Goal: Feedback & Contribution: Leave review/rating

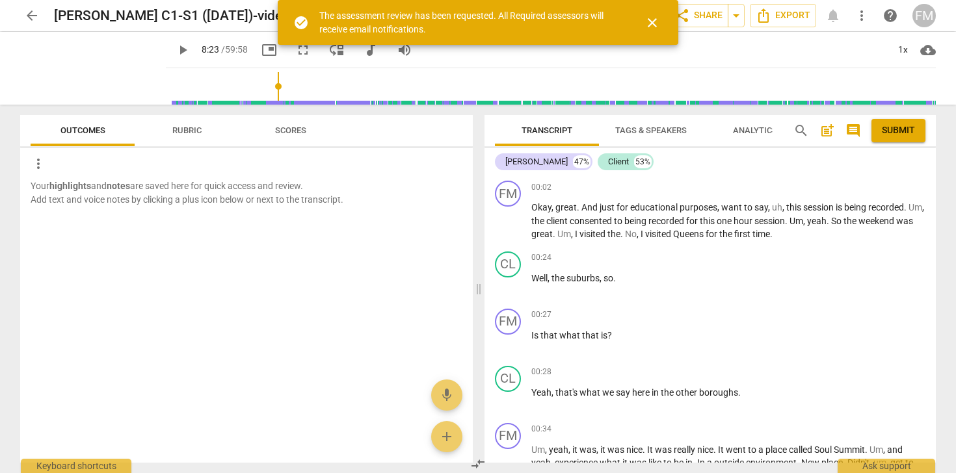
scroll to position [8146, 0]
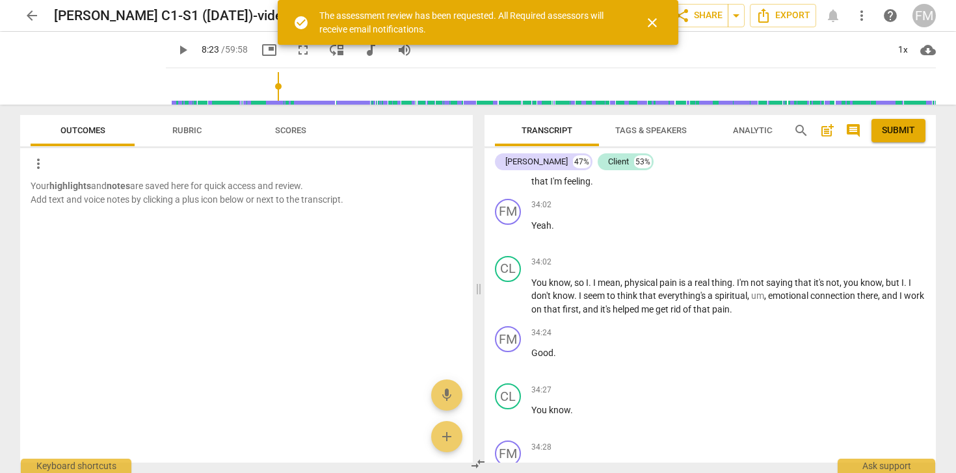
click at [175, 132] on span "Rubric" at bounding box center [186, 130] width 29 height 10
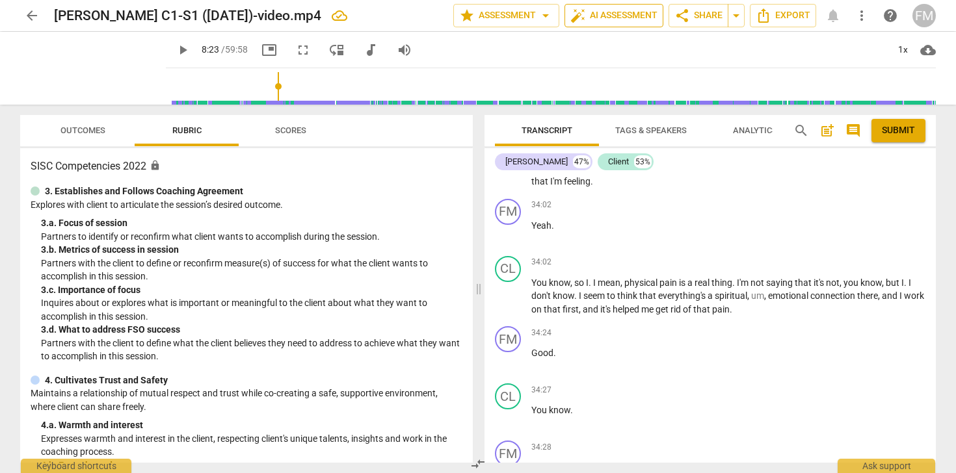
click at [621, 14] on span "auto_fix_high AI Assessment" at bounding box center [613, 16] width 87 height 16
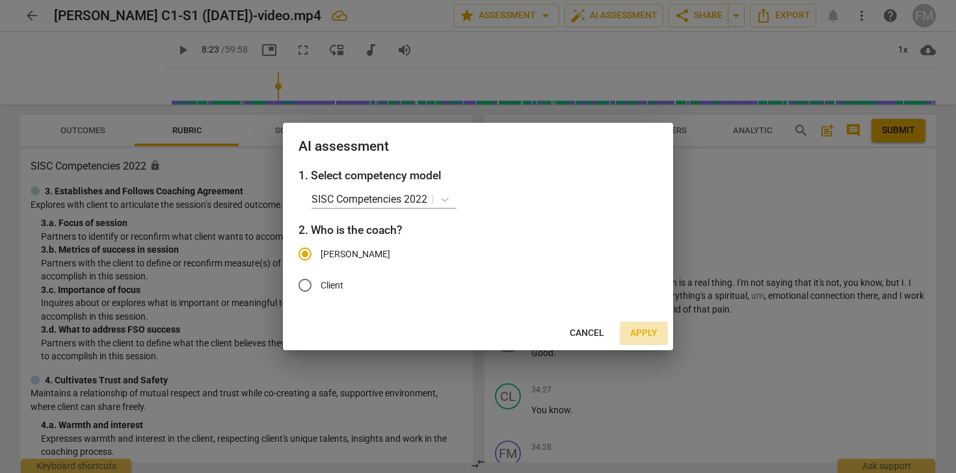
click at [637, 332] on span "Apply" at bounding box center [643, 333] width 27 height 13
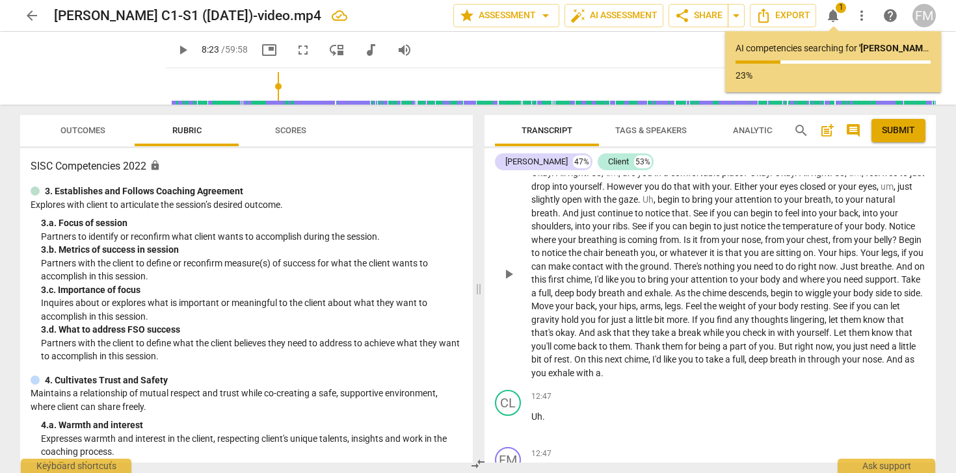
scroll to position [2596, 0]
click at [512, 279] on span "play_arrow" at bounding box center [509, 271] width 16 height 16
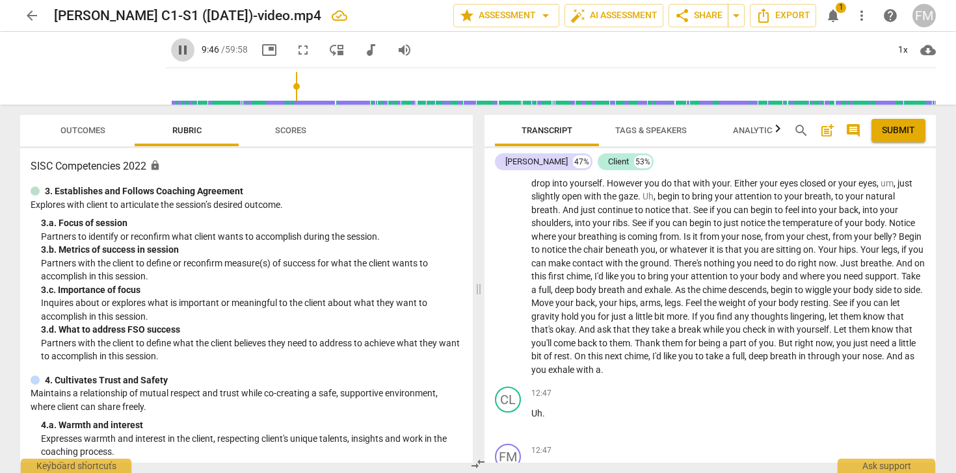
click at [175, 51] on span "pause" at bounding box center [183, 50] width 16 height 16
type input "587"
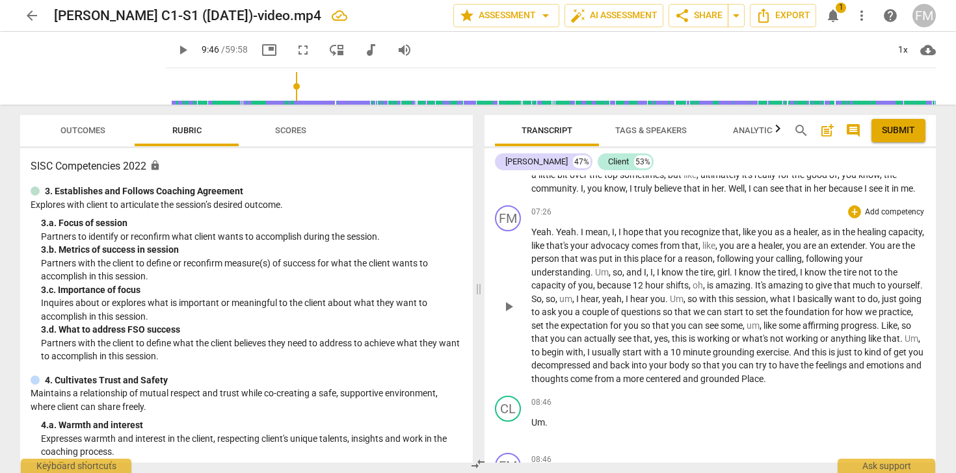
scroll to position [1895, 0]
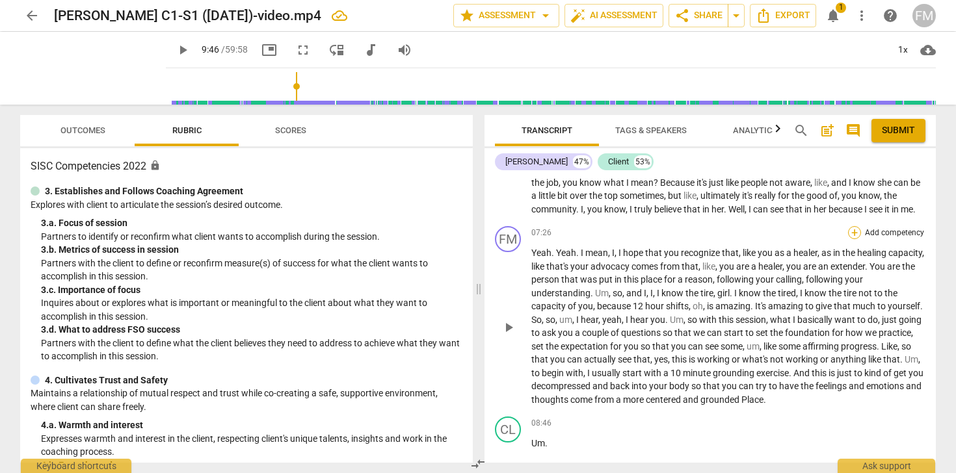
click at [853, 239] on div "+" at bounding box center [854, 232] width 13 height 13
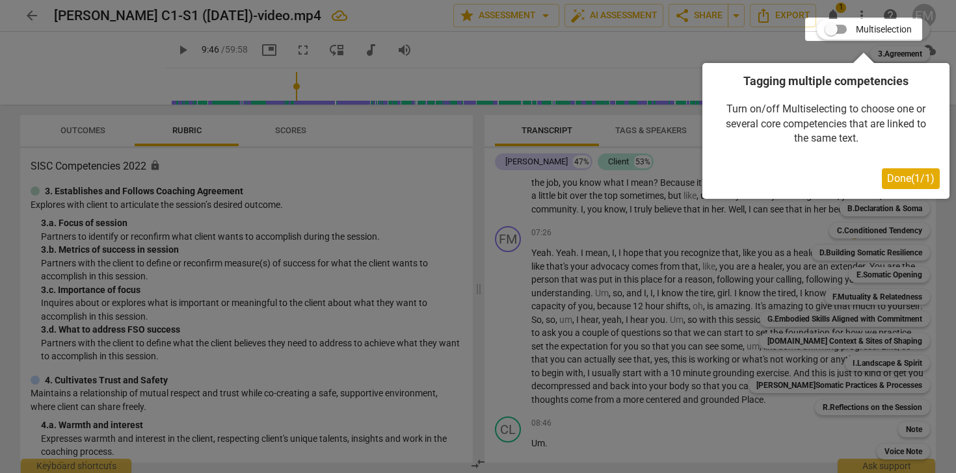
click at [909, 175] on span "Done ( 1 / 1 )" at bounding box center [910, 178] width 47 height 12
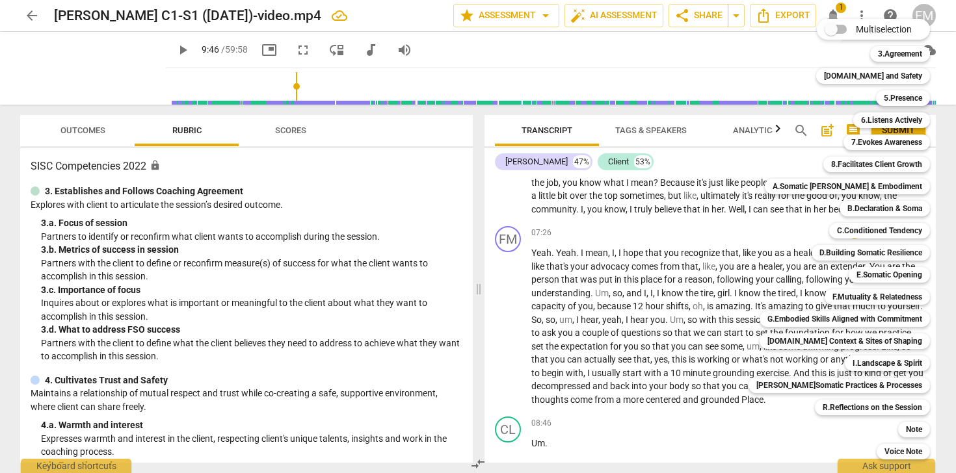
click at [820, 27] on input "Multiselection" at bounding box center [830, 29] width 31 height 31
checkbox input "true"
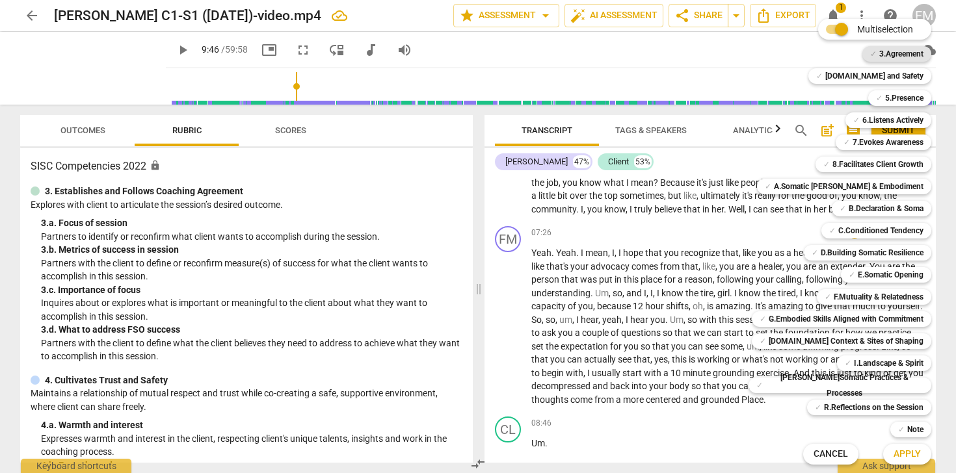
click at [897, 55] on b "3.Agreement" at bounding box center [901, 54] width 44 height 16
click at [902, 449] on span "Apply" at bounding box center [906, 454] width 27 height 13
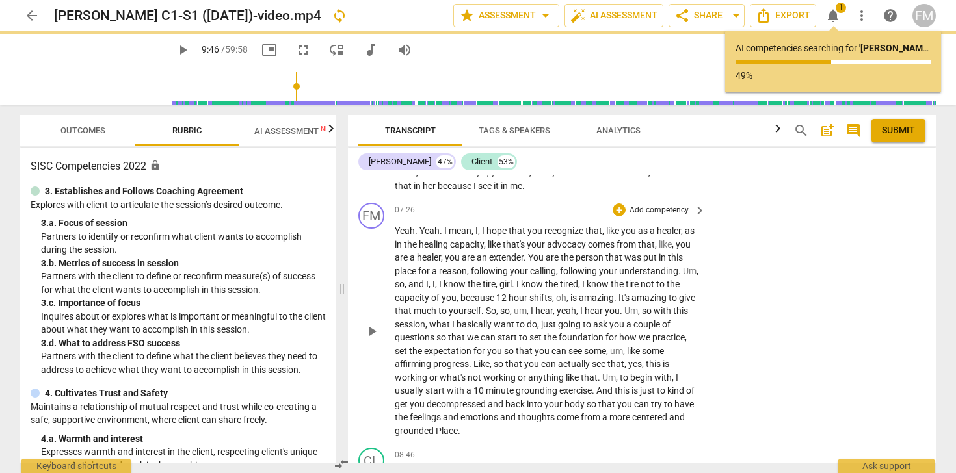
scroll to position [2114, 0]
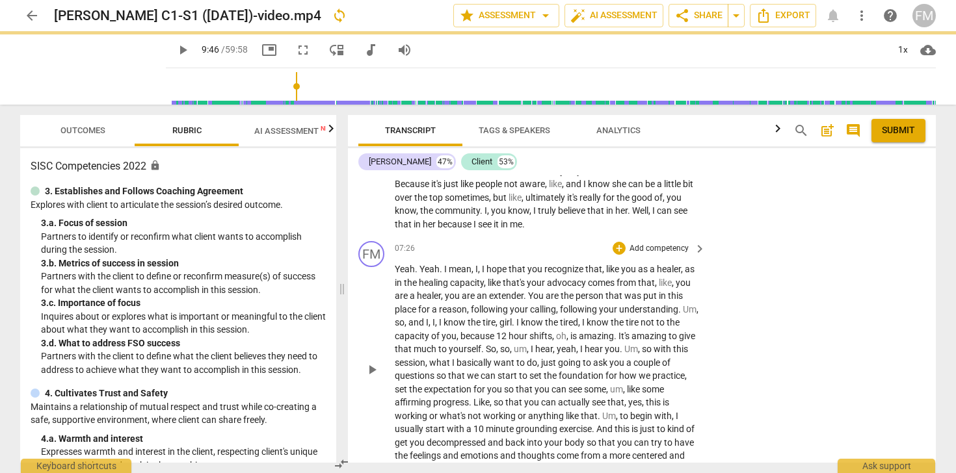
type input "587"
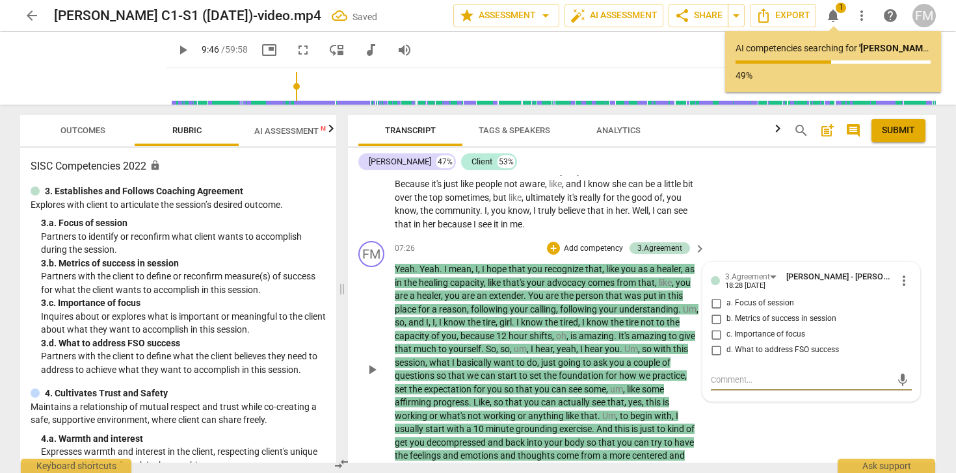
scroll to position [2058, 0]
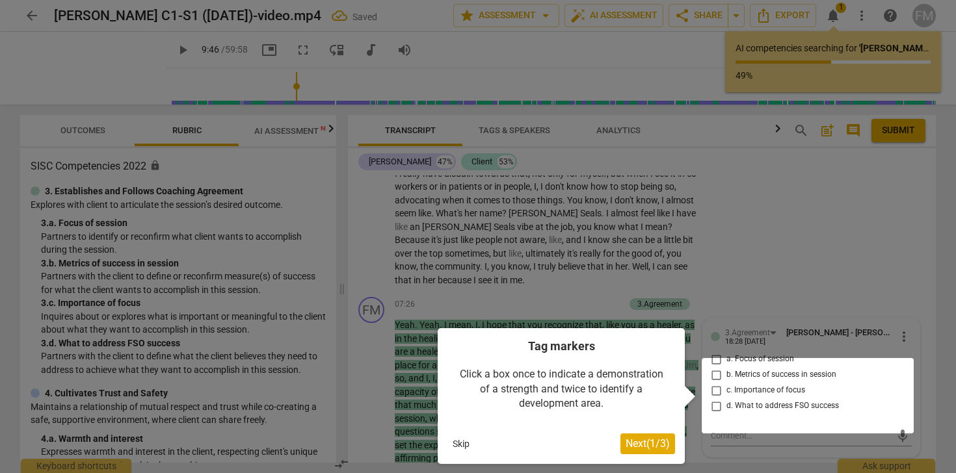
click at [637, 447] on span "Next ( 1 / 3 )" at bounding box center [647, 443] width 44 height 12
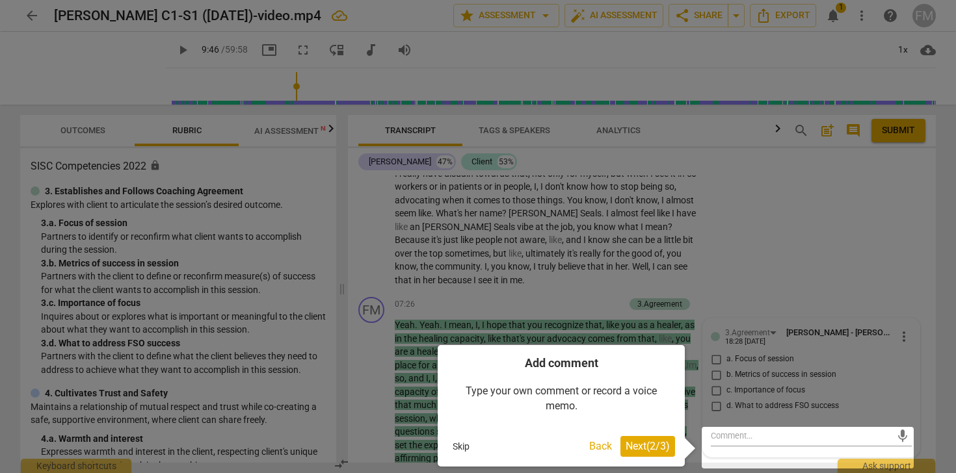
click at [647, 444] on span "Next ( 2 / 3 )" at bounding box center [647, 446] width 44 height 12
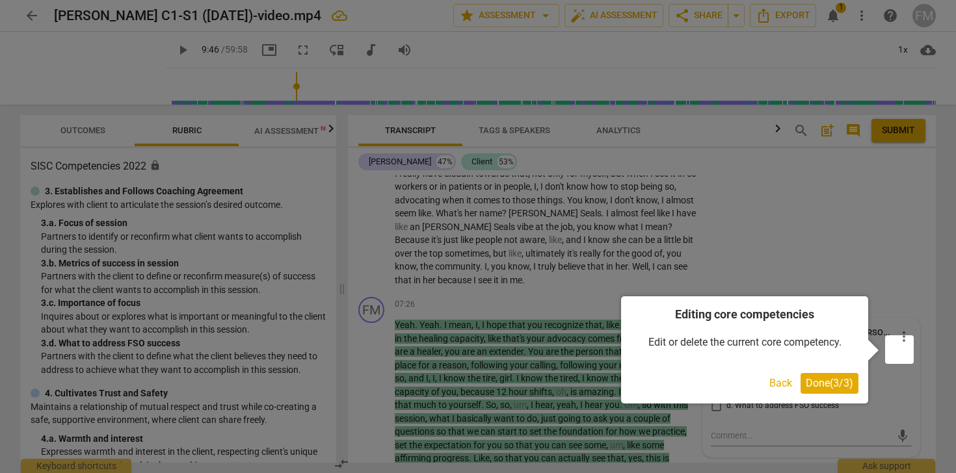
click at [827, 382] on span "Done ( 3 / 3 )" at bounding box center [828, 383] width 47 height 12
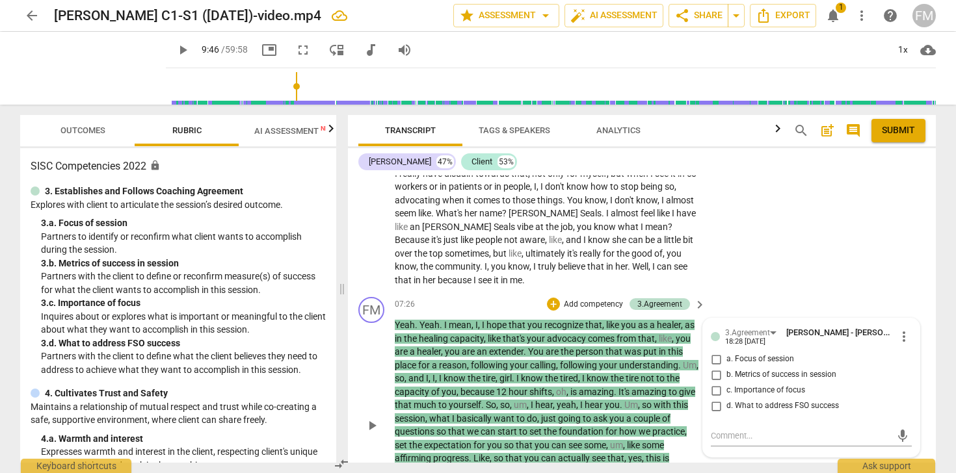
click at [712, 367] on input "a. Focus of session" at bounding box center [715, 360] width 21 height 16
checkbox input "true"
click at [714, 383] on input "b. Metrics of success in session" at bounding box center [715, 375] width 21 height 16
checkbox input "true"
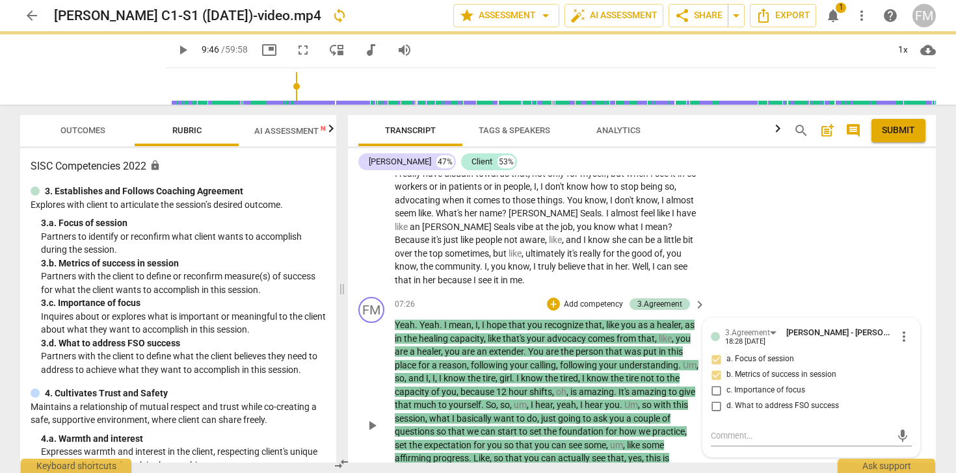
type input "587"
checkbox input "false"
click at [715, 367] on input "a. Focus of session" at bounding box center [715, 360] width 21 height 16
checkbox input "true"
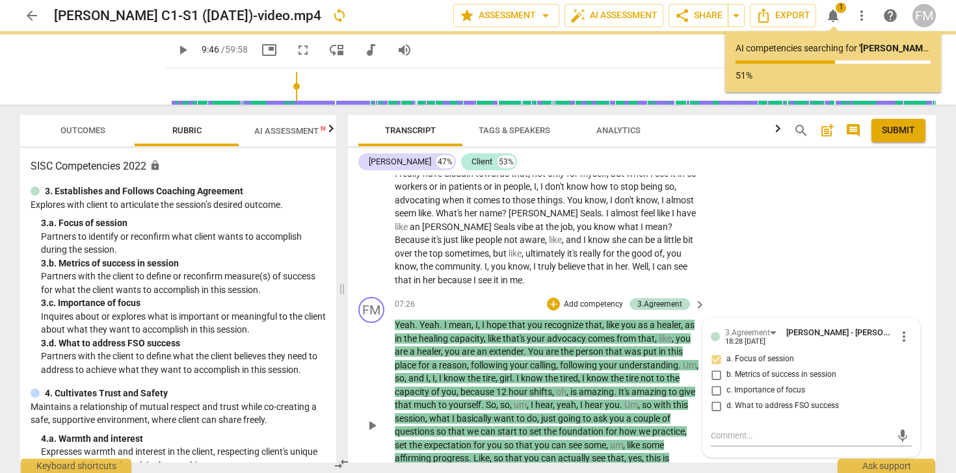
type input "587"
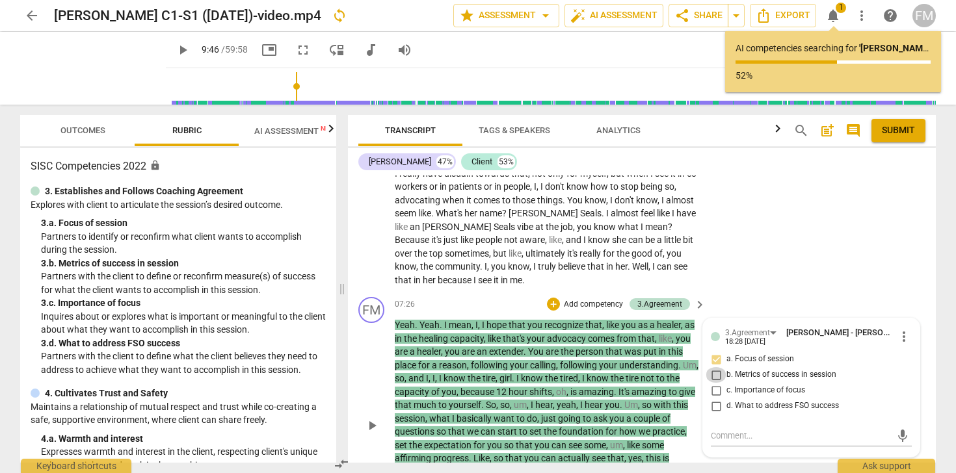
click at [716, 383] on input "b. Metrics of success in session" at bounding box center [715, 375] width 21 height 16
checkbox input "true"
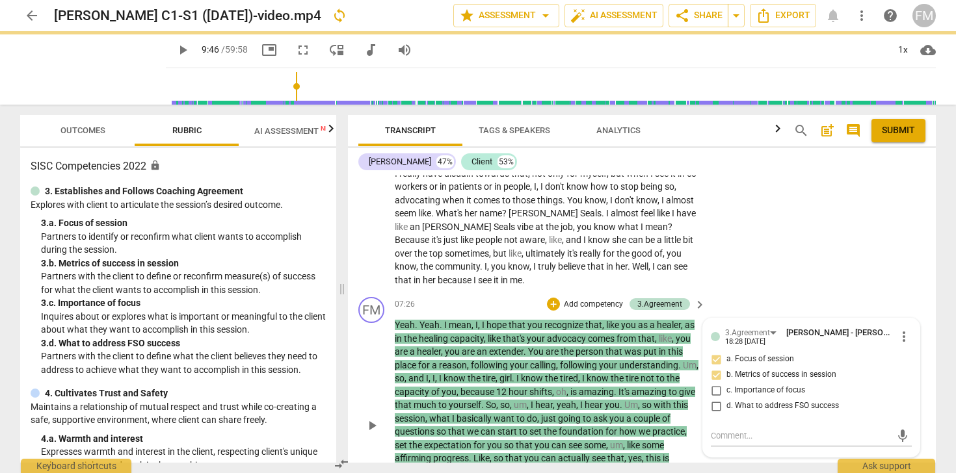
click at [713, 398] on input "c. Importance of focus" at bounding box center [715, 391] width 21 height 16
checkbox input "true"
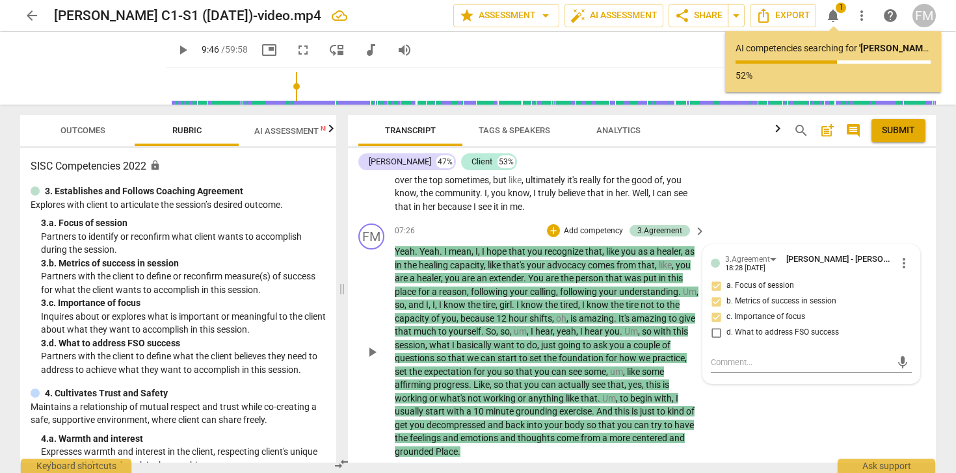
click at [777, 405] on div "FM play_arrow pause 07:26 + Add competency 3.Agreement keyboard_arrow_right Yea…" at bounding box center [642, 340] width 588 height 245
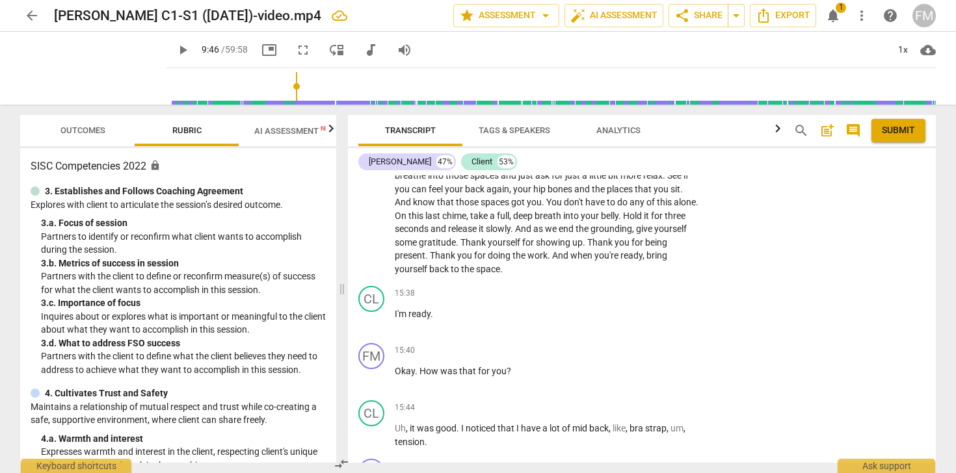
scroll to position [3495, 0]
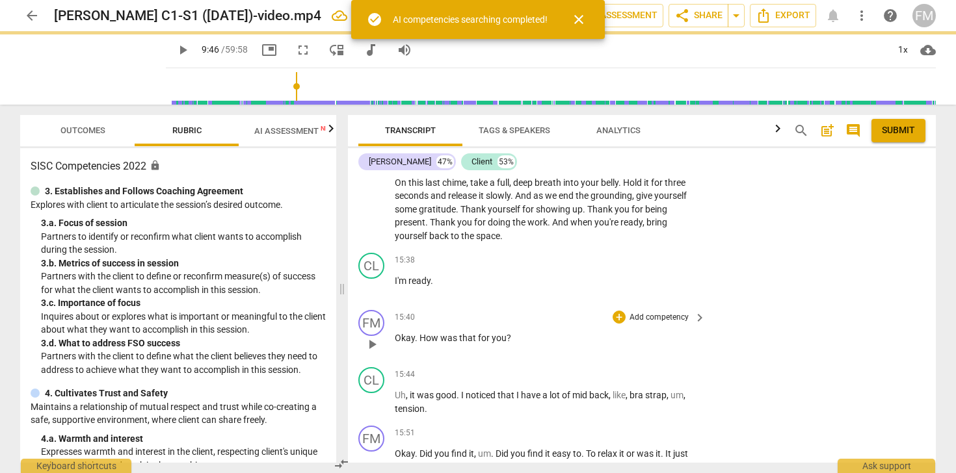
type input "587"
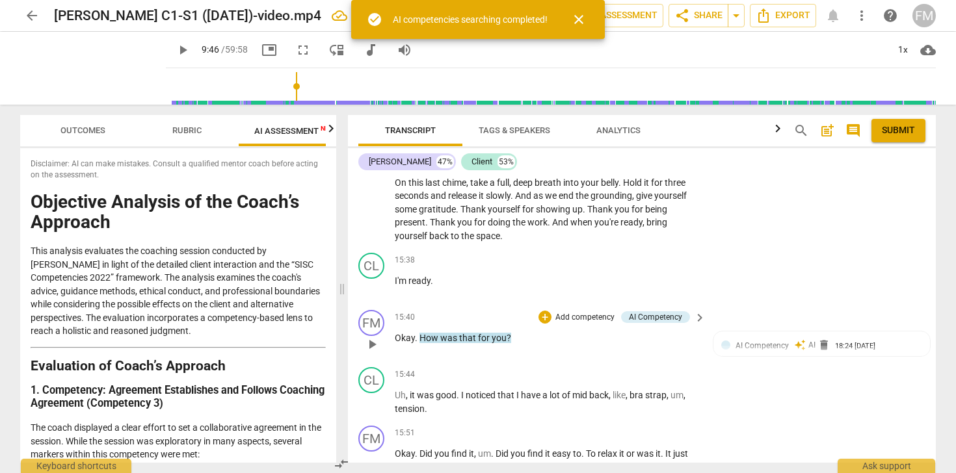
click at [655, 323] on div "AI Competency" at bounding box center [655, 317] width 53 height 12
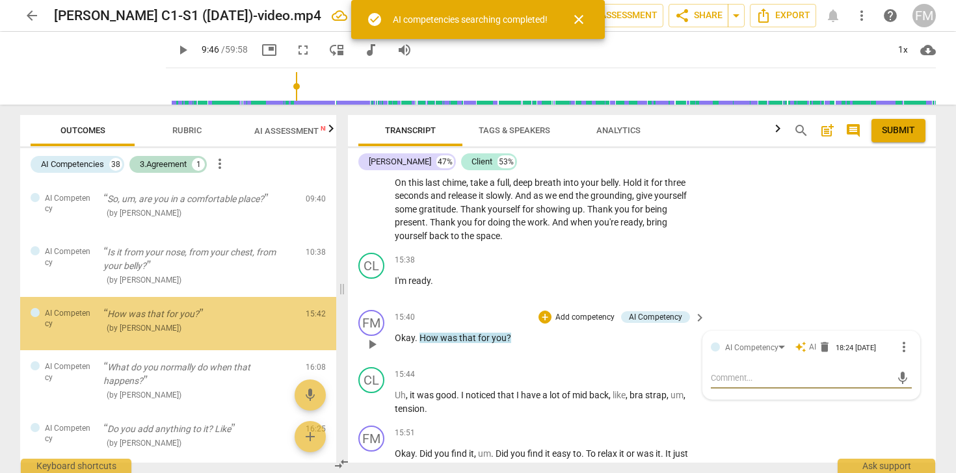
scroll to position [594, 0]
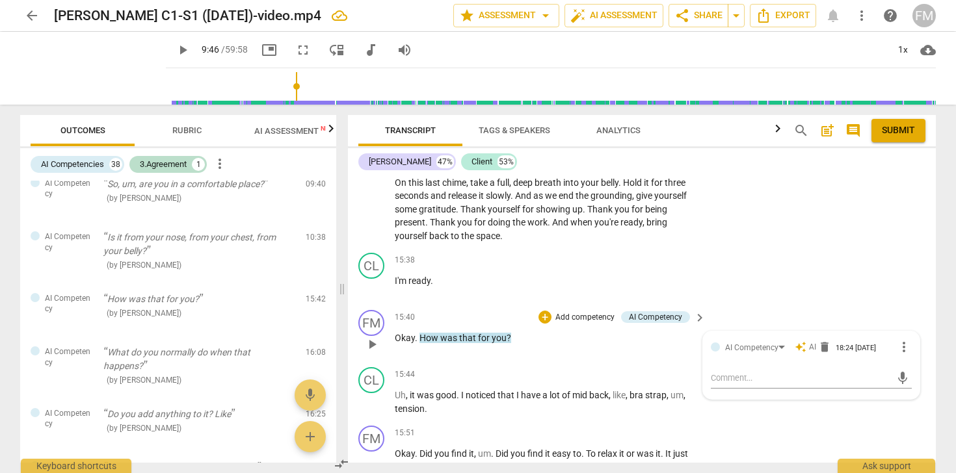
click at [610, 345] on p "Okay . How was that for you ?" at bounding box center [547, 339] width 304 height 14
click at [549, 324] on div "+" at bounding box center [544, 317] width 13 height 13
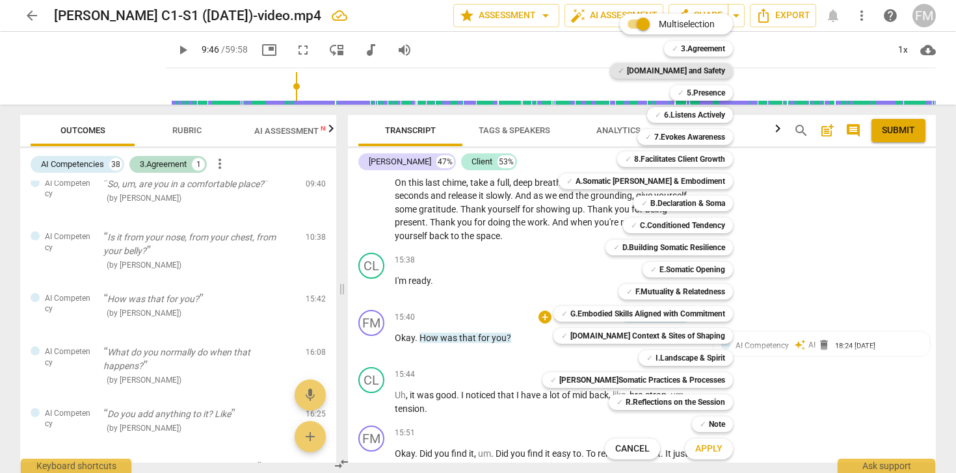
click at [699, 68] on b "[DOMAIN_NAME] and Safety" at bounding box center [676, 71] width 98 height 16
click at [674, 72] on b "[DOMAIN_NAME] and Safety" at bounding box center [676, 71] width 98 height 16
click at [698, 451] on span "Apply" at bounding box center [708, 449] width 27 height 13
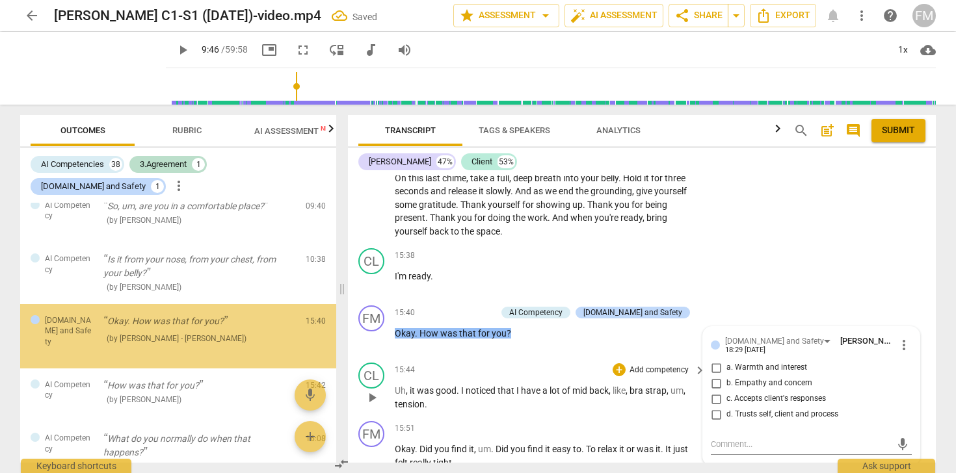
scroll to position [604, 0]
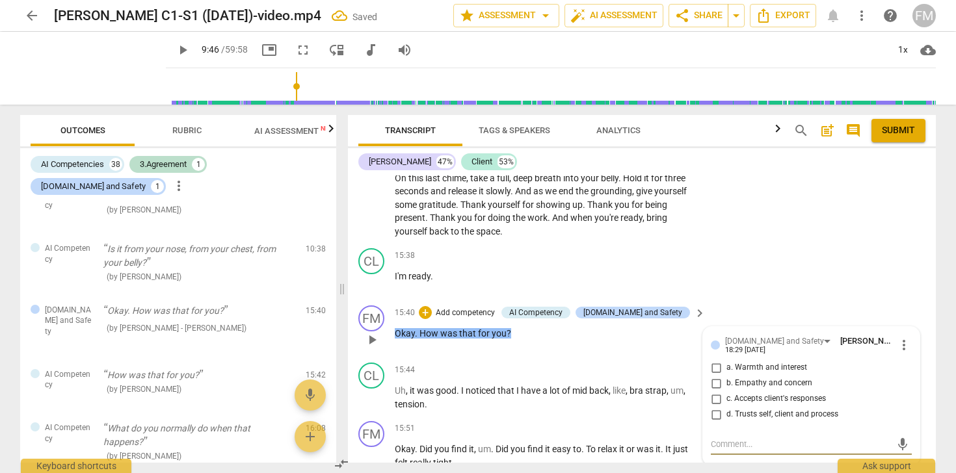
click at [714, 376] on input "a. Warmth and interest" at bounding box center [715, 368] width 21 height 16
checkbox input "true"
click at [714, 391] on input "b. Empathy and concern" at bounding box center [715, 384] width 21 height 16
checkbox input "true"
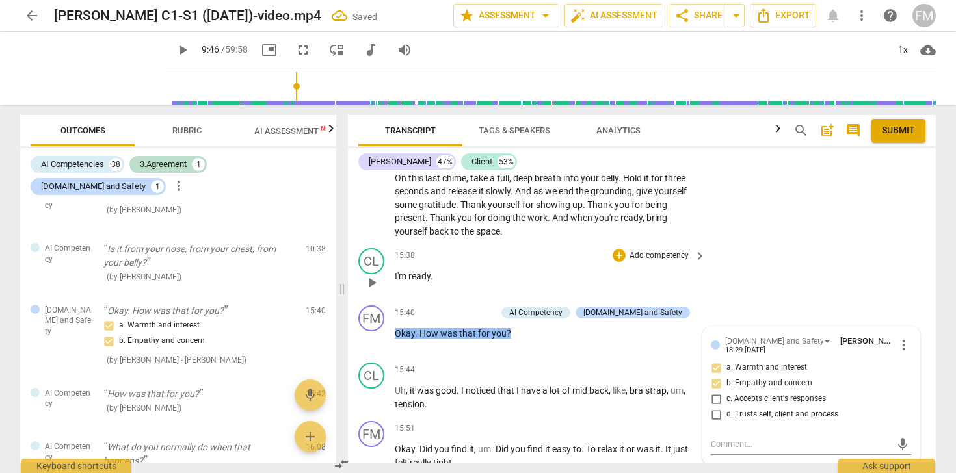
click at [818, 266] on div "CL play_arrow pause 15:38 + Add competency keyboard_arrow_right I'm ready ." at bounding box center [642, 271] width 588 height 57
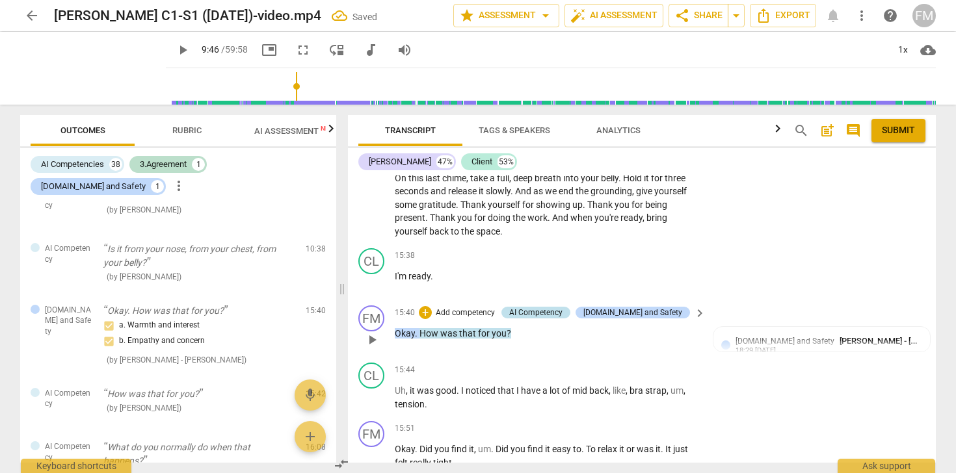
click at [555, 319] on div "AI Competency" at bounding box center [535, 313] width 53 height 12
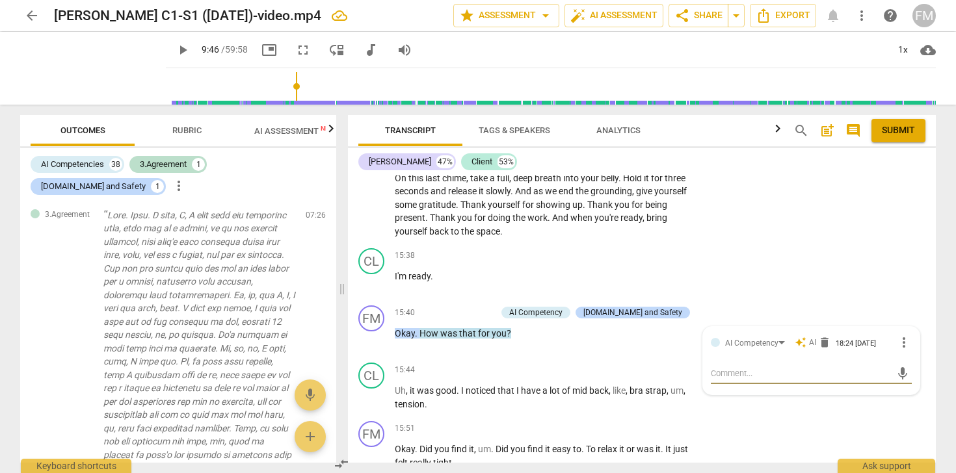
scroll to position [0, 0]
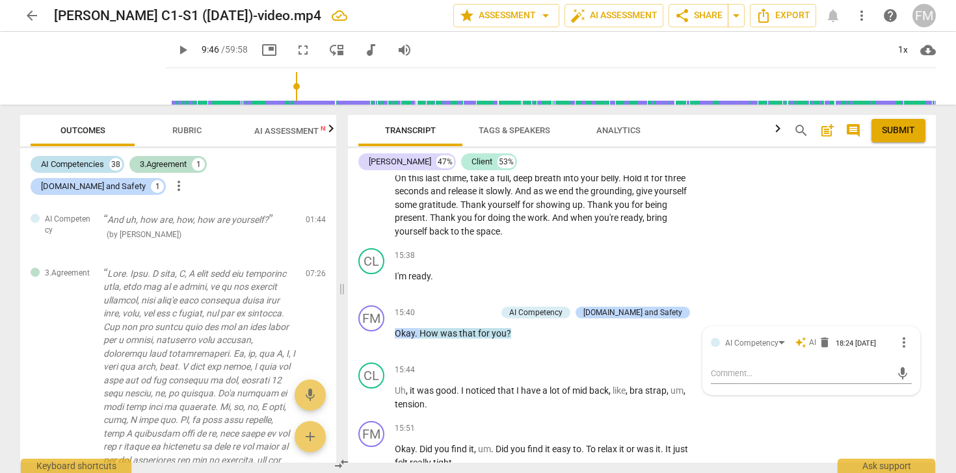
click at [73, 163] on div "AI Competencies" at bounding box center [72, 164] width 63 height 13
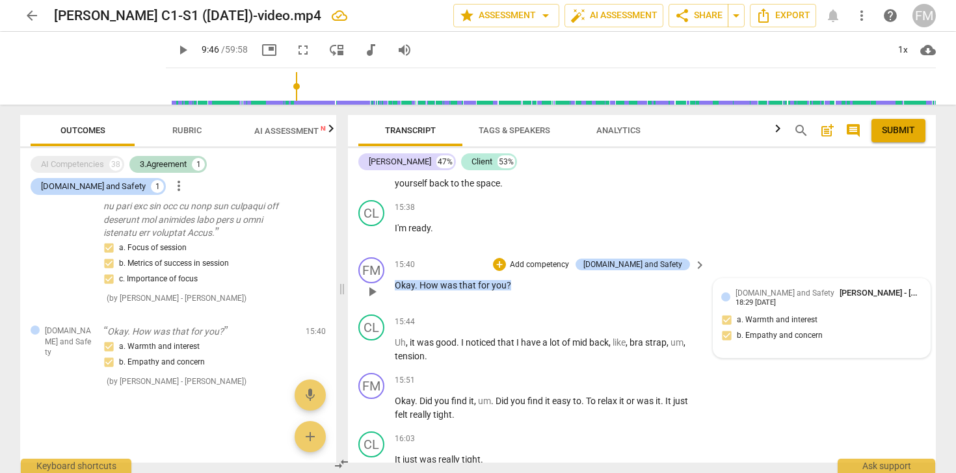
scroll to position [3551, 0]
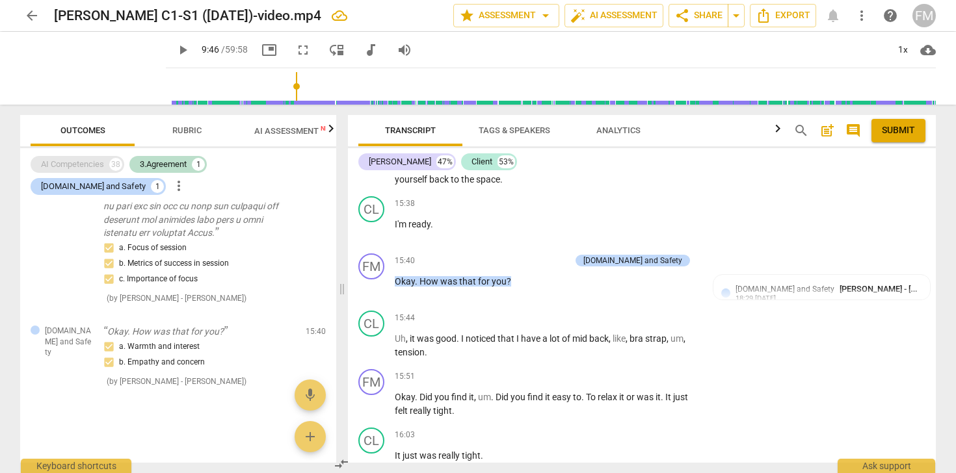
click at [73, 167] on div "AI Competencies" at bounding box center [72, 164] width 63 height 13
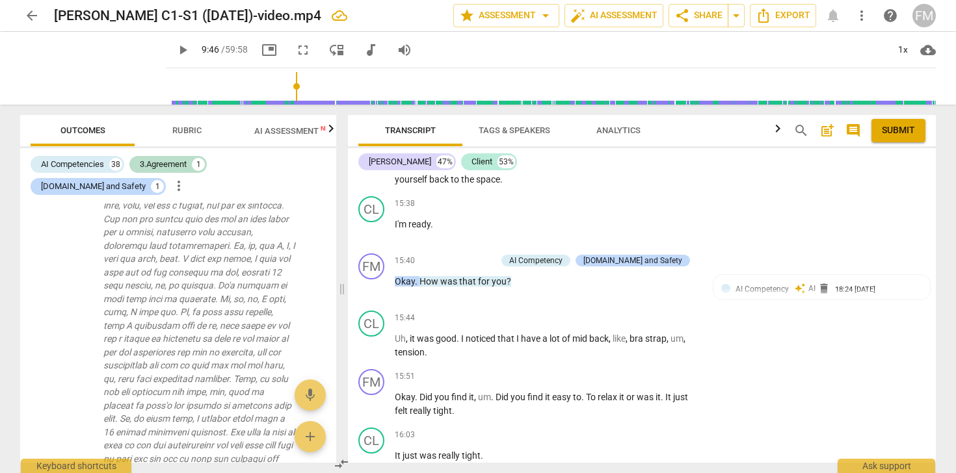
scroll to position [0, 0]
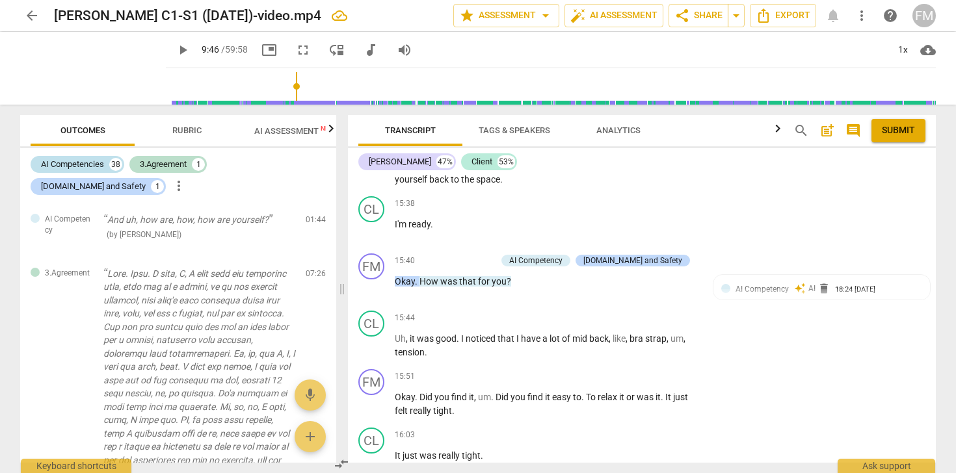
click at [77, 166] on div "AI Competencies" at bounding box center [72, 164] width 63 height 13
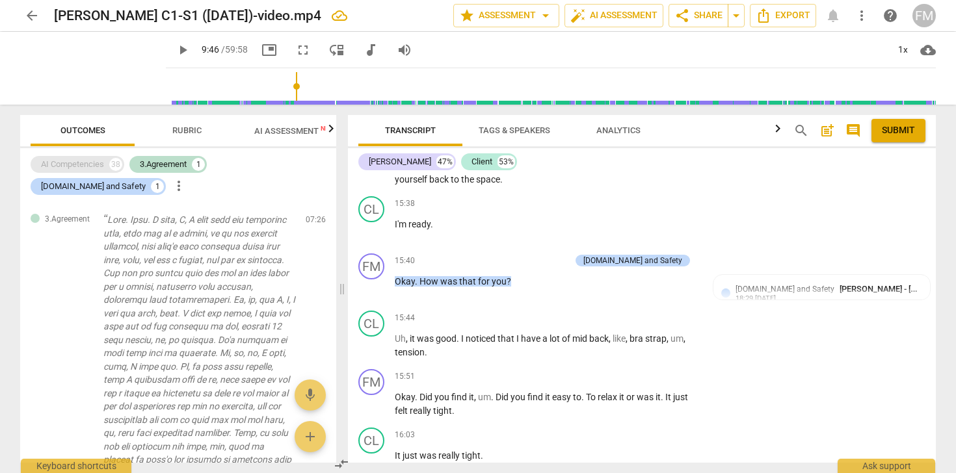
click at [77, 166] on div "AI Competencies" at bounding box center [72, 164] width 63 height 13
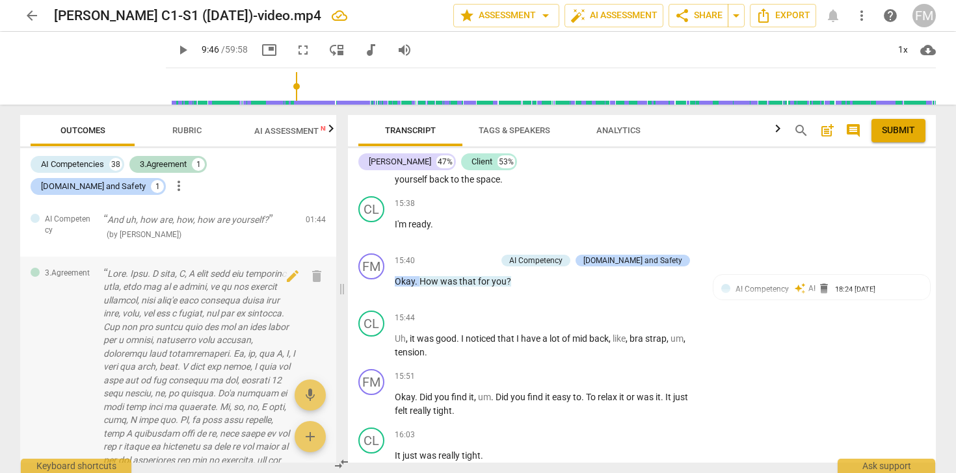
click at [168, 307] on p at bounding box center [199, 433] width 192 height 333
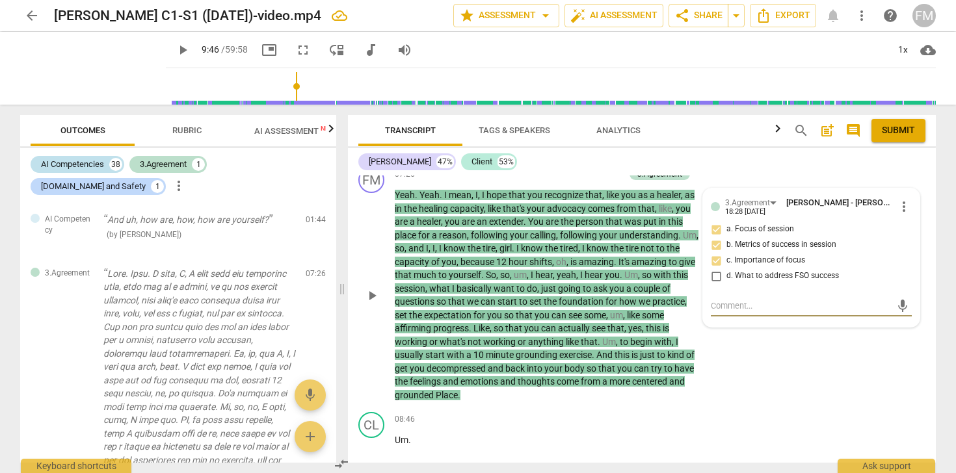
click at [96, 164] on div "AI Competencies" at bounding box center [72, 164] width 63 height 13
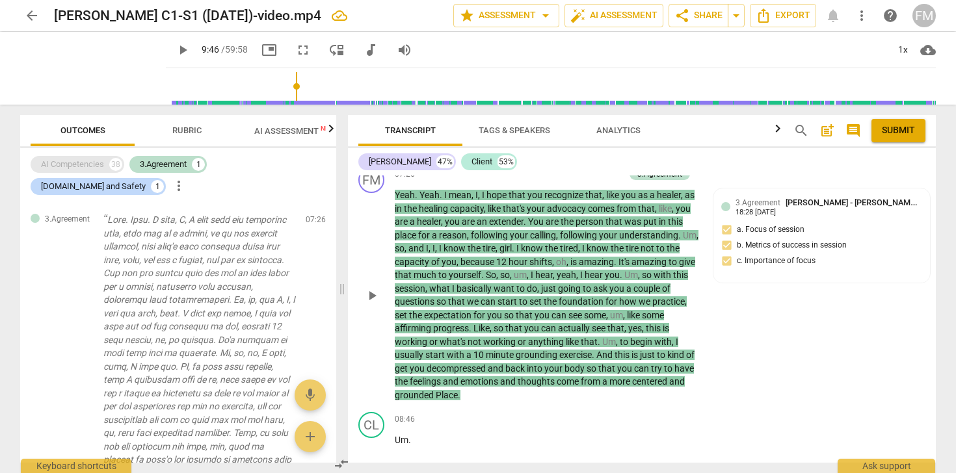
click at [96, 164] on div "AI Competencies" at bounding box center [72, 164] width 63 height 13
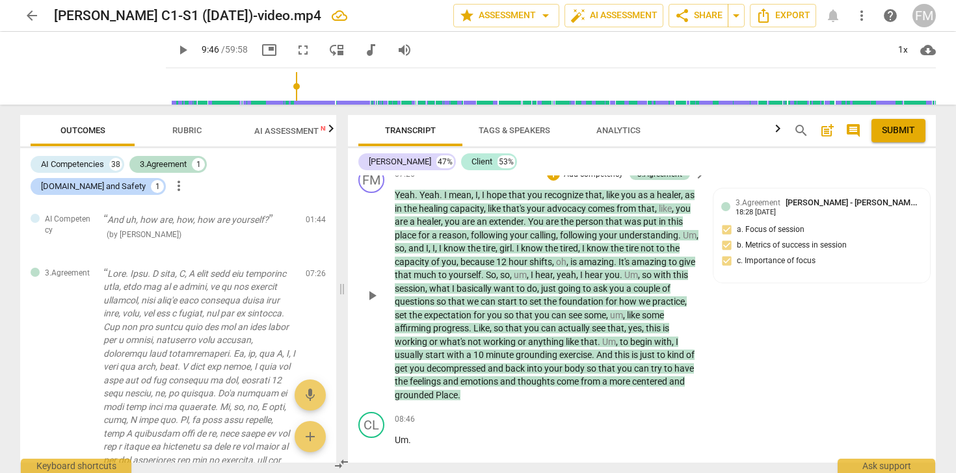
click at [837, 307] on div "FM play_arrow pause 07:26 + Add competency 3.Agreement keyboard_arrow_right Yea…" at bounding box center [642, 284] width 588 height 245
click at [822, 194] on div "FM play_arrow pause 07:26 + Add competency 3.Agreement keyboard_arrow_right Yea…" at bounding box center [642, 284] width 588 height 245
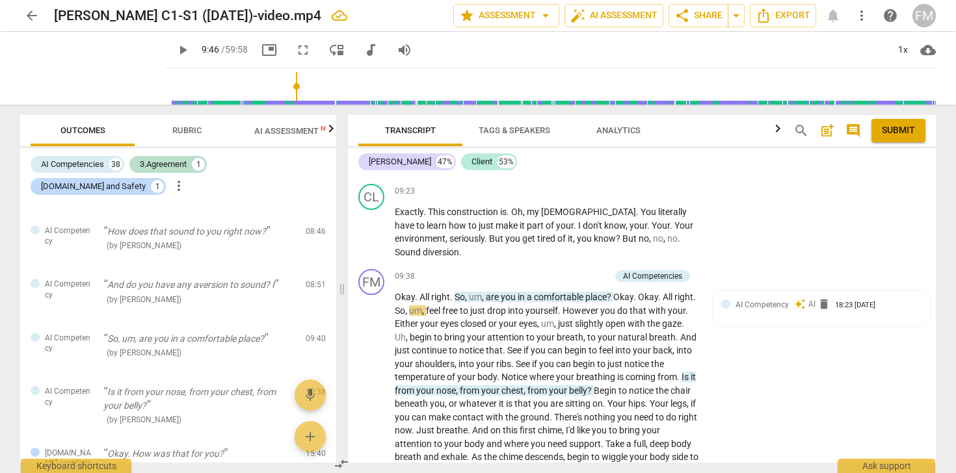
scroll to position [469, 0]
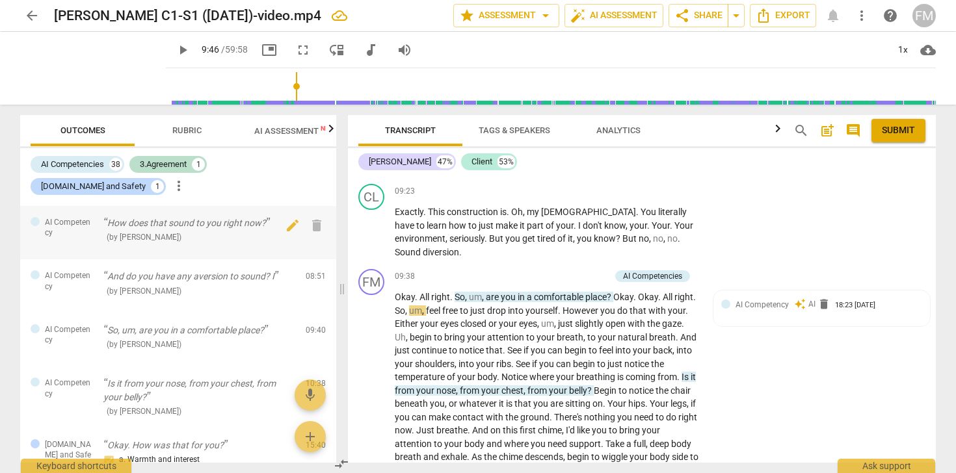
click at [175, 230] on p "How does that sound to you right now?" at bounding box center [199, 223] width 192 height 14
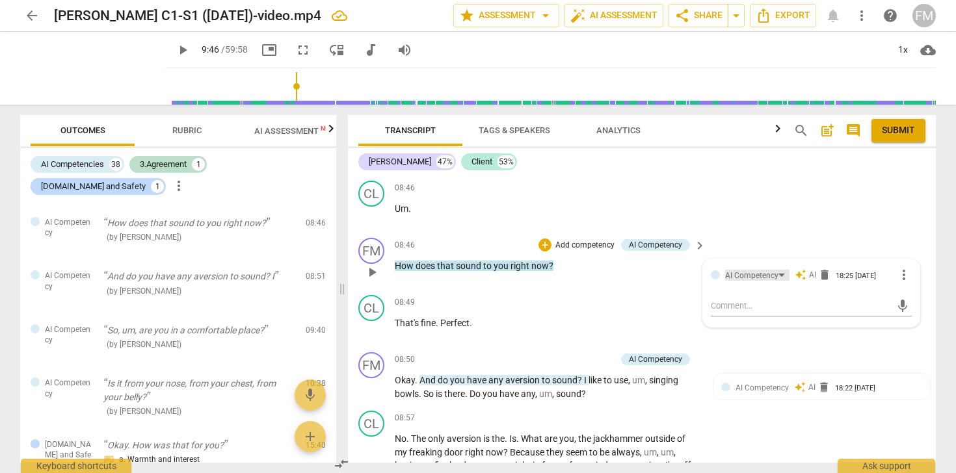
click at [778, 281] on div "AI Competency" at bounding box center [757, 275] width 64 height 11
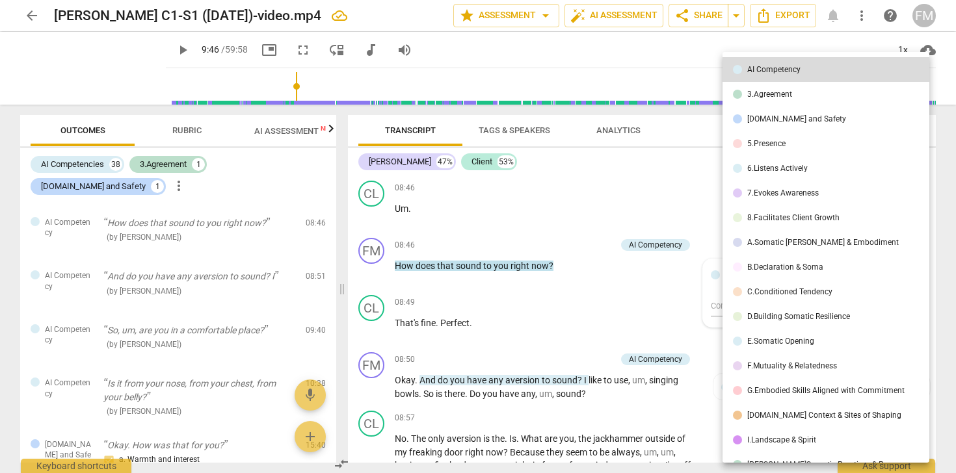
click at [648, 212] on div at bounding box center [478, 236] width 956 height 473
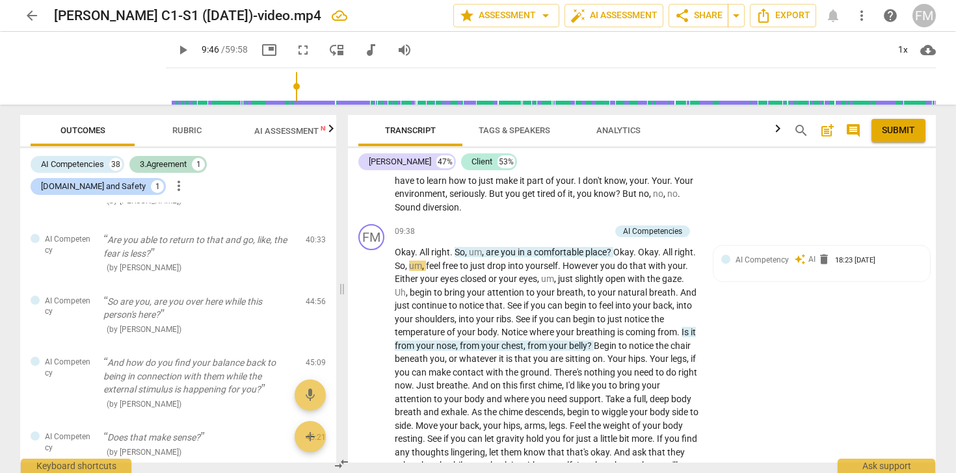
scroll to position [2672, 0]
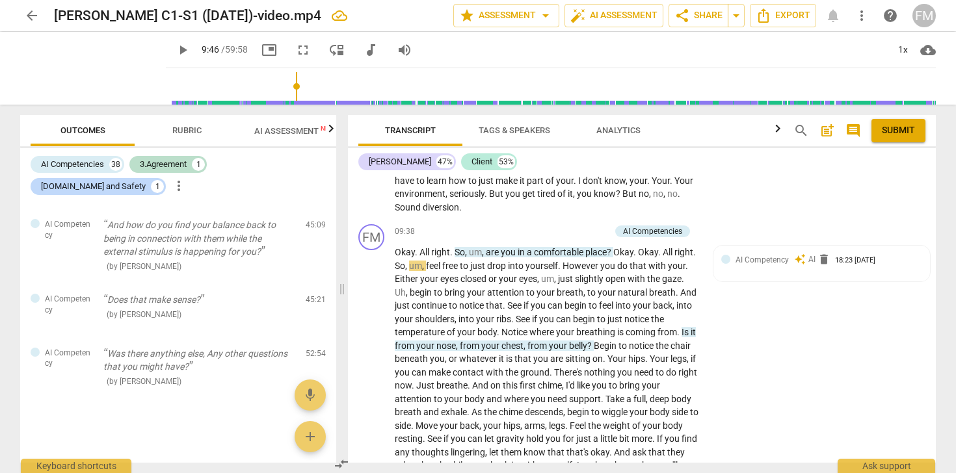
click at [290, 134] on span "AI Assessment New" at bounding box center [294, 131] width 81 height 10
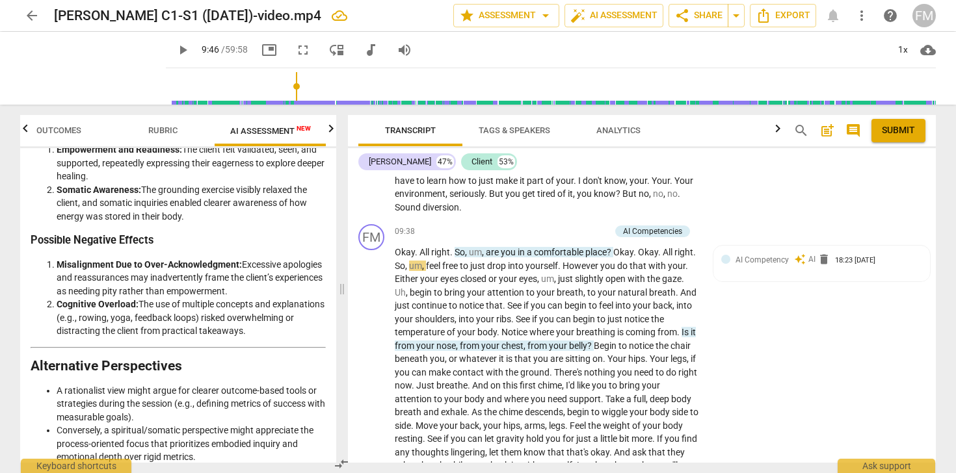
scroll to position [2588, 0]
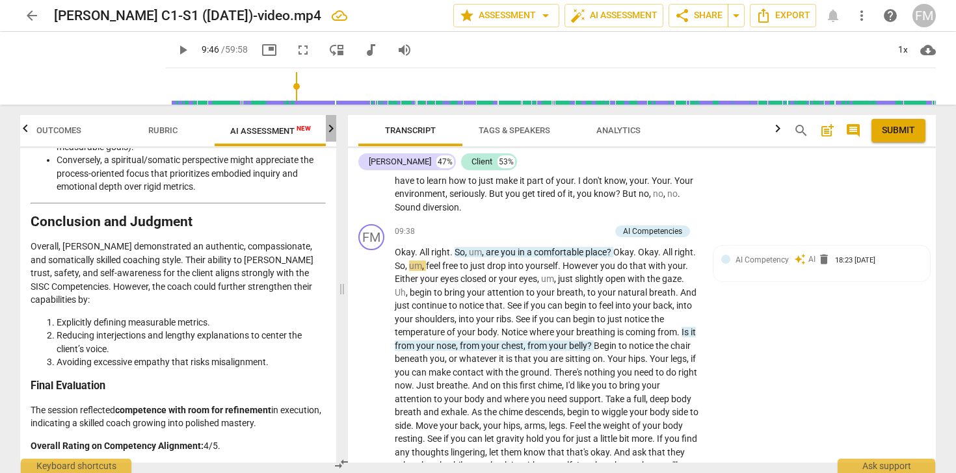
click at [328, 127] on icon "button" at bounding box center [331, 129] width 16 height 16
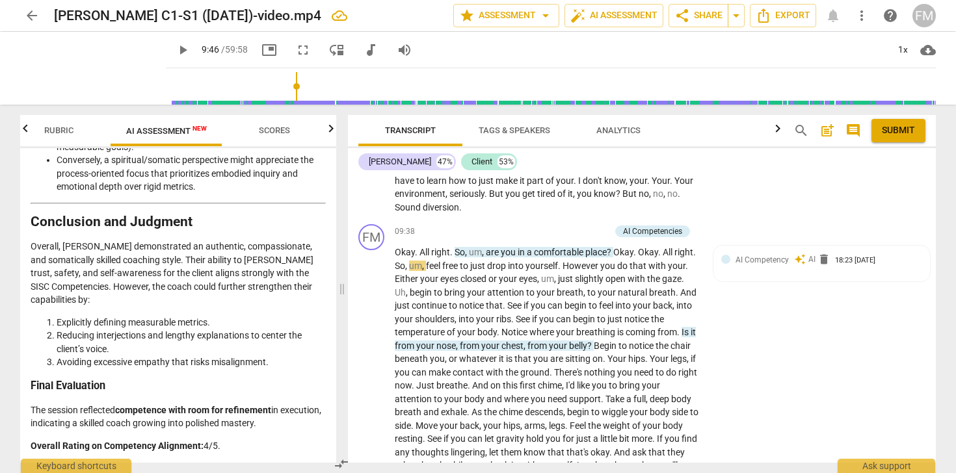
scroll to position [0, 128]
click at [273, 134] on span "Scores" at bounding box center [274, 130] width 31 height 10
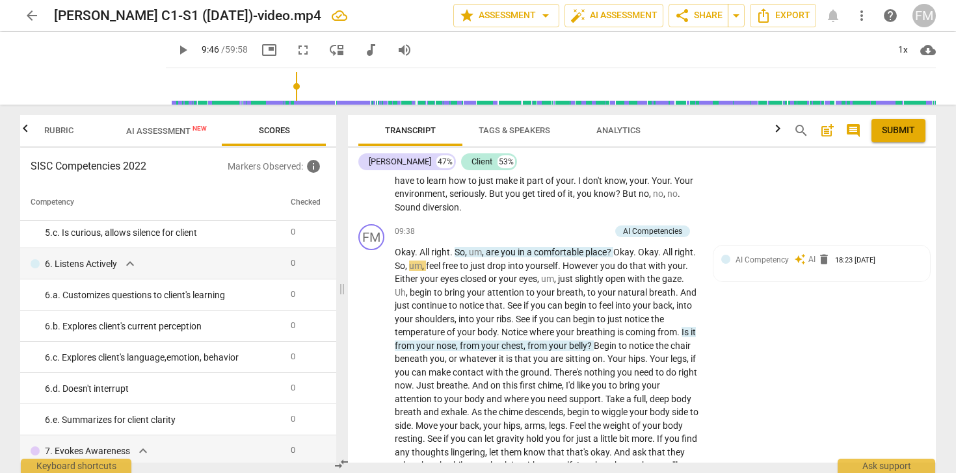
scroll to position [0, 0]
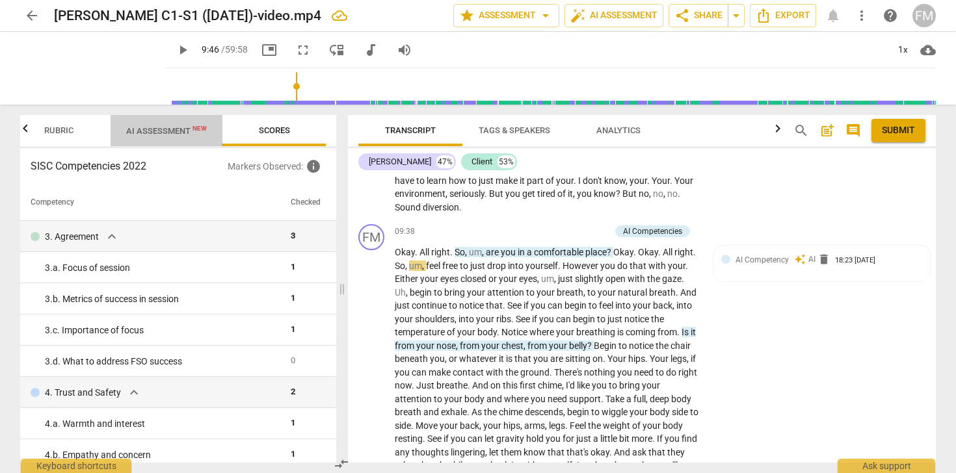
click at [162, 124] on span "AI Assessment New" at bounding box center [167, 131] width 112 height 20
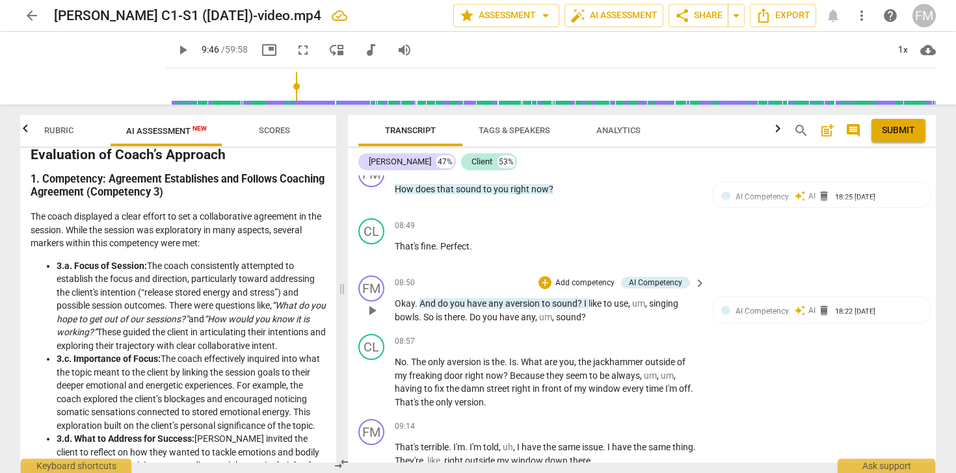
scroll to position [2499, 0]
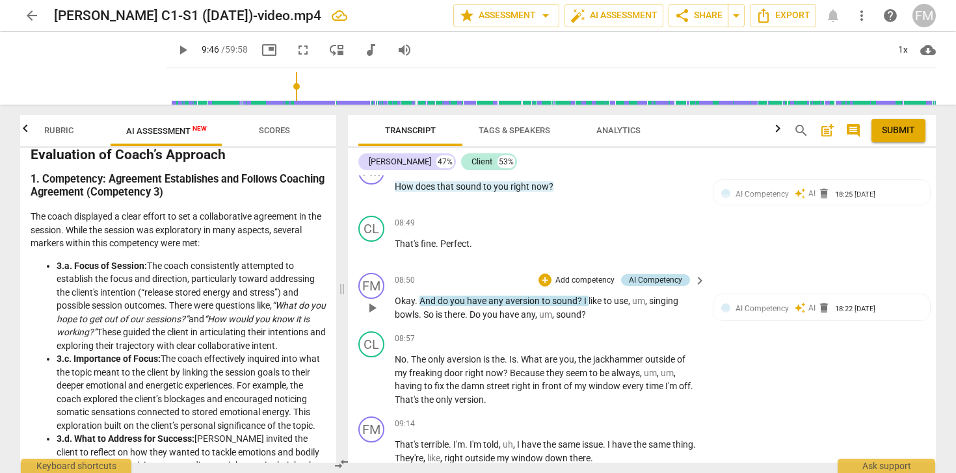
click at [667, 286] on div "AI Competency" at bounding box center [655, 280] width 53 height 12
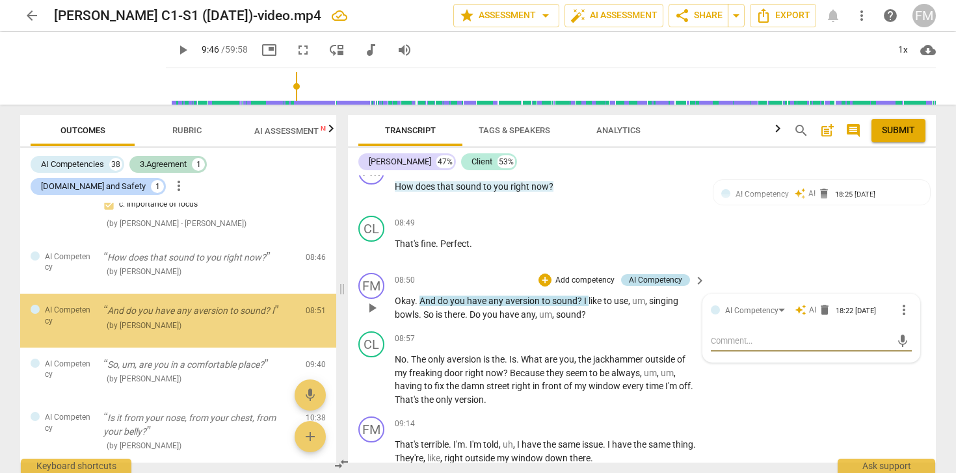
scroll to position [436, 0]
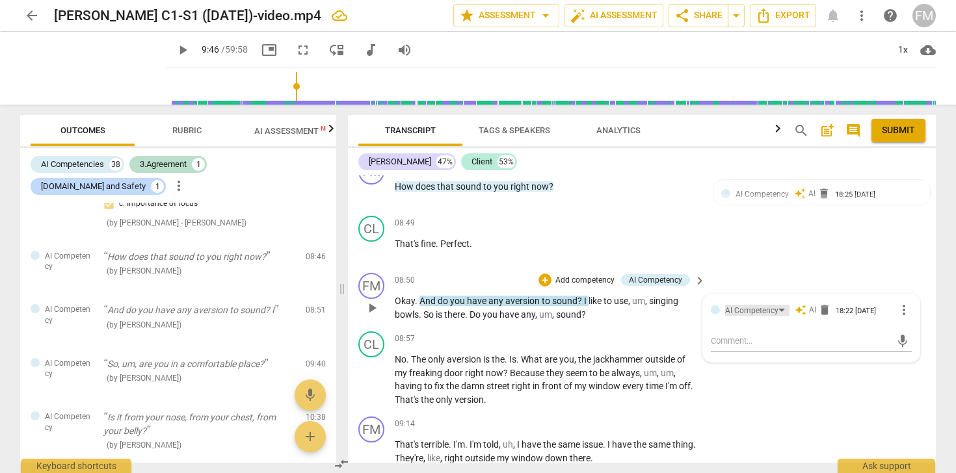
click at [777, 316] on div "AI Competency" at bounding box center [757, 310] width 64 height 11
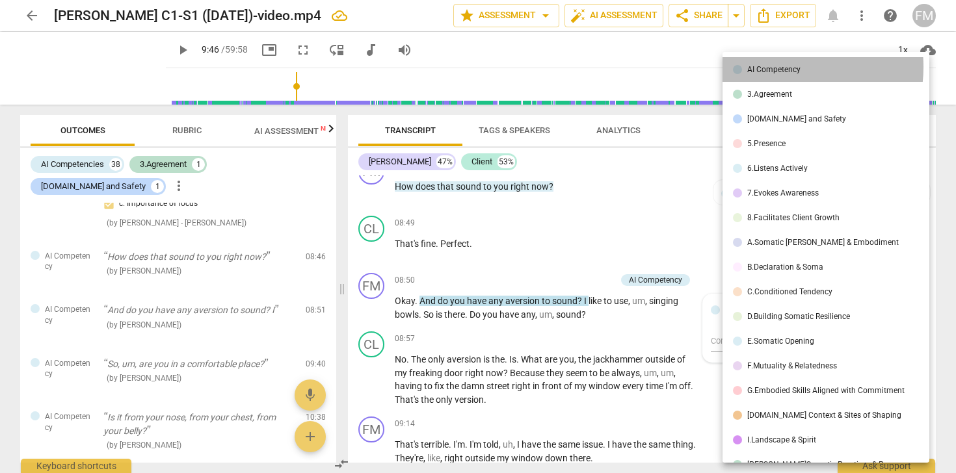
click at [770, 67] on div "AI Competency" at bounding box center [773, 70] width 53 height 8
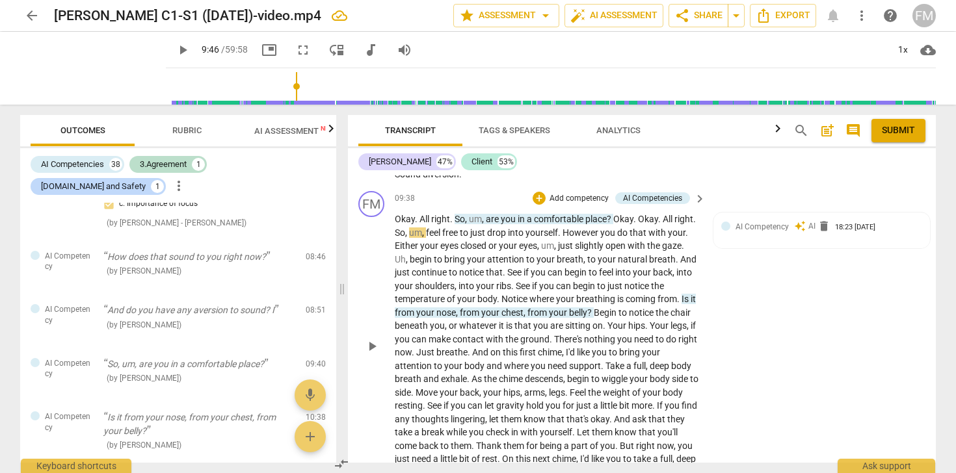
scroll to position [2873, 0]
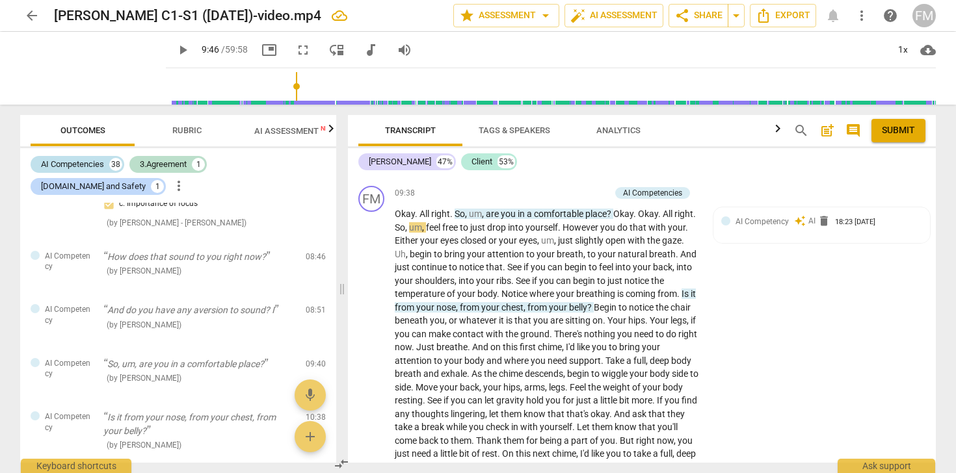
click at [79, 166] on div "AI Competencies" at bounding box center [72, 164] width 63 height 13
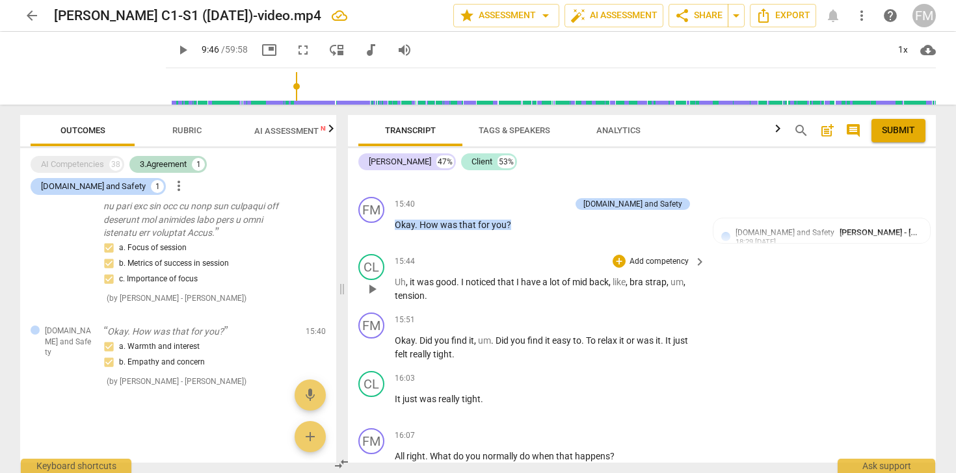
scroll to position [3617, 0]
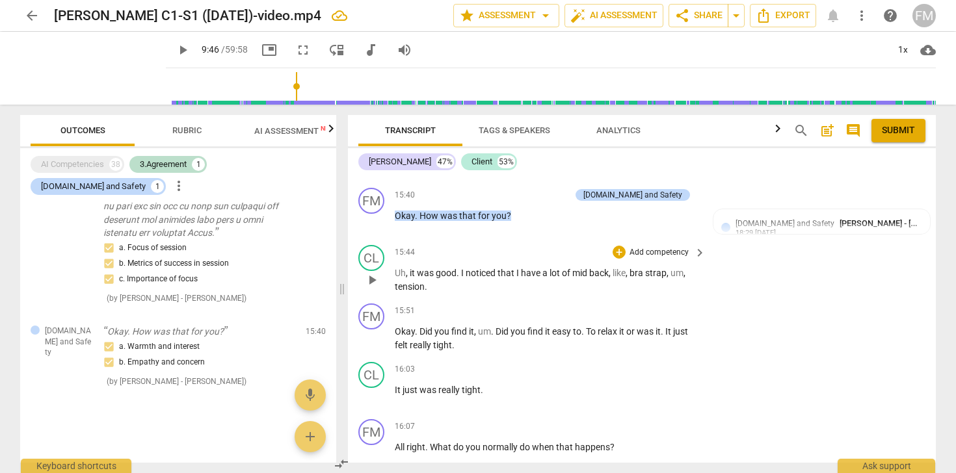
click at [657, 259] on p "Add competency" at bounding box center [659, 253] width 62 height 12
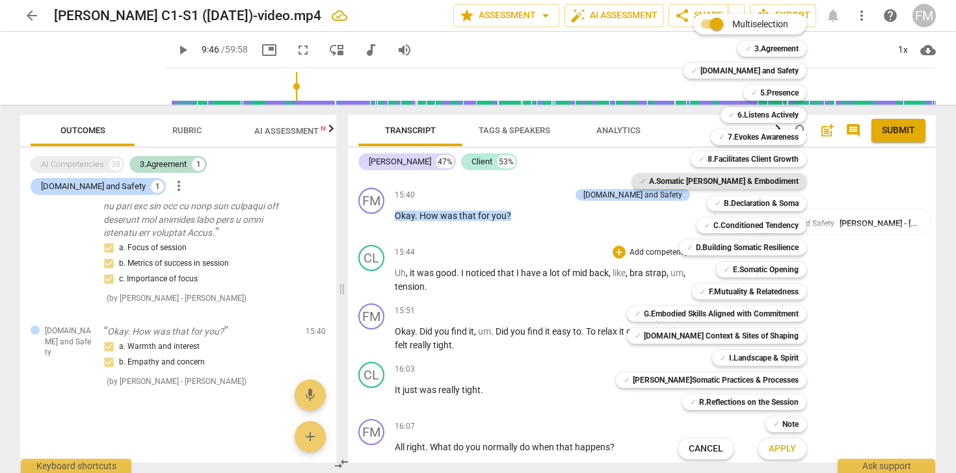
click at [731, 184] on b "A.Somatic [PERSON_NAME] & Embodiment" at bounding box center [724, 182] width 150 height 16
click at [779, 450] on span "Apply" at bounding box center [781, 449] width 27 height 13
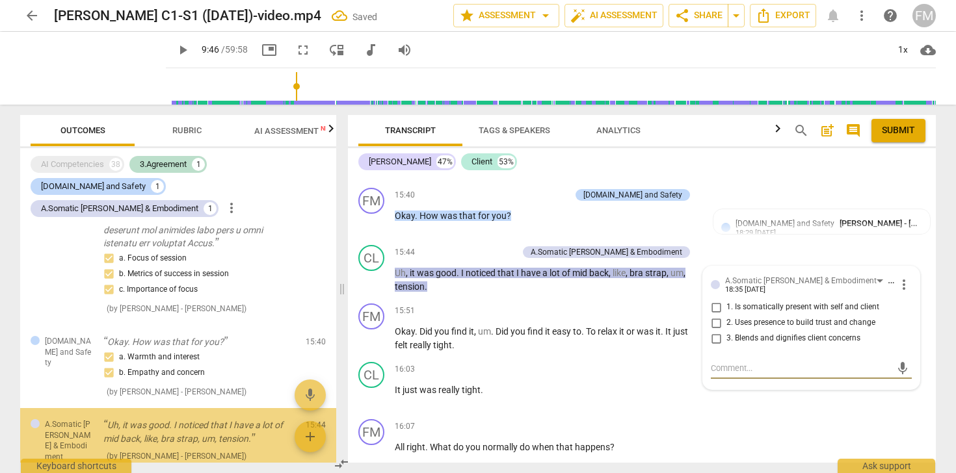
scroll to position [385, 0]
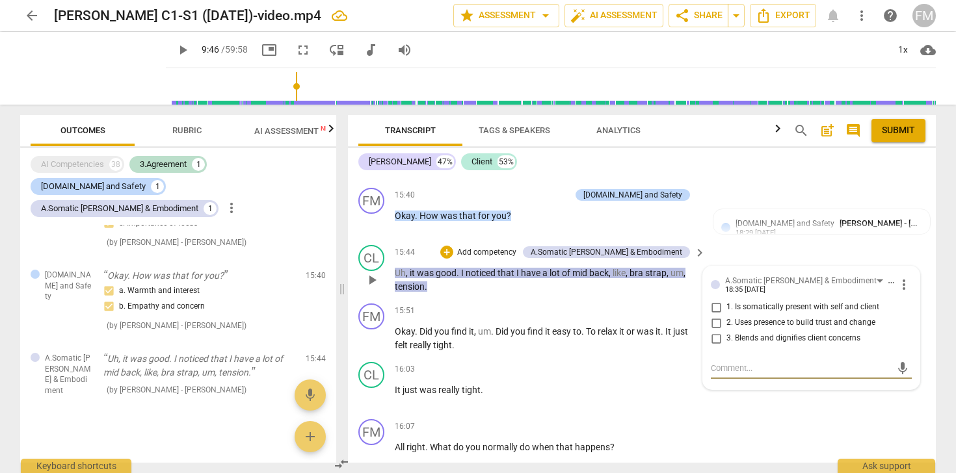
click at [898, 293] on span "more_vert" at bounding box center [904, 285] width 16 height 16
click at [904, 319] on li "Delete" at bounding box center [913, 322] width 45 height 25
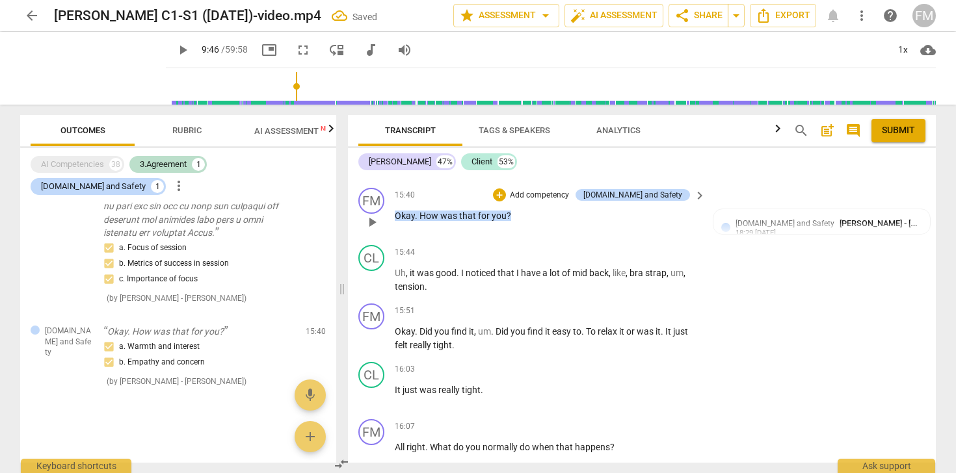
scroll to position [319, 0]
click at [651, 259] on p "Add competency" at bounding box center [659, 253] width 62 height 12
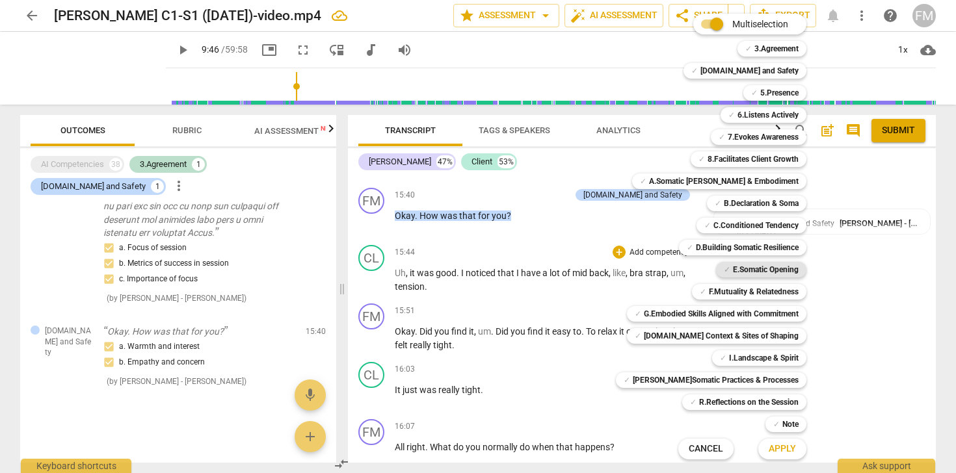
click at [764, 267] on b "E.Somatic Opening" at bounding box center [766, 270] width 66 height 16
click at [773, 450] on span "Apply" at bounding box center [781, 449] width 27 height 13
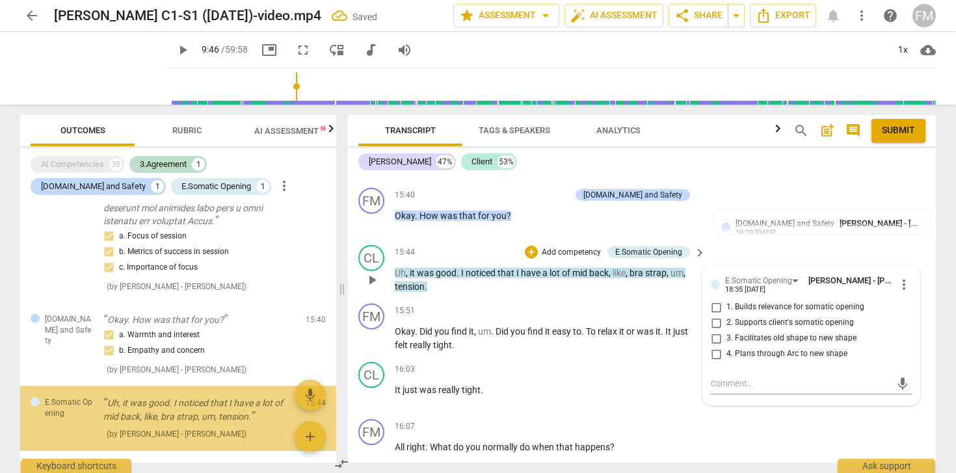
scroll to position [385, 0]
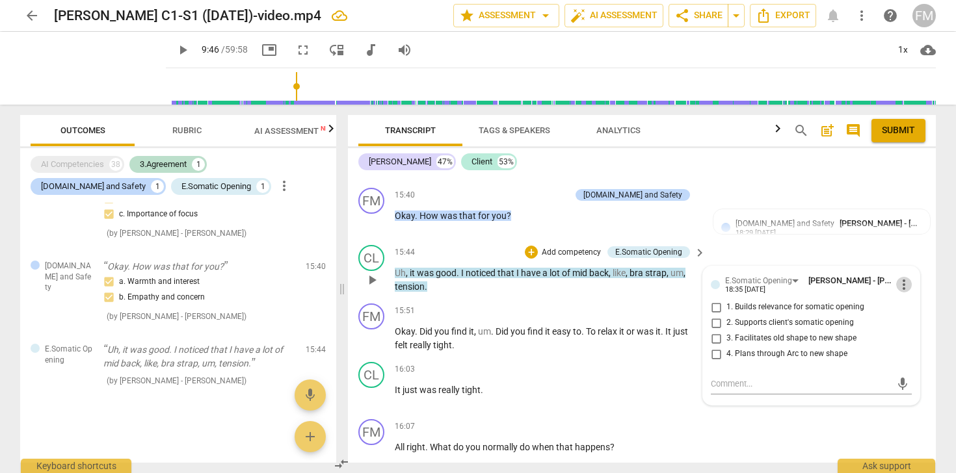
click at [902, 293] on span "more_vert" at bounding box center [904, 285] width 16 height 16
click at [907, 319] on li "Delete" at bounding box center [913, 322] width 45 height 25
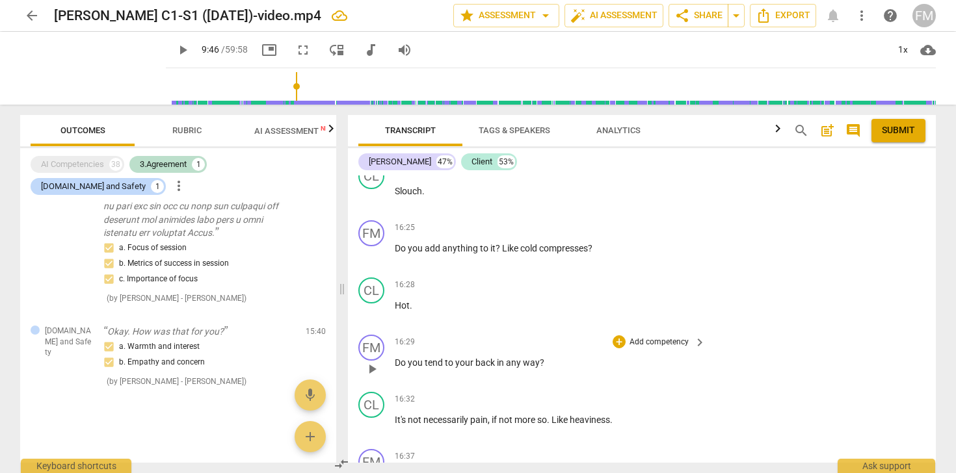
scroll to position [4044, 0]
click at [649, 350] on p "Add competency" at bounding box center [659, 345] width 62 height 12
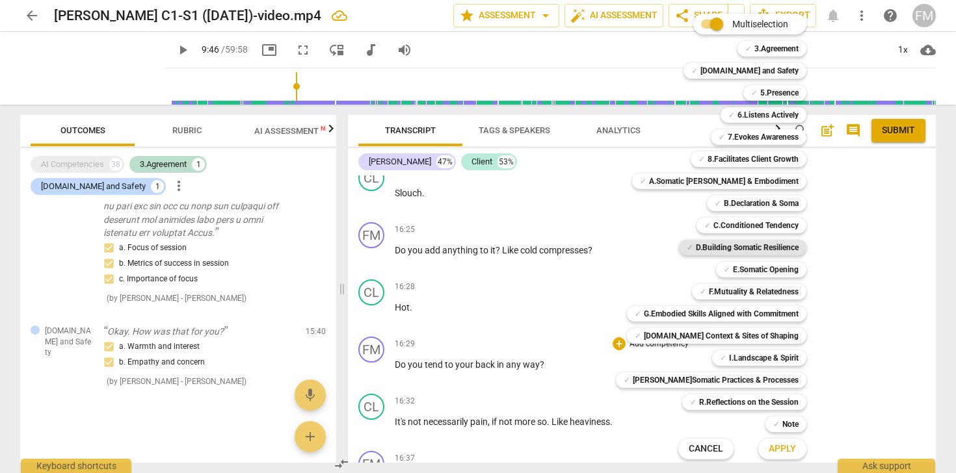
click at [749, 246] on b "D.Building Somatic Resilience" at bounding box center [747, 248] width 103 height 16
click at [772, 448] on span "Apply" at bounding box center [781, 449] width 27 height 13
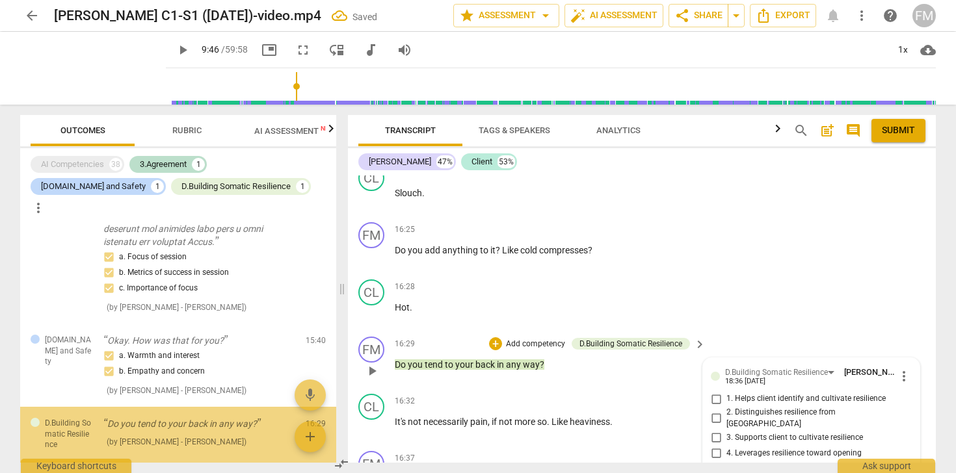
scroll to position [384, 0]
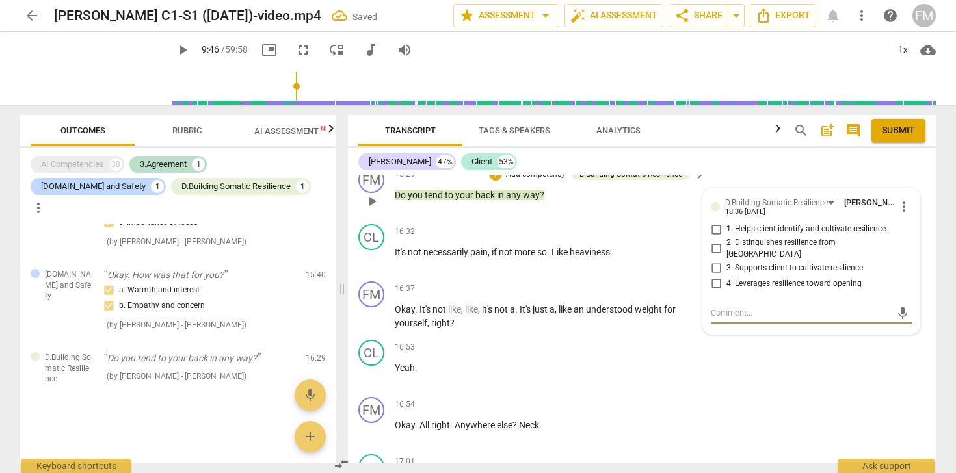
click at [714, 237] on input "1. Helps client identify and cultivate resilience" at bounding box center [715, 230] width 21 height 16
checkbox input "true"
click at [714, 274] on input "3. Supports client to cultivate resilience" at bounding box center [715, 268] width 21 height 16
checkbox input "true"
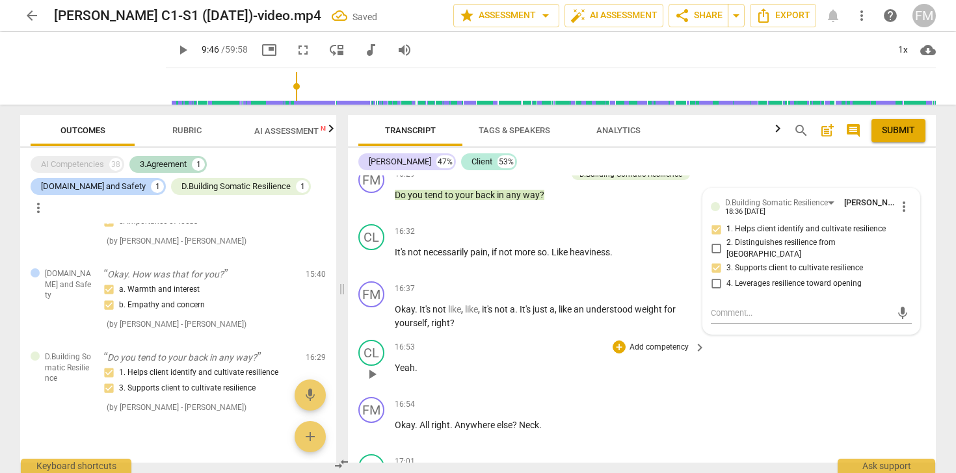
click at [847, 365] on div "CL play_arrow pause 16:53 + Add competency keyboard_arrow_right Yeah ." at bounding box center [642, 363] width 588 height 57
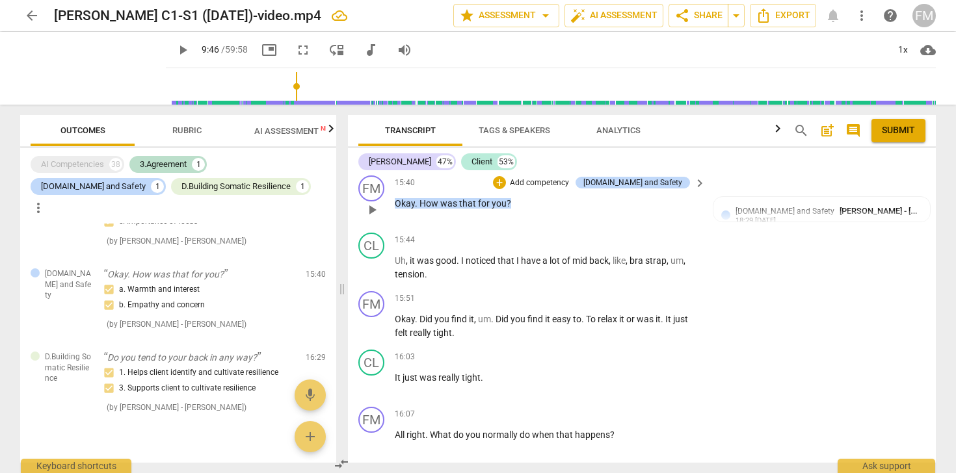
scroll to position [3637, 0]
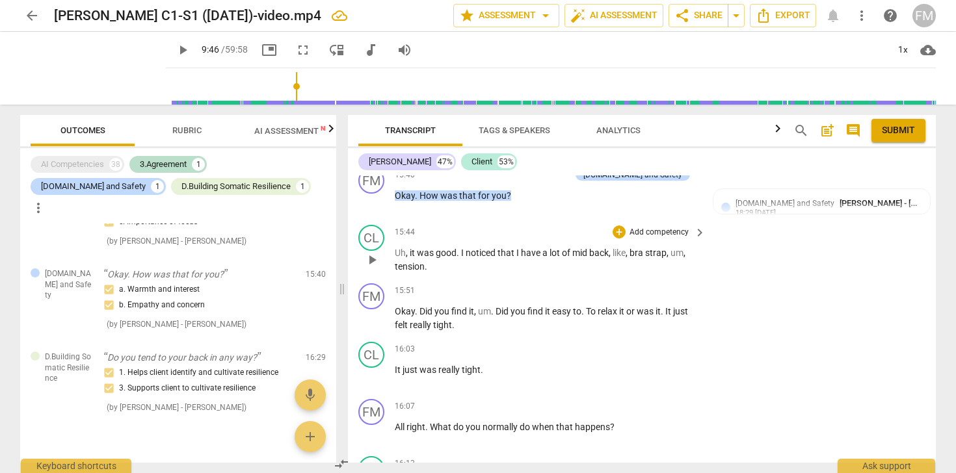
type input "587"
click at [184, 130] on span "Rubric" at bounding box center [186, 130] width 29 height 10
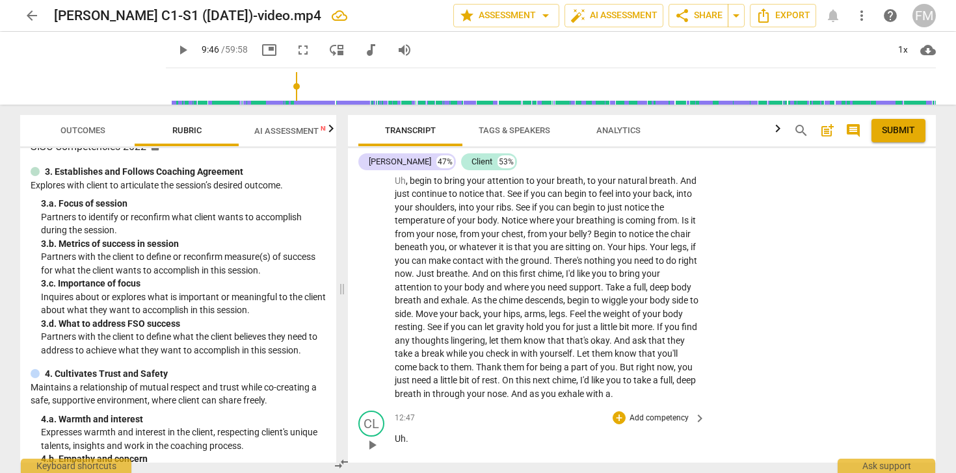
scroll to position [2906, 0]
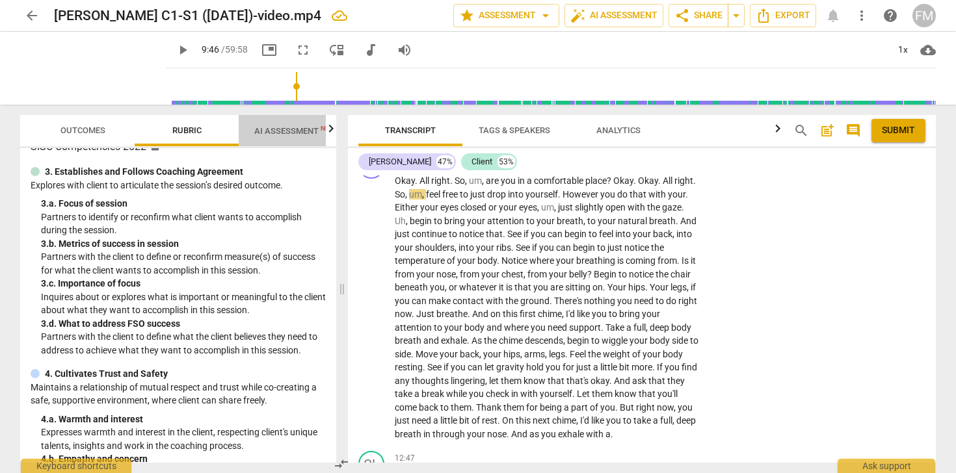
click at [284, 135] on span "AI Assessment New" at bounding box center [294, 131] width 81 height 10
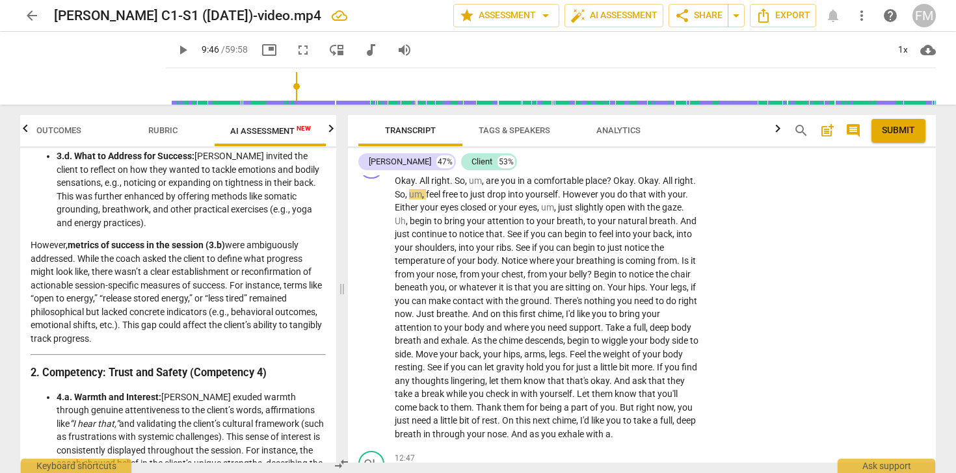
scroll to position [496, 0]
click at [191, 308] on p "However, metrics of success in the session (3.b) were ambiguously addressed. Wh…" at bounding box center [178, 290] width 295 height 107
click at [110, 277] on p "However, metrics of success in the session (3.b) were ambiguously addressed. Wh…" at bounding box center [178, 290] width 295 height 107
click at [434, 324] on span "attention" at bounding box center [414, 327] width 39 height 10
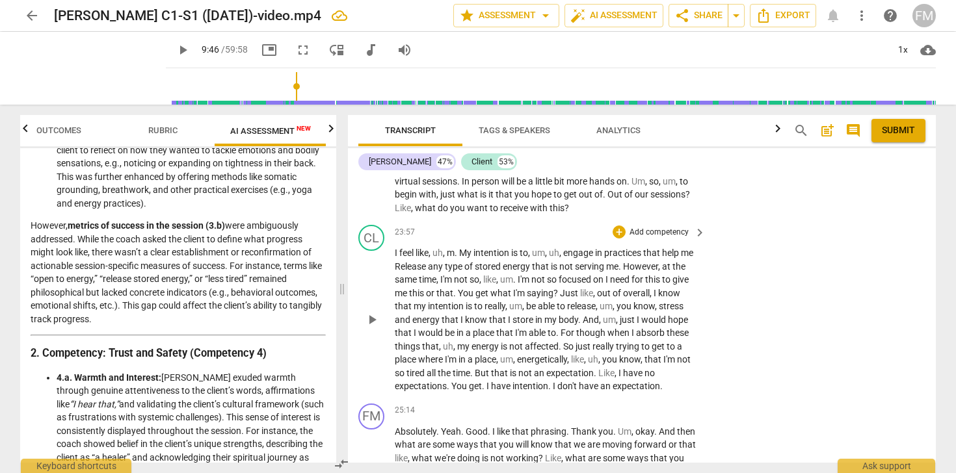
scroll to position [6561, 0]
click at [629, 238] on p "Add competency" at bounding box center [659, 232] width 62 height 12
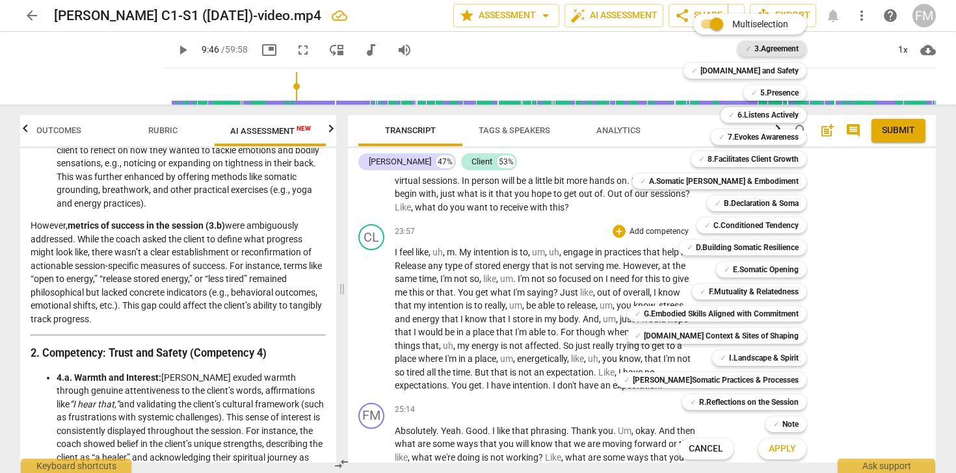
click at [754, 51] on b "3.Agreement" at bounding box center [776, 49] width 44 height 16
click at [769, 49] on b "3.Agreement" at bounding box center [776, 49] width 44 height 16
click at [768, 450] on span "Apply" at bounding box center [781, 449] width 27 height 13
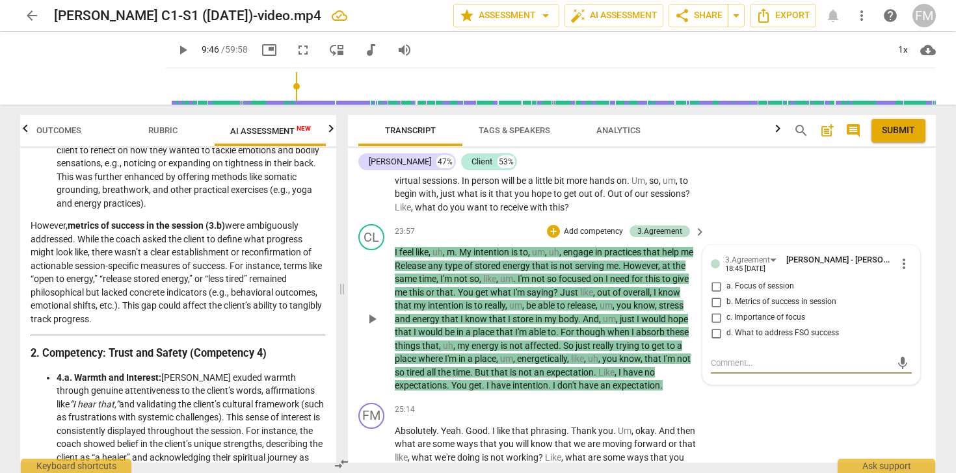
click at [714, 310] on input "b. Metrics of success in session" at bounding box center [715, 302] width 21 height 16
checkbox input "true"
click at [727, 369] on textarea at bounding box center [801, 363] width 180 height 12
type textarea "c"
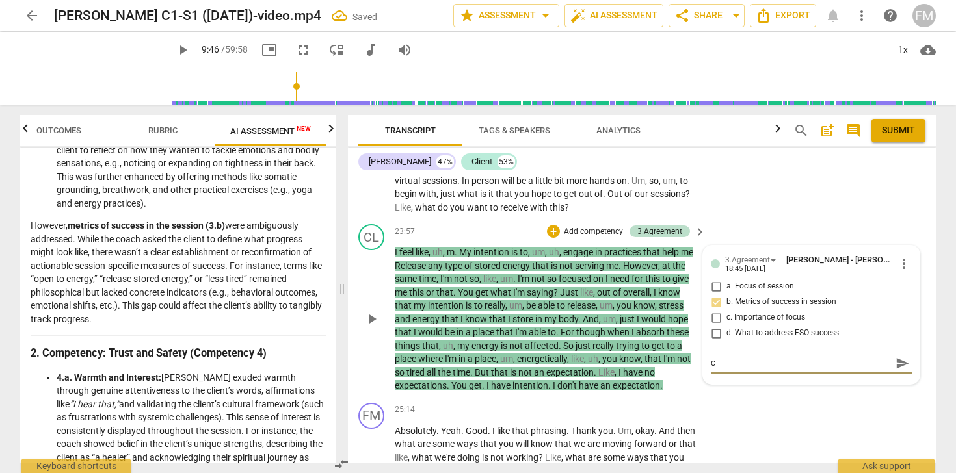
type textarea "cl"
type textarea "cli"
type textarea "clie"
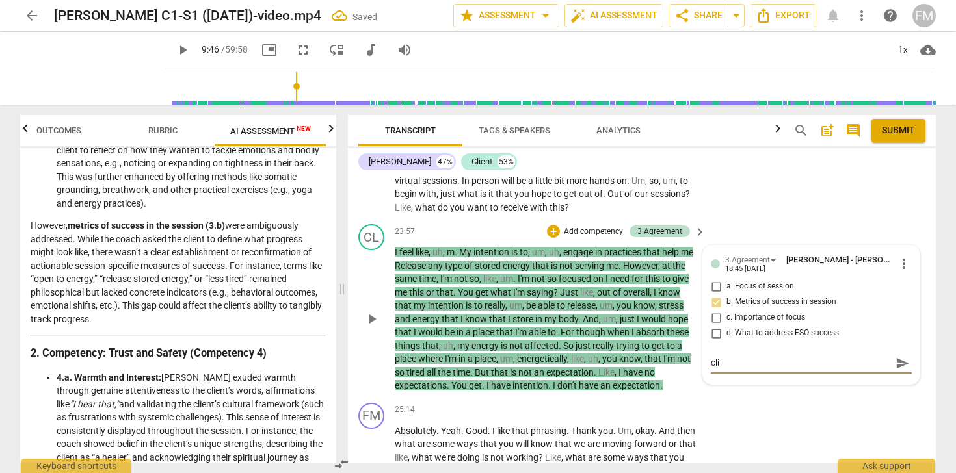
type textarea "clie"
type textarea "clien"
type textarea "client"
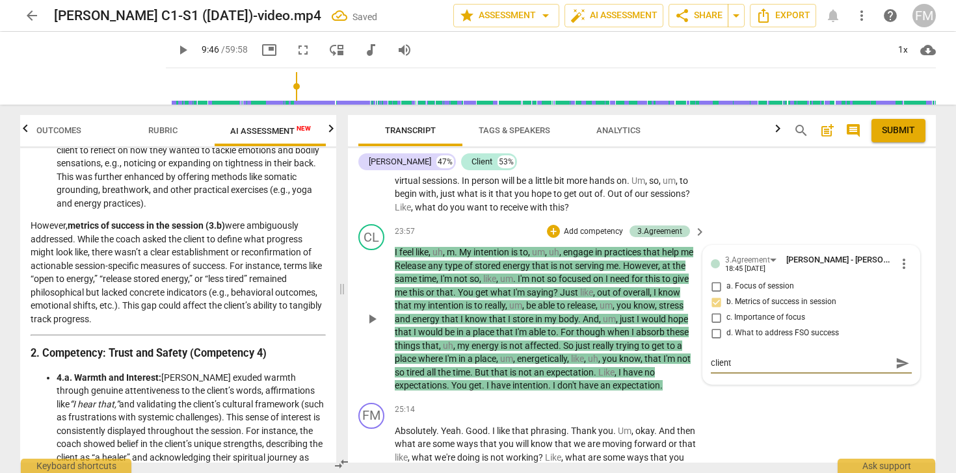
type textarea "clien"
type textarea "clie"
type textarea "cli"
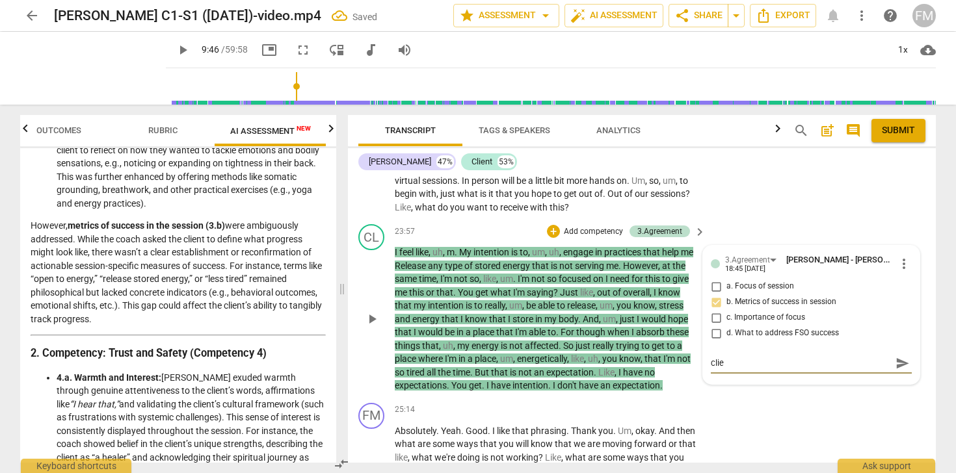
type textarea "cli"
type textarea "cl"
type textarea "c"
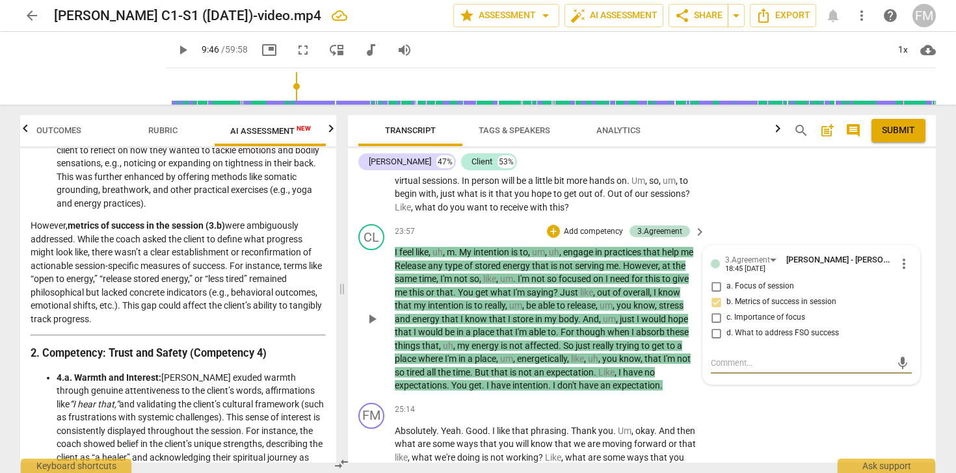
type textarea "C"
type textarea "Cl"
type textarea "Cli"
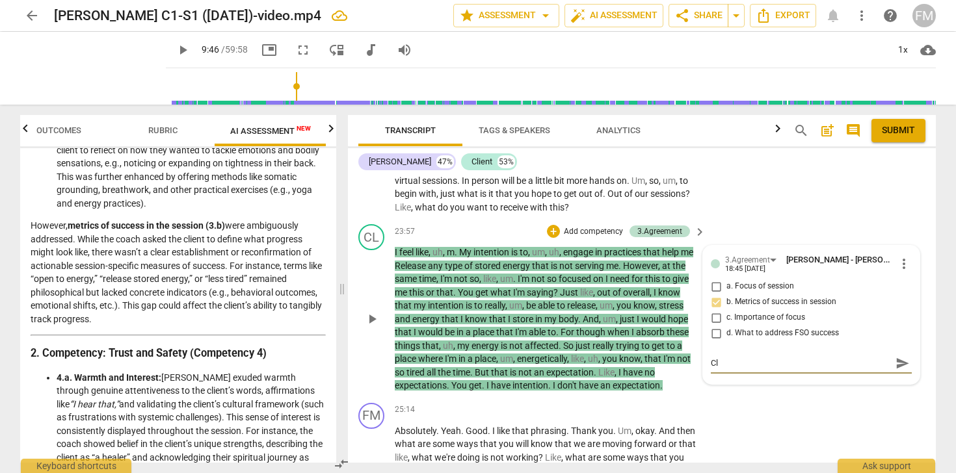
type textarea "Cli"
type textarea "Clie"
type textarea "Clien"
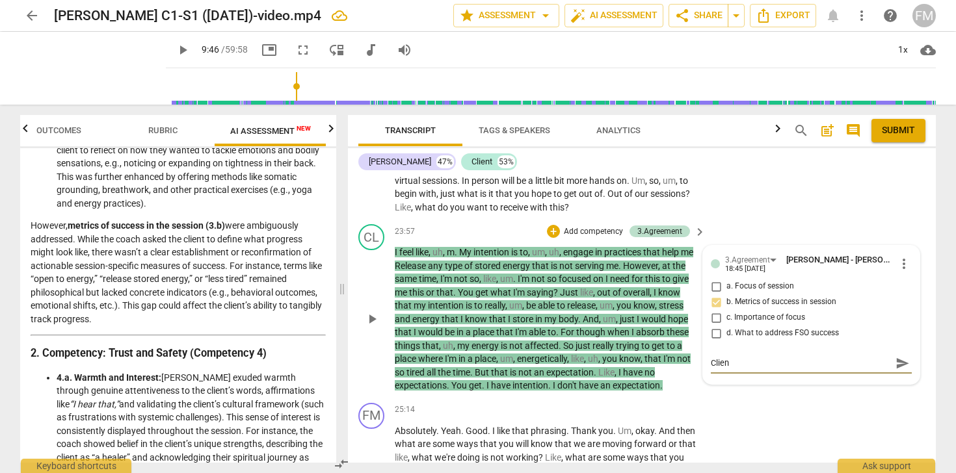
type textarea "Client"
type textarea "Client s"
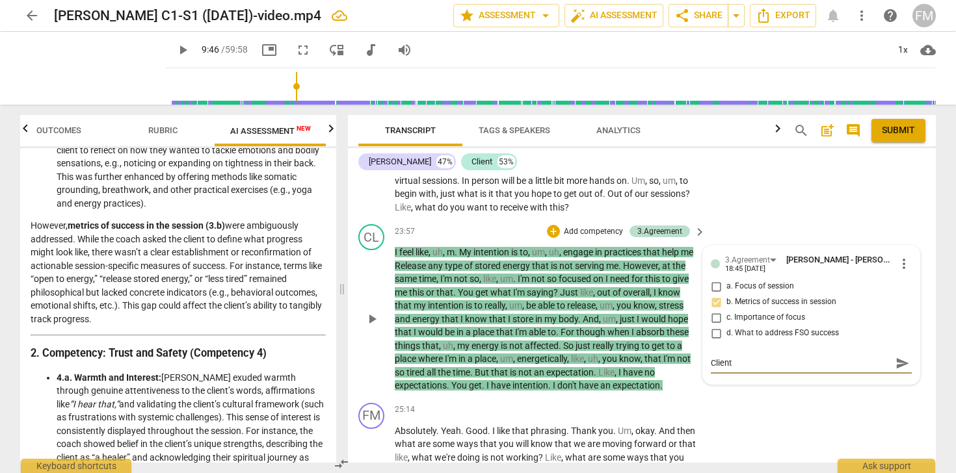
type textarea "Client s"
type textarea "Client se"
type textarea "Client set"
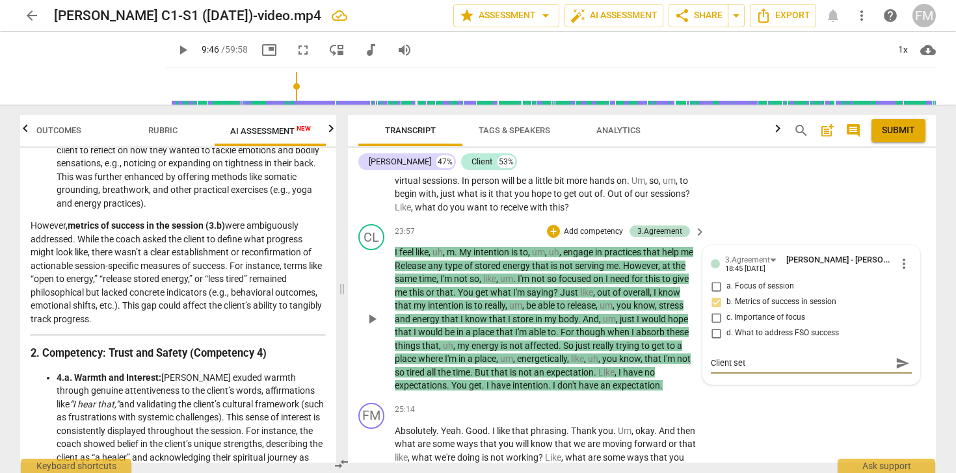
type textarea "Client set"
type textarea "Client set B"
type textarea "Client set BI"
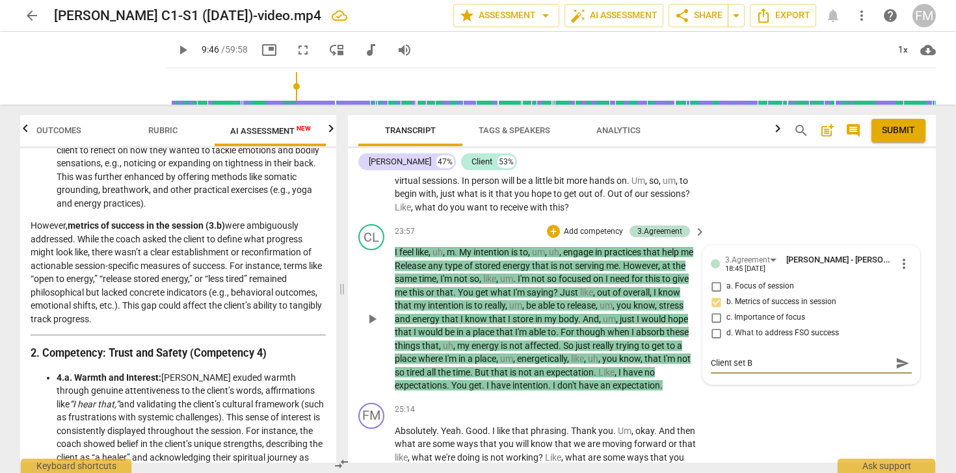
type textarea "Client set BI"
type textarea "Client set BIG"
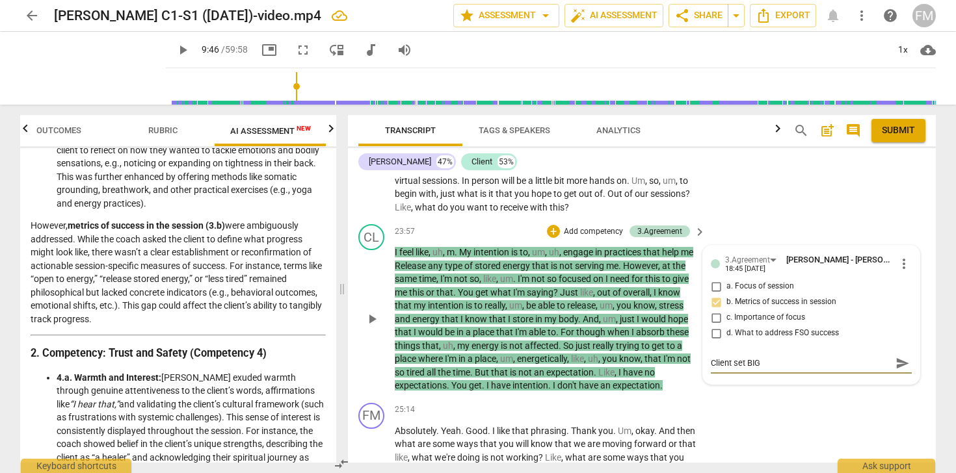
type textarea "Client set BIG A"
type textarea "Client set BIG A a"
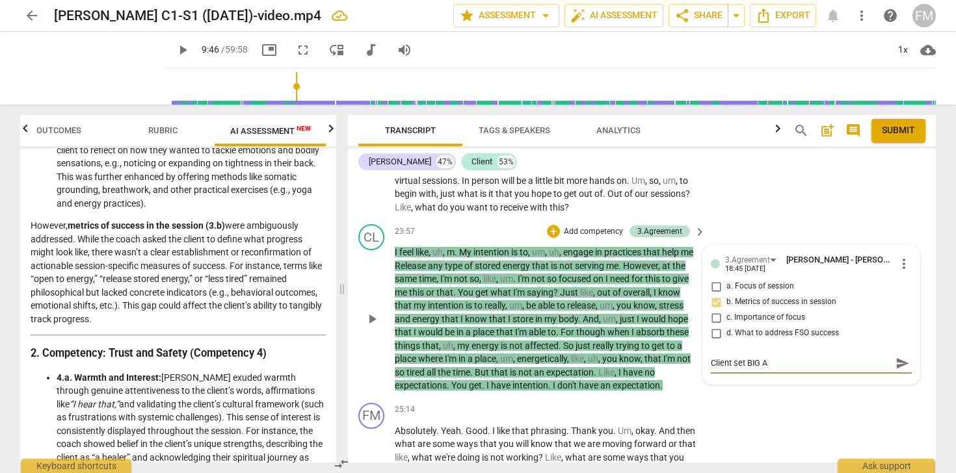
type textarea "Client set BIG A a"
type textarea "Client set BIG A as"
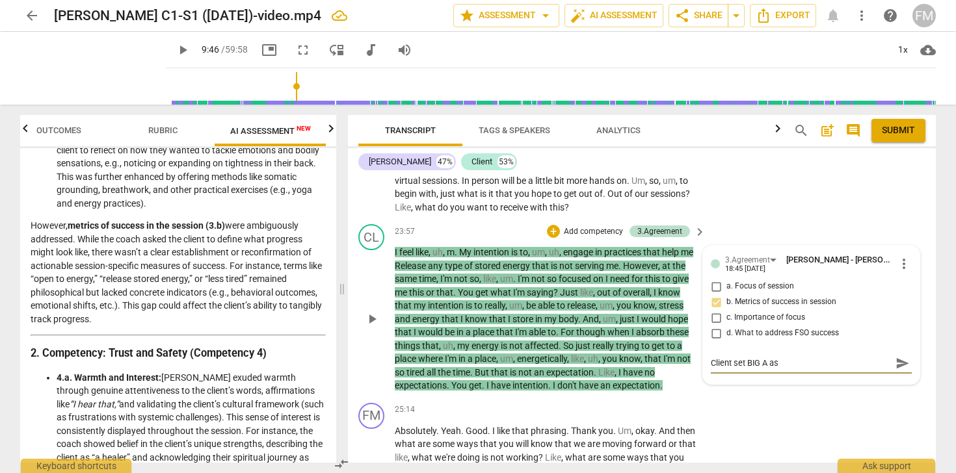
type textarea "Client set BIG A as ""
type textarea "Client set BIG A as "r"
type textarea "Client set BIG A as "re"
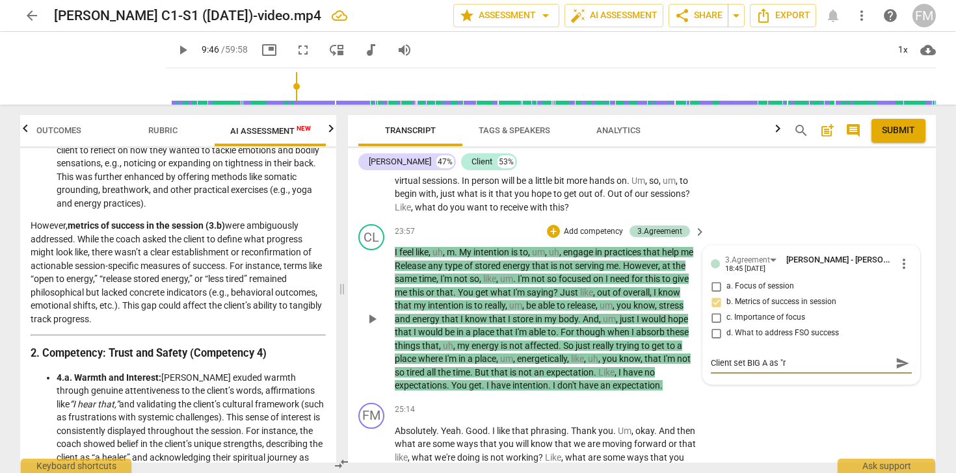
type textarea "Client set BIG A as "re"
type textarea "Client set BIG A as "rel"
type textarea "Client set BIG A as "rele"
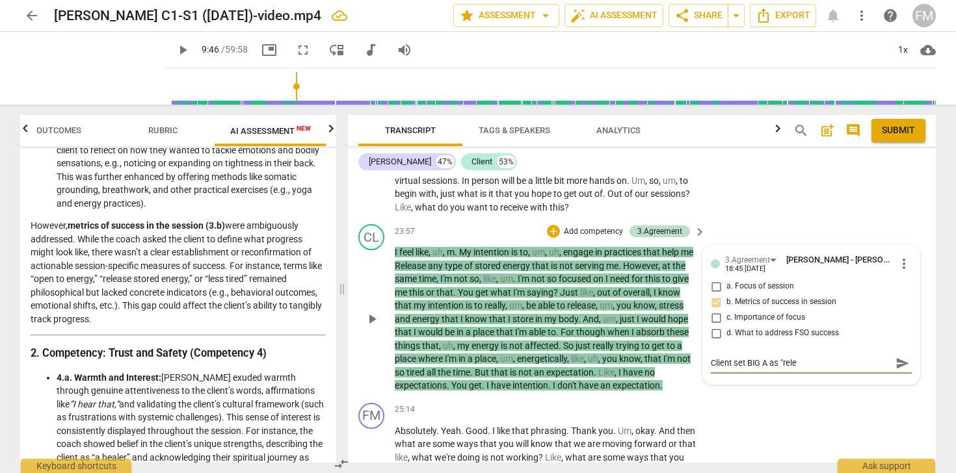
type textarea "Client set BIG A as "relea"
type textarea "Client set BIG A as "releas"
type textarea "Client set BIG A as "release"
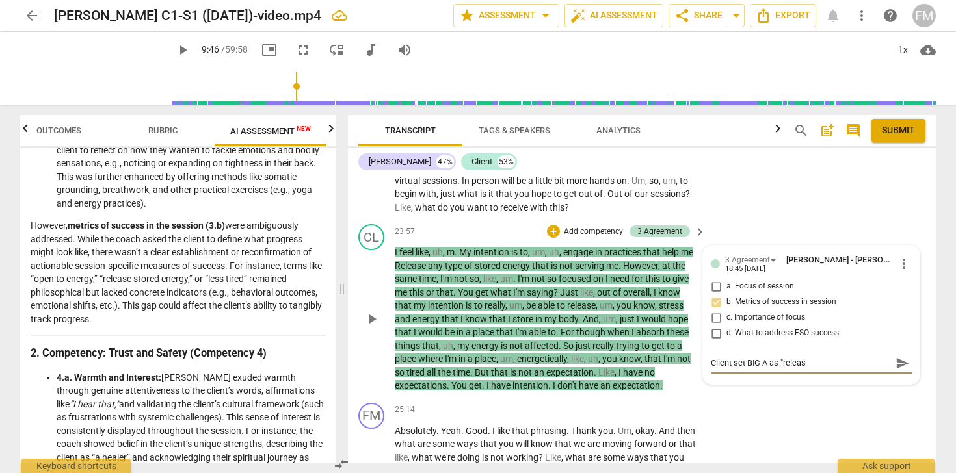
type textarea "Client set BIG A as "release"
type textarea "Client set BIG A as "release t"
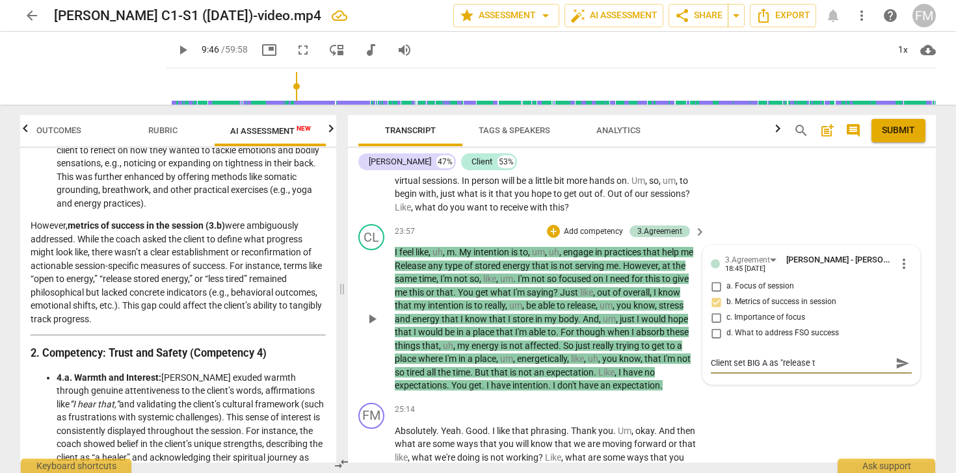
type textarea "Client set BIG A as "release te"
type textarea "Client set BIG A as "release ten"
type textarea "Client set BIG A as "release tens"
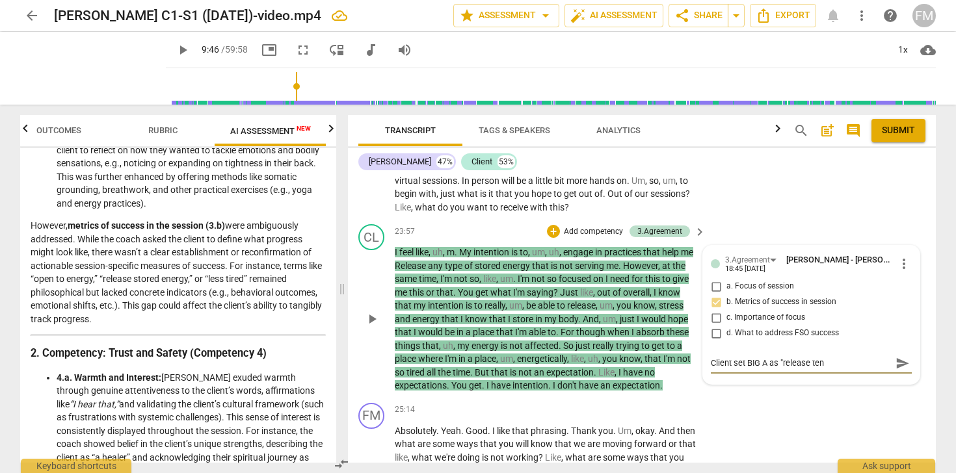
type textarea "Client set BIG A as "release tens"
type textarea "Client set BIG A as "release tensi"
type textarea "Client set BIG A as "release tensio"
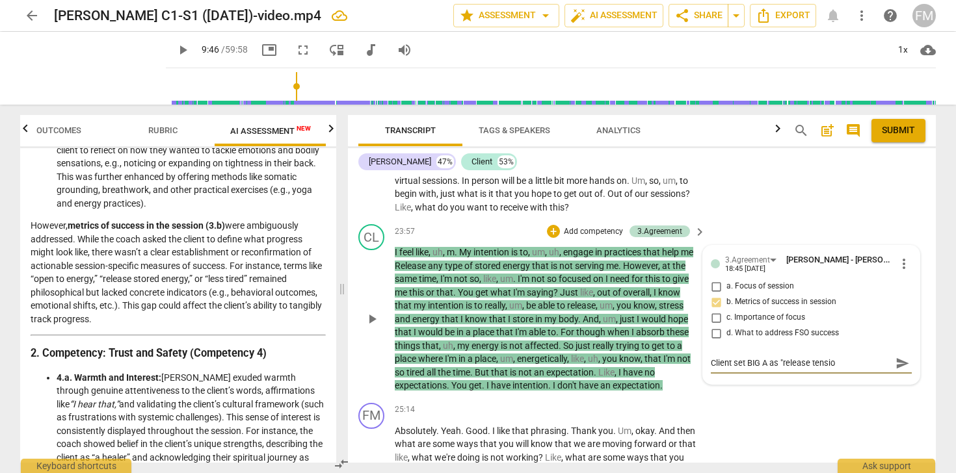
type textarea "Client set BIG A as "release tension"
type textarea "Client set BIG A as "release tension,"
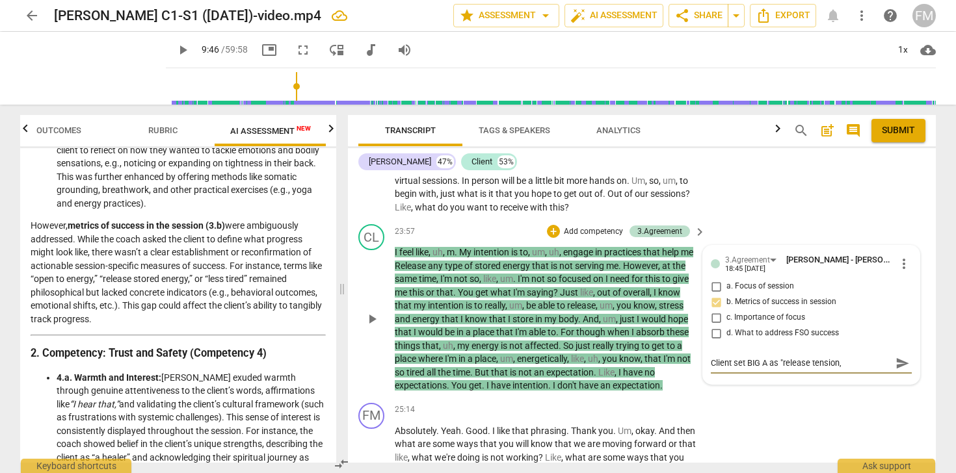
type textarea "Client set BIG A as "release tension,"
type textarea "Client set BIG A as "release tension, t"
type textarea "Client set BIG A as "release tension, tr"
type textarea "Client set BIG A as "release tension, tre"
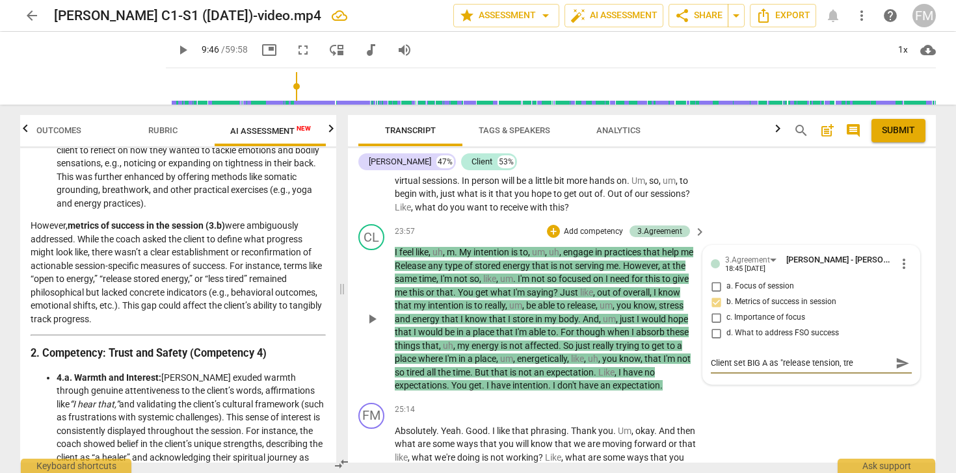
type textarea "Client set BIG A as "release tension, tres"
type textarea "Client set BIG A as "release tension, tress"
type textarea "Client set BIG A as "release tension, tres"
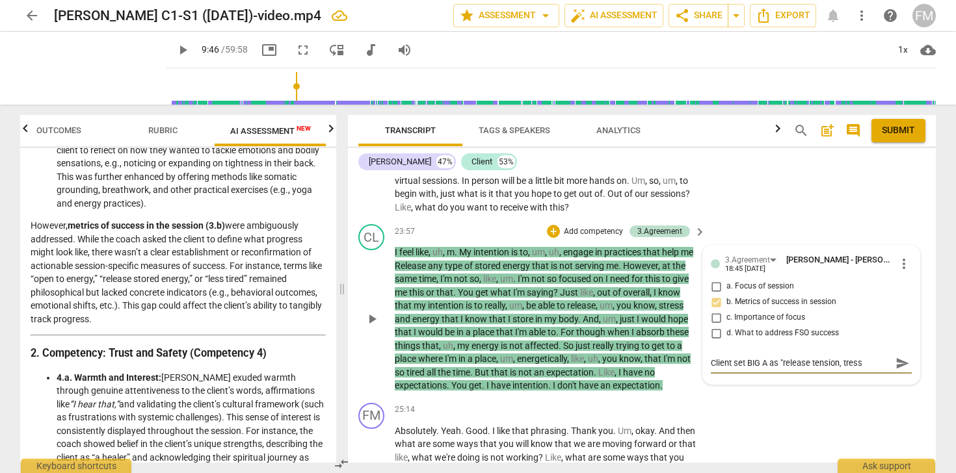
type textarea "Client set BIG A as "release tension, tres"
type textarea "Client set BIG A as "release tension, tre"
type textarea "Client set BIG A as "release tension, tr"
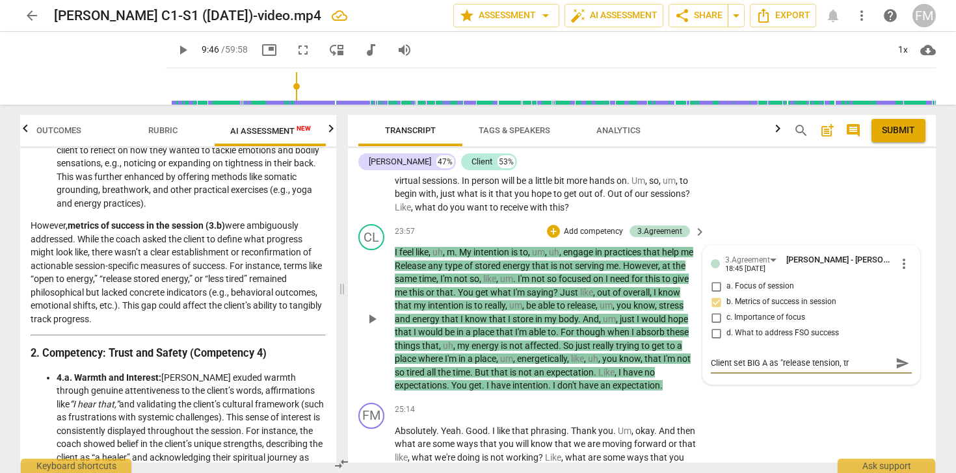
type textarea "Client set BIG A as "release tension, t"
type textarea "Client set BIG A as "release tension,"
type textarea "Client set BIG A as "release tension, s"
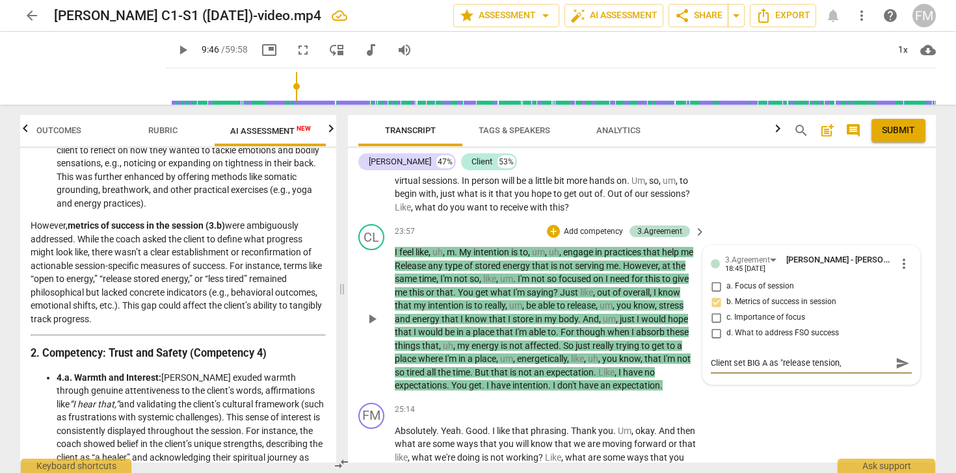
type textarea "Client set BIG A as "release tension, s"
type textarea "Client set BIG A as "release tension, st"
type textarea "Client set BIG A as "release tension, str"
type textarea "Client set BIG A as "release tension, stre"
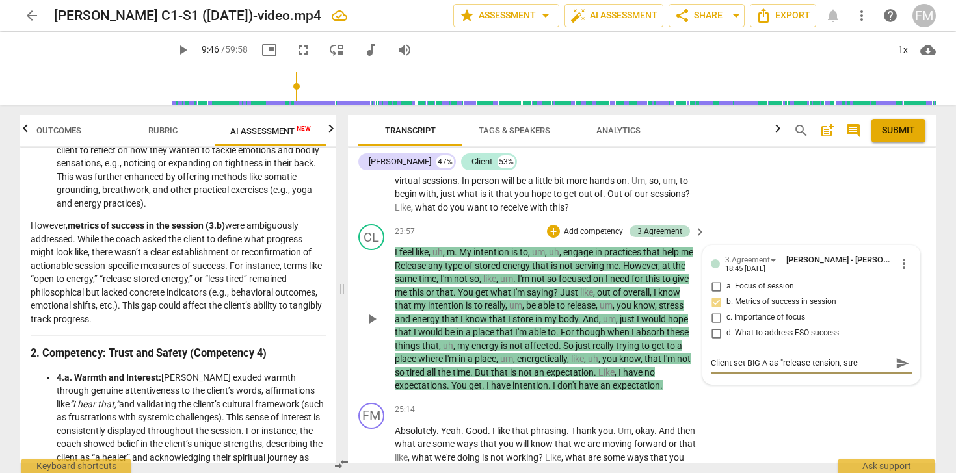
type textarea "Client set BIG A as "release tension, stres"
type textarea "Client set BIG A as "release tension, stress"
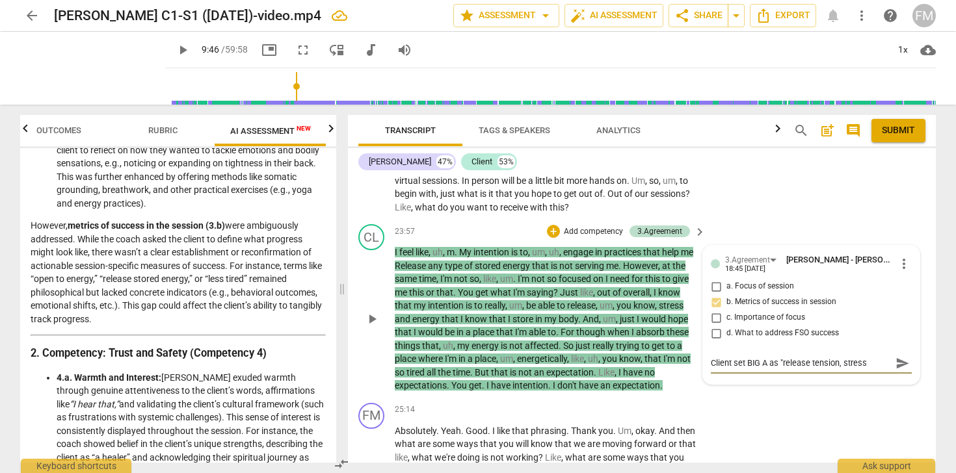
type textarea "Client set BIG A as "release tension, stress"
type textarea "Client set BIG A as "release tension, stress a"
type textarea "Client set BIG A as "release tension, stress an"
type textarea "Client set BIG A as "release tension, stress and"
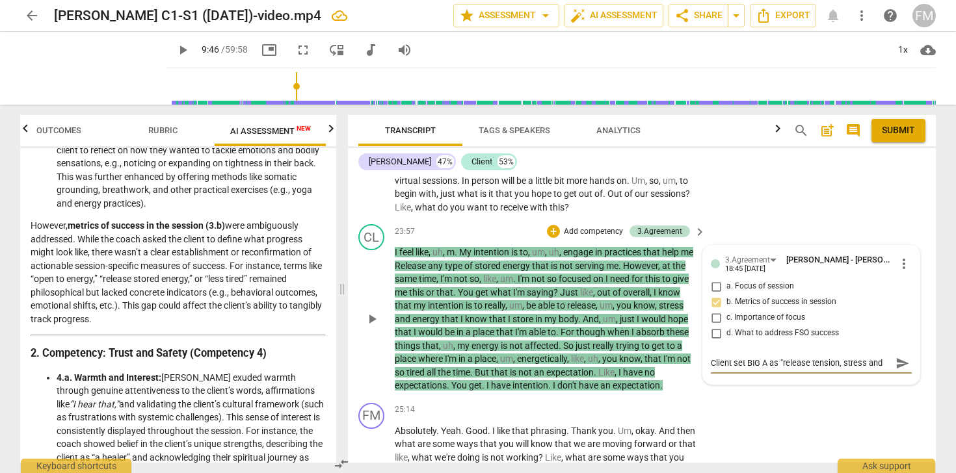
type textarea "Client set BIG A as "release tension, stress and"
type textarea "Client set BIG A as "release tension, stress and e"
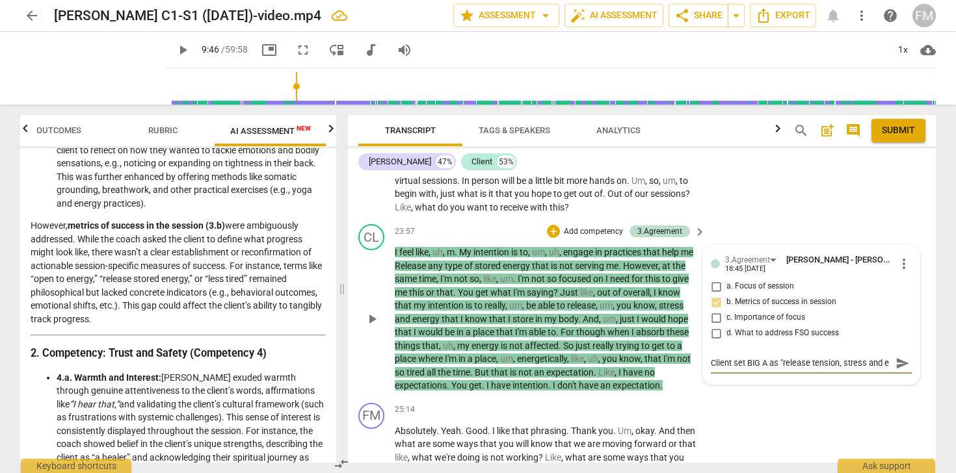
type textarea "Client set BIG A as "release tension, stress and en"
type textarea "Client set BIG A as "release tension, stress and ene"
type textarea "Client set BIG A as "release tension, stress and ener"
type textarea "Client set BIG A as "release tension, stress and energ"
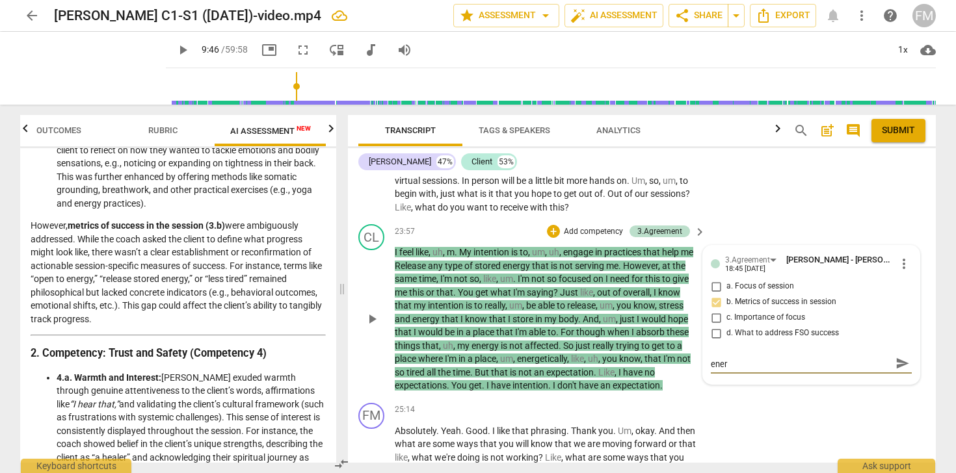
type textarea "Client set BIG A as "release tension, stress and energ"
type textarea "Client set BIG A as "release tension, stress and energy"
type textarea "Client set BIG A as "release tension, stress and energy""
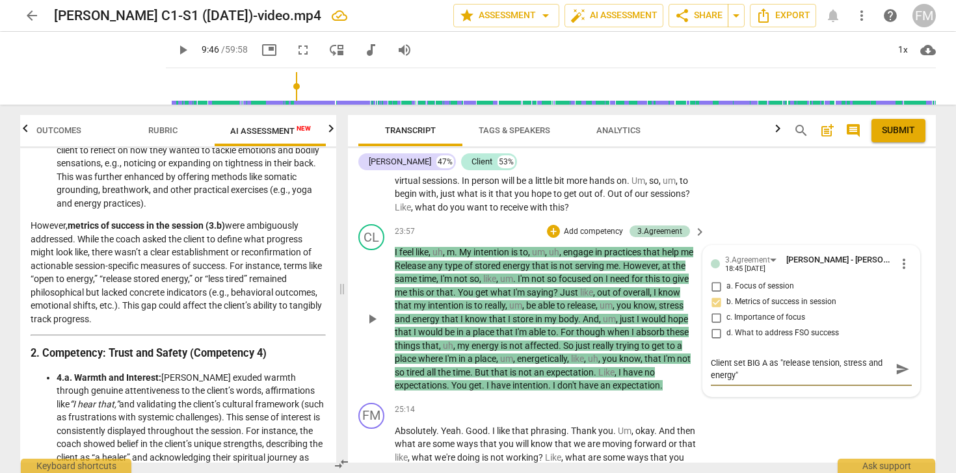
scroll to position [0, 0]
type textarea "Client set BIG A as "release tension, stress and energy""
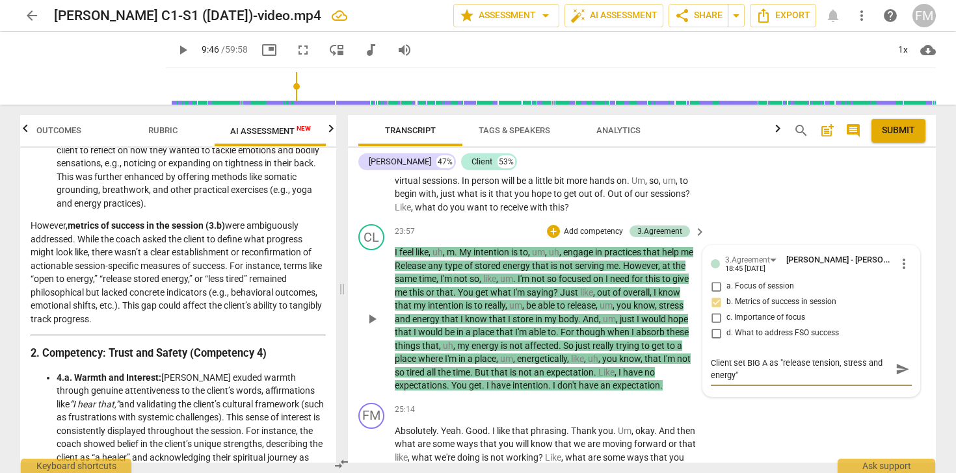
type textarea "Client set BIG A as "release tension, stress and energy"
type textarea "Client set BIG A as "release tension, stress and energy."
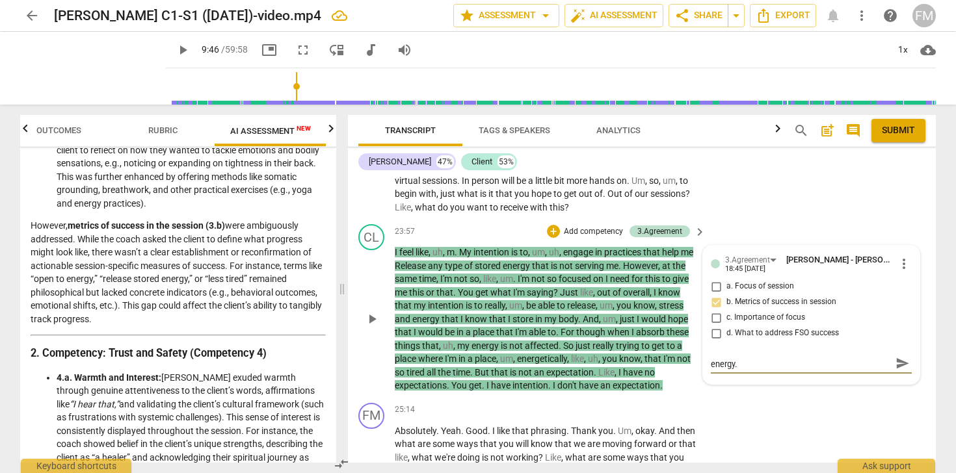
scroll to position [0, 0]
type textarea "Client set BIG A as "release tension, stress and energy.."
type textarea "Client set BIG A as "release tension, stress and energy..."
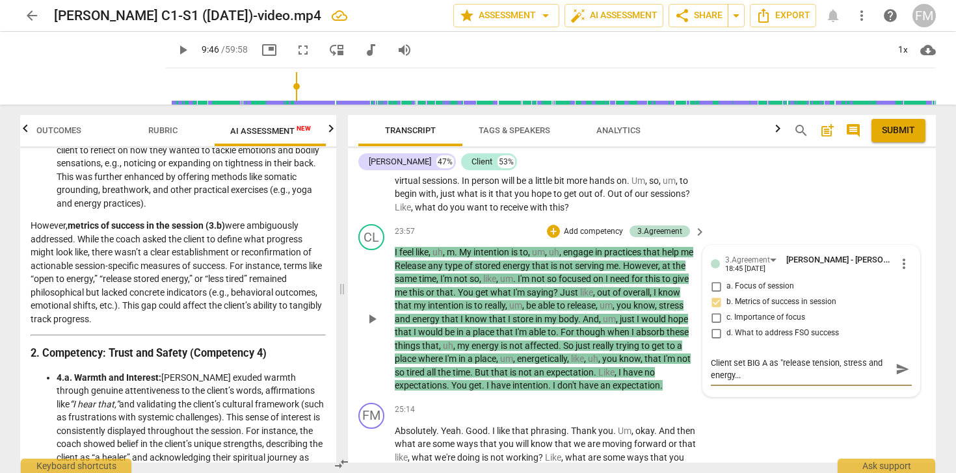
type textarea "Client set BIG A as "release tension, stress and energy...t"
type textarea "Client set BIG A as "release tension, stress and energy...to"
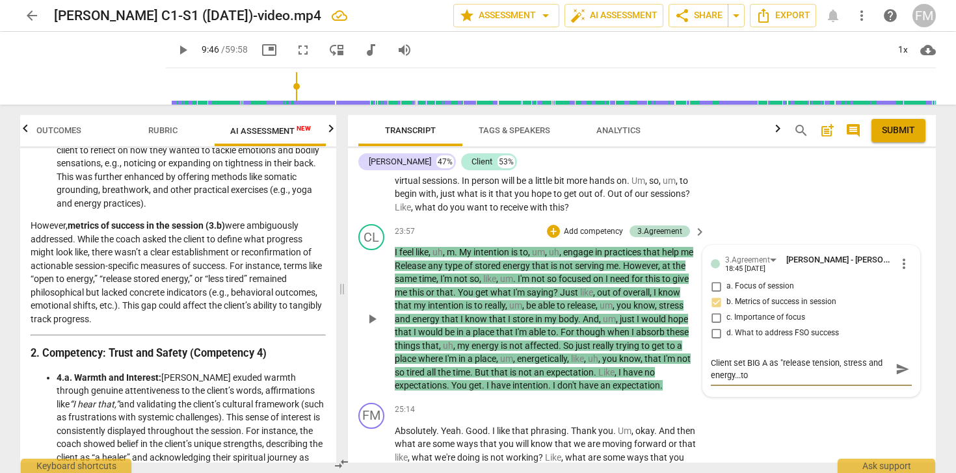
type textarea "Client set BIG A as "release tension, stress and energy...to"
type textarea "Client set BIG A as "release tension, stress and energy...to h"
type textarea "Client set BIG A as "release tension, stress and energy...to he"
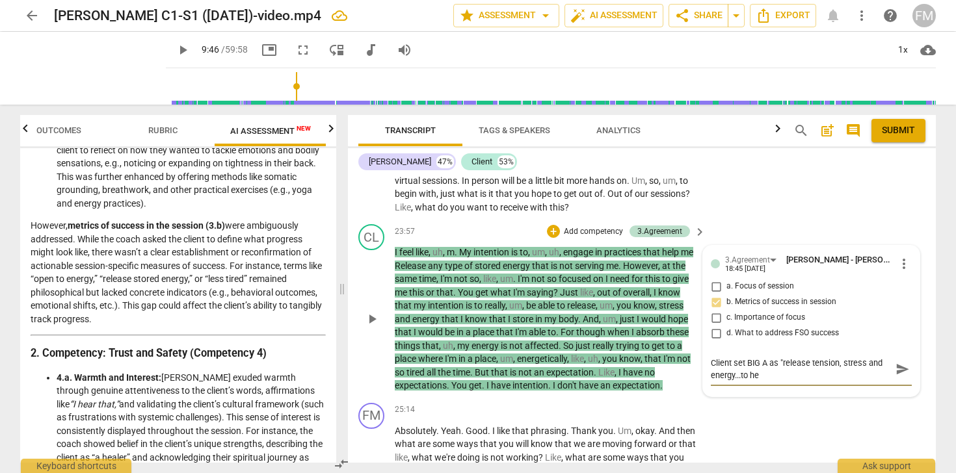
type textarea "Client set BIG A as "release tension, stress and energy...to het"
type textarea "Client set BIG A as "release tension, stress and energy...to he"
type textarea "Client set BIG A as "release tension, stress and energy...to h"
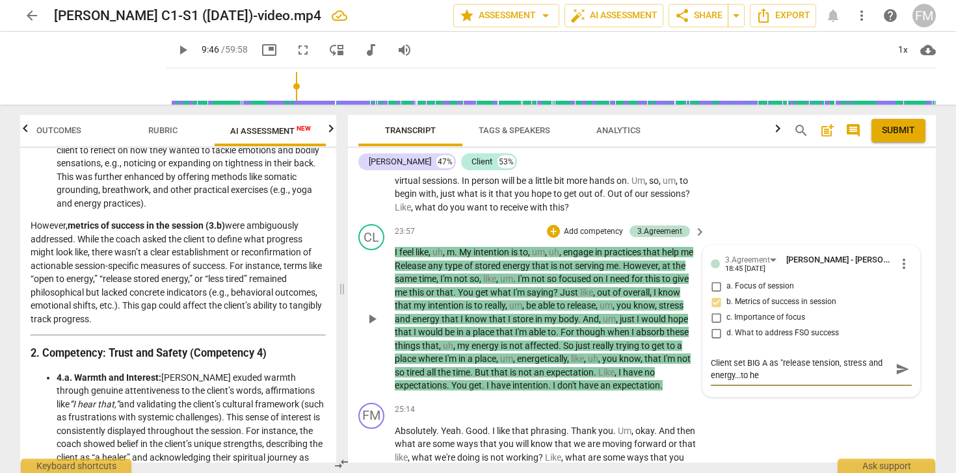
type textarea "Client set BIG A as "release tension, stress and energy...to h"
type textarea "Client set BIG A as "release tension, stress and energy...to"
type textarea "Client set BIG A as "release tension, stress and energy...to g"
type textarea "Client set BIG A as "release tension, stress and energy...to ge"
type textarea "Client set BIG A as "release tension, stress and energy...to get"
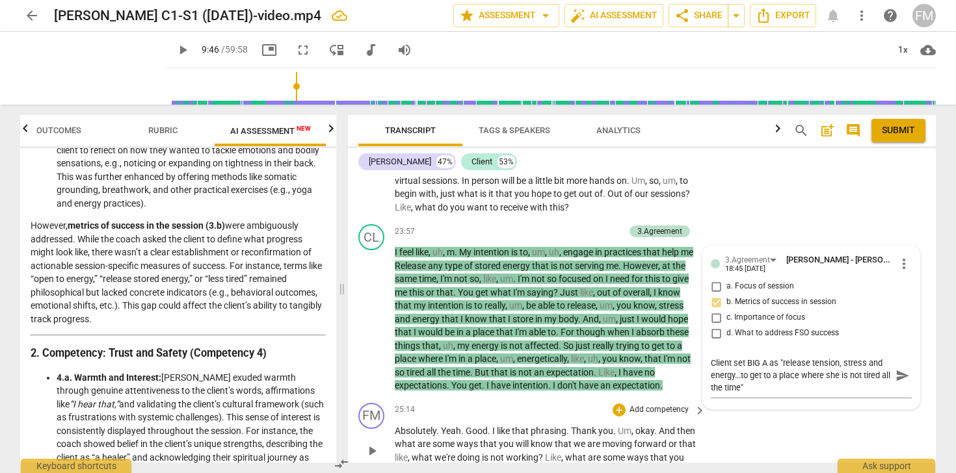
click at [752, 430] on div "FM play_arrow pause 25:14 + Add competency keyboard_arrow_right Absolutely . Ye…" at bounding box center [642, 440] width 588 height 85
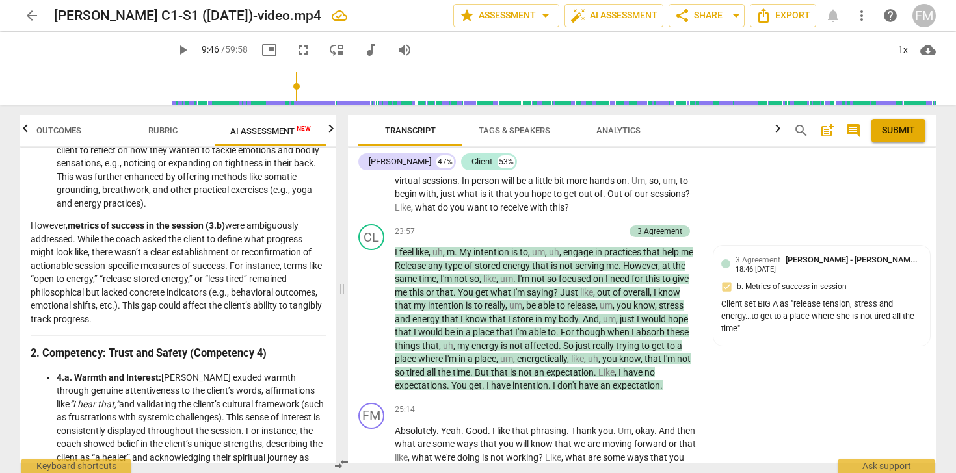
click at [361, 210] on div "play_arrow pause" at bounding box center [377, 134] width 33 height 151
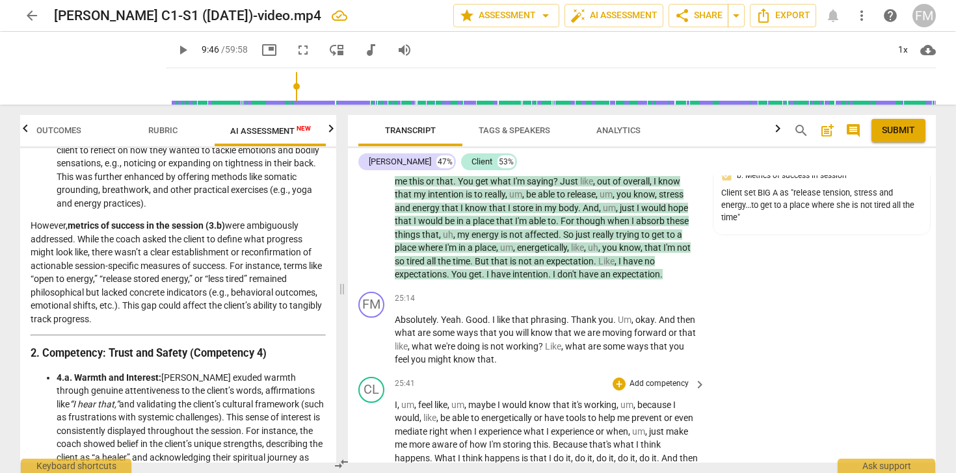
scroll to position [6698, 0]
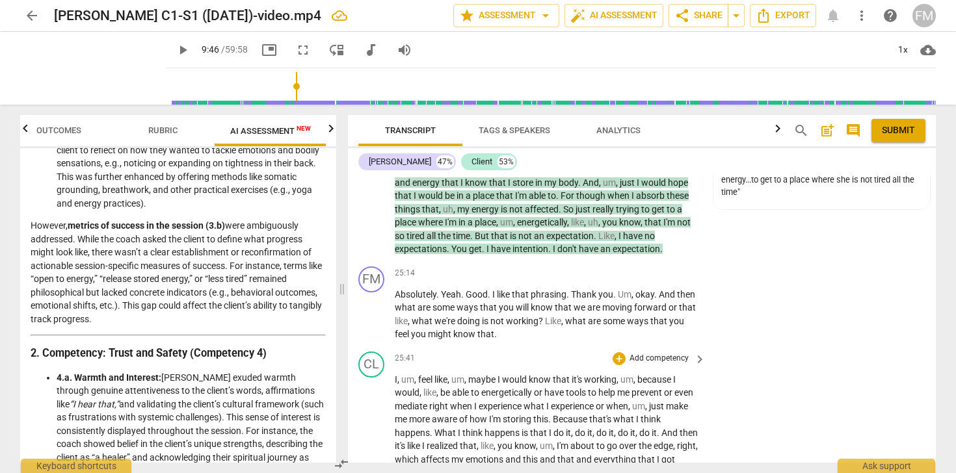
click at [652, 365] on p "Add competency" at bounding box center [659, 359] width 62 height 12
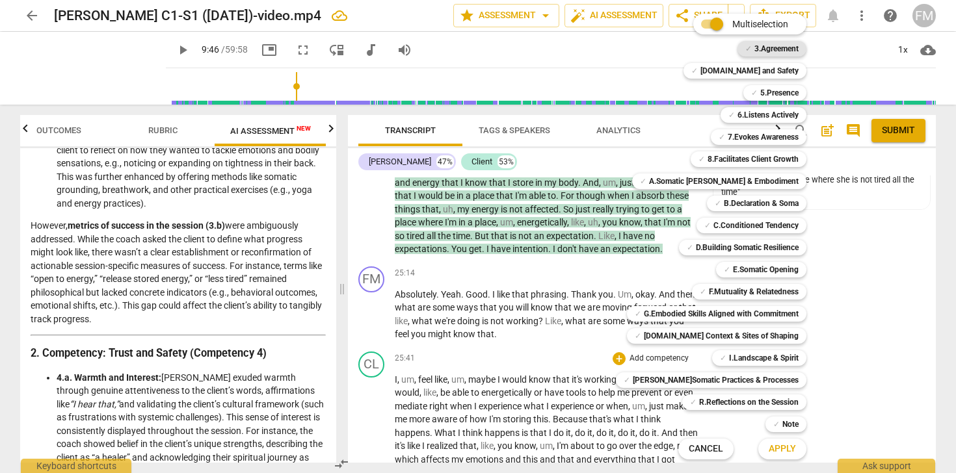
click at [766, 51] on b "3.Agreement" at bounding box center [776, 49] width 44 height 16
click at [771, 447] on span "Apply" at bounding box center [781, 449] width 27 height 13
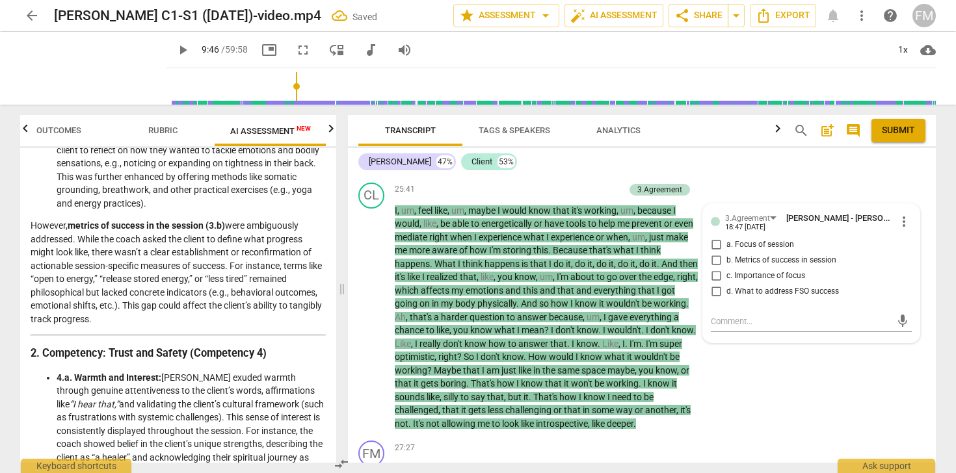
scroll to position [6867, 0]
click at [715, 299] on input "d. What to address FSO success" at bounding box center [715, 291] width 21 height 16
click at [755, 327] on textarea at bounding box center [801, 321] width 180 height 12
click at [175, 51] on span "play_arrow" at bounding box center [183, 50] width 16 height 16
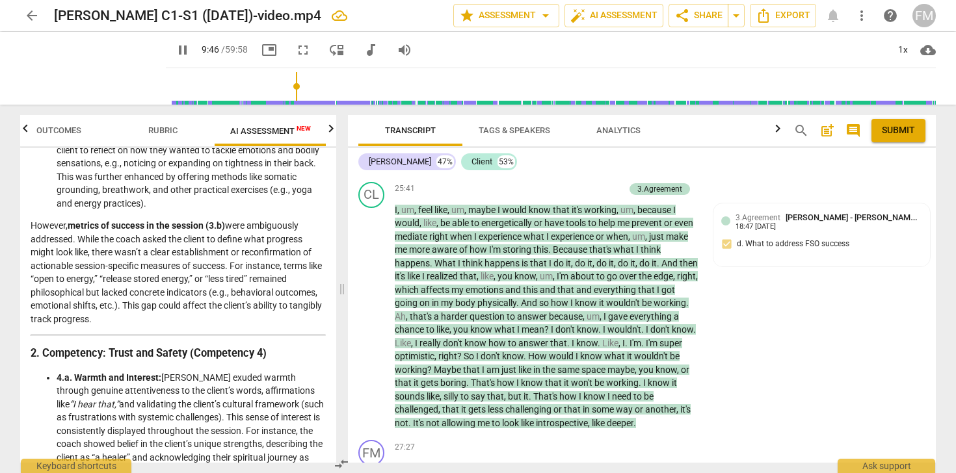
scroll to position [2919, 0]
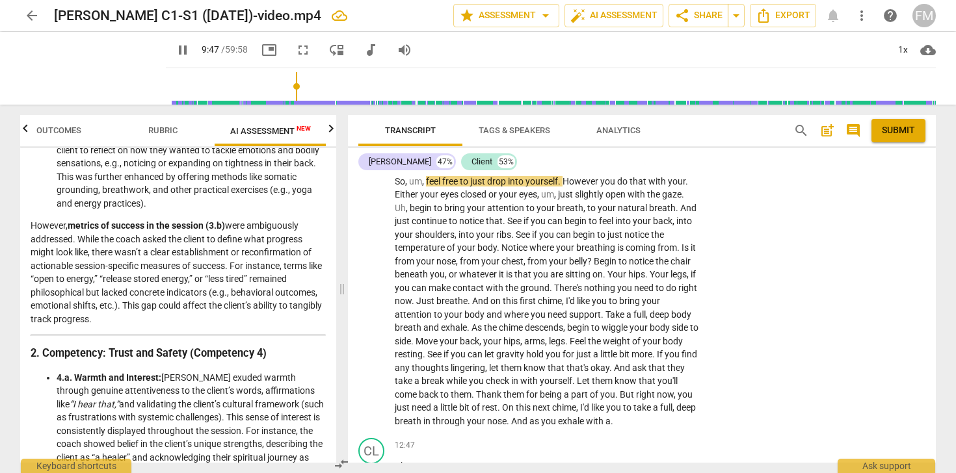
click at [326, 86] on input "range" at bounding box center [553, 87] width 764 height 42
click at [356, 91] on input "range" at bounding box center [553, 87] width 764 height 42
click at [377, 95] on input "range" at bounding box center [553, 87] width 764 height 42
click at [392, 94] on input "range" at bounding box center [553, 87] width 764 height 42
click at [406, 94] on input "range" at bounding box center [553, 87] width 764 height 42
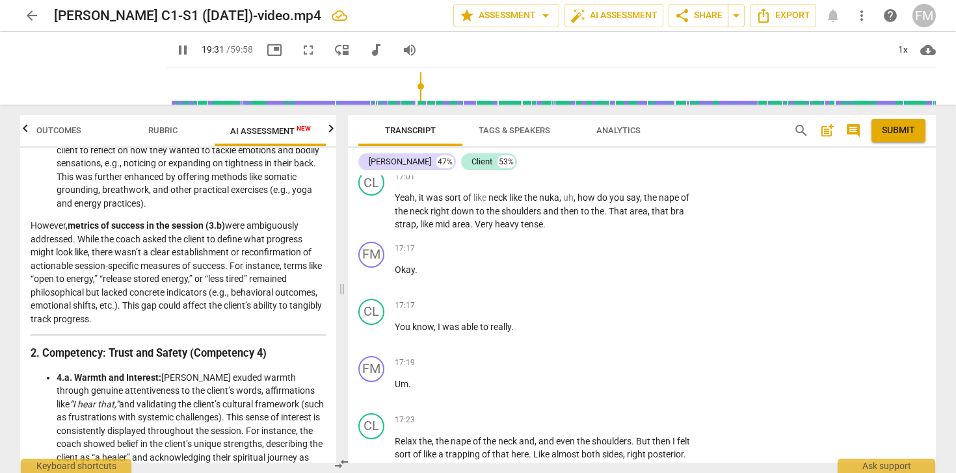
scroll to position [4500, 0]
click at [341, 86] on input "range" at bounding box center [553, 87] width 764 height 42
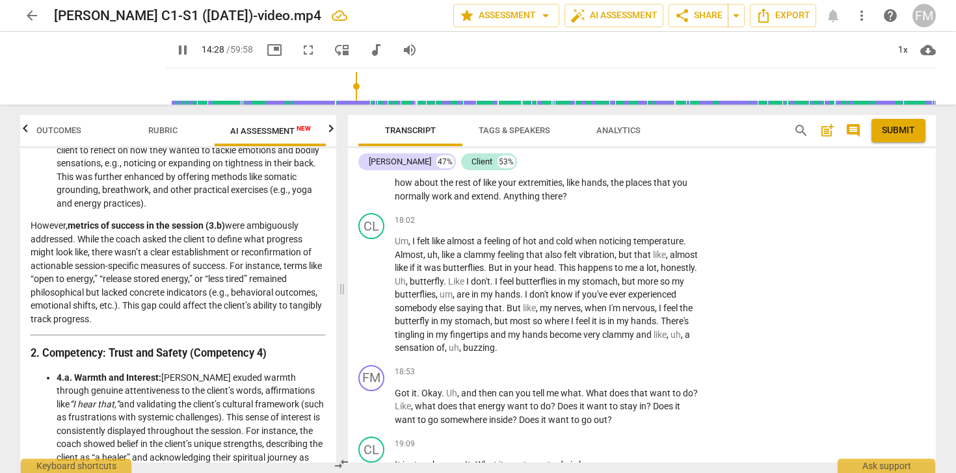
scroll to position [4863, 0]
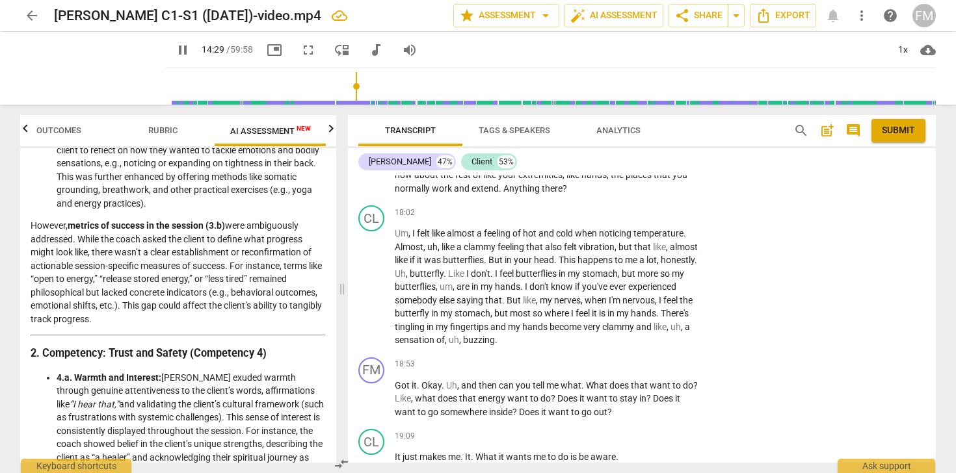
click at [175, 48] on span "pause" at bounding box center [183, 50] width 16 height 16
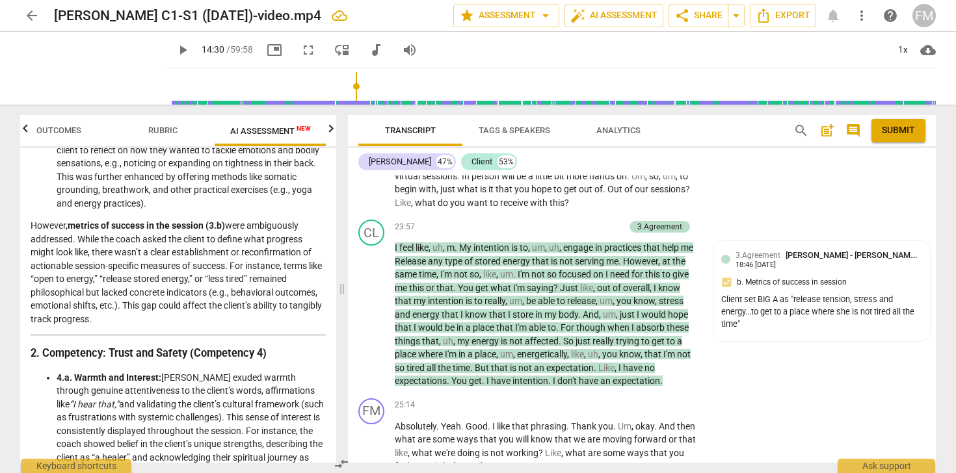
scroll to position [6567, 0]
click at [361, 83] on input "range" at bounding box center [553, 87] width 764 height 42
click at [382, 83] on input "range" at bounding box center [553, 87] width 764 height 42
click at [402, 85] on input "range" at bounding box center [553, 87] width 764 height 42
click at [422, 85] on input "range" at bounding box center [553, 87] width 764 height 42
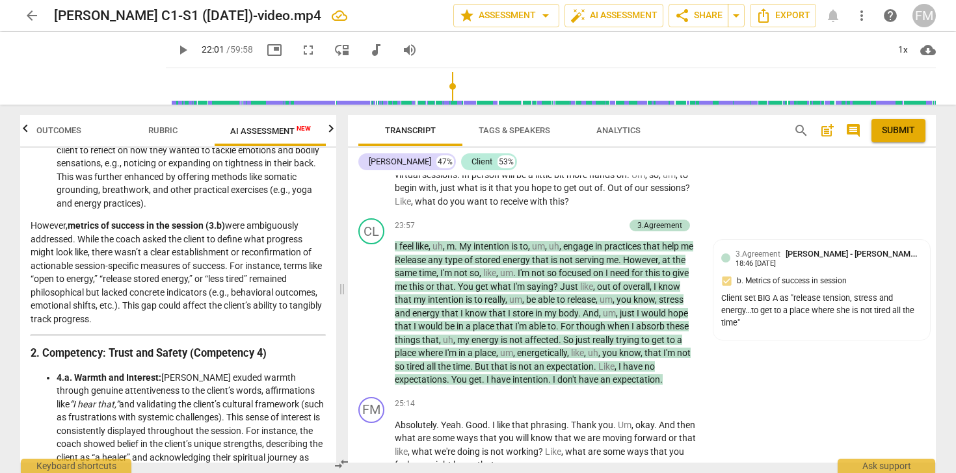
click at [441, 85] on input "range" at bounding box center [553, 87] width 764 height 42
click at [460, 85] on input "range" at bounding box center [553, 87] width 764 height 42
click at [456, 86] on input "range" at bounding box center [553, 87] width 764 height 42
click at [402, 231] on span "23:57" at bounding box center [405, 225] width 20 height 11
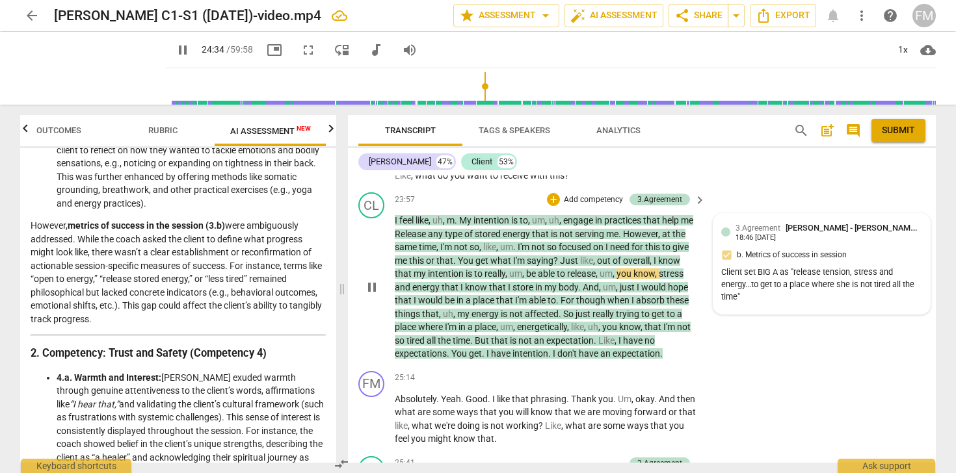
scroll to position [6596, 0]
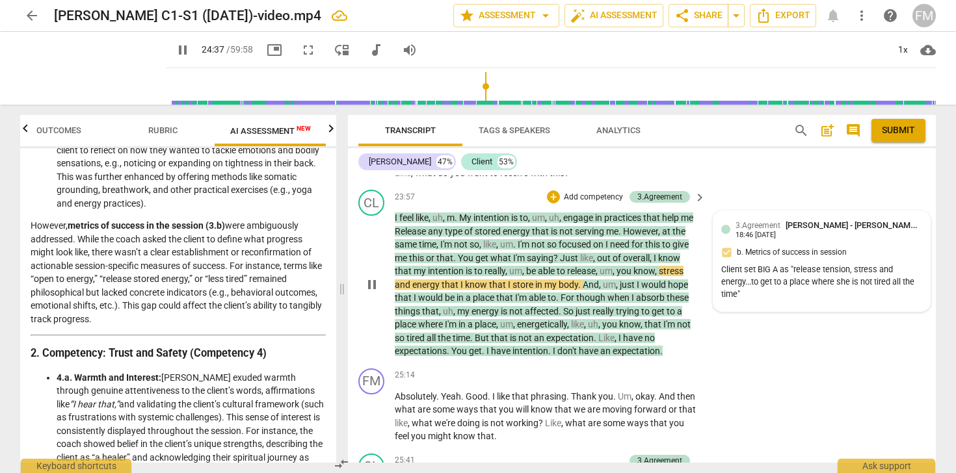
click at [776, 285] on div "Client set BIG A as "release tension, stress and energy...to get to a place whe…" at bounding box center [821, 282] width 201 height 36
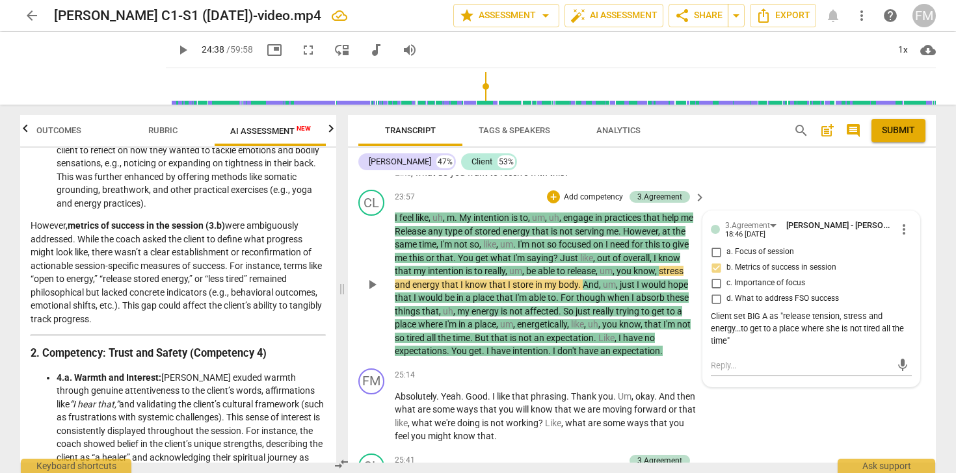
click at [735, 347] on div "Client set BIG A as "release tension, stress and energy...to get to a place whe…" at bounding box center [811, 329] width 201 height 36
click at [721, 347] on div "Client set BIG A as "release tension, stress and energy...to get to a place whe…" at bounding box center [811, 329] width 201 height 36
click at [729, 347] on div "Client set BIG A as "release tension, stress and energy...to get to a place whe…" at bounding box center [811, 329] width 201 height 36
click at [750, 346] on div "Client set BIG A as "release tension, stress and energy...to get to a place whe…" at bounding box center [811, 329] width 201 height 36
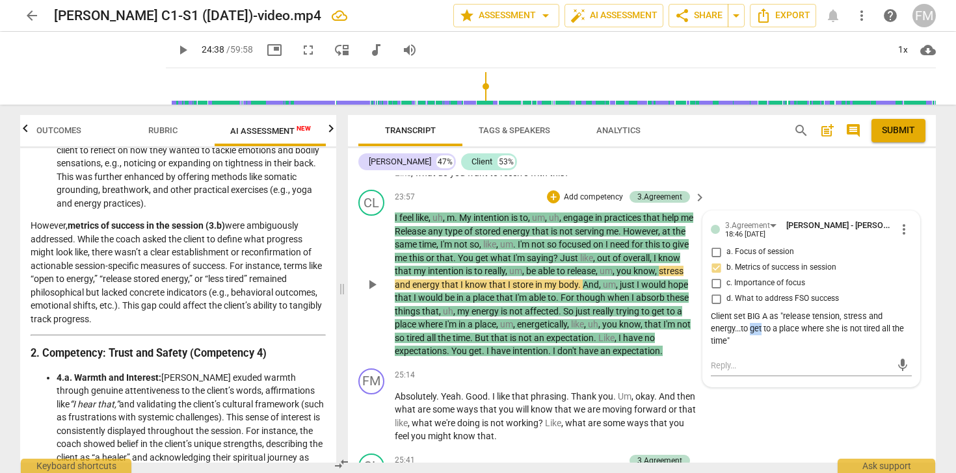
click at [759, 347] on div "Client set BIG A as "release tension, stress and energy...to get to a place whe…" at bounding box center [811, 329] width 201 height 36
click at [727, 347] on div "Client set BIG A as "release tension, stress and energy...to get to a place whe…" at bounding box center [811, 329] width 201 height 36
click at [720, 345] on div "Client set BIG A as "release tension, stress and energy...to get to a place whe…" at bounding box center [811, 329] width 201 height 36
click at [728, 372] on textarea at bounding box center [801, 365] width 180 height 12
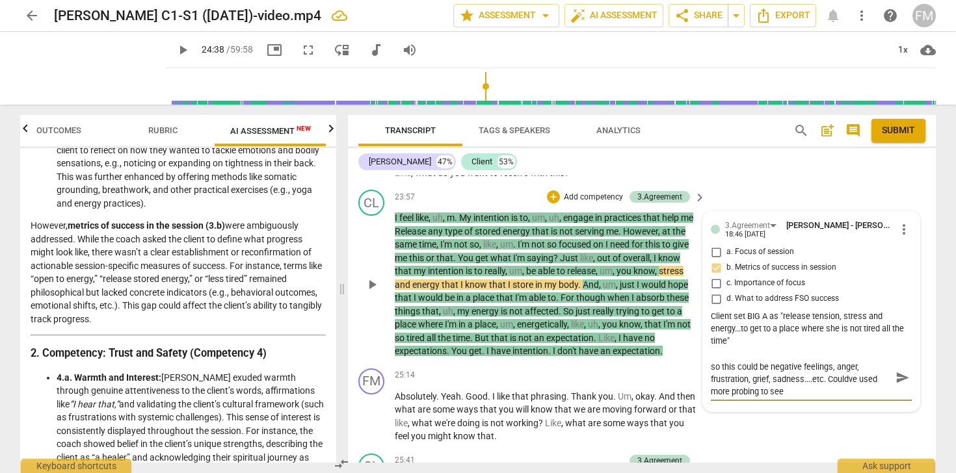
scroll to position [0, 0]
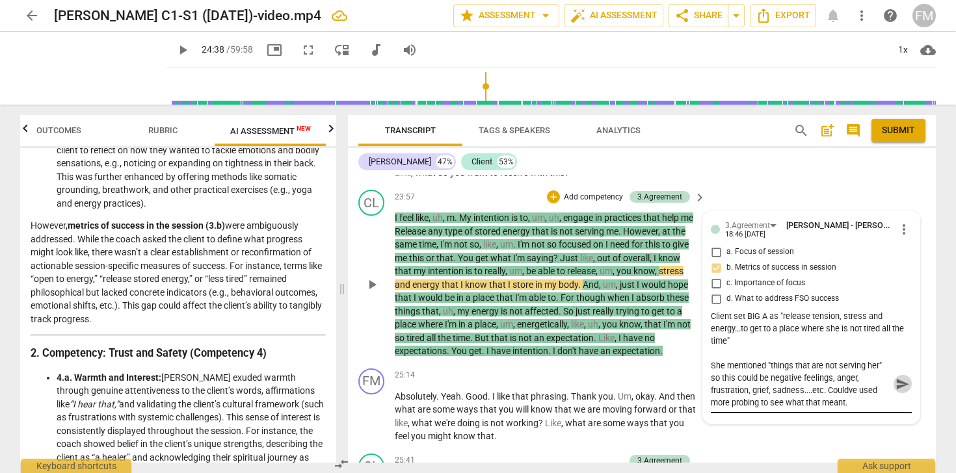
click at [896, 391] on span "send" at bounding box center [902, 384] width 14 height 14
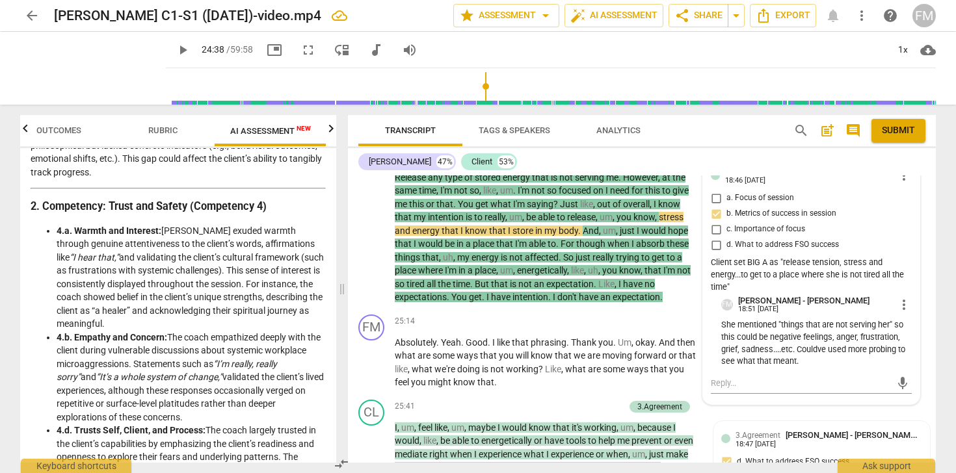
scroll to position [663, 0]
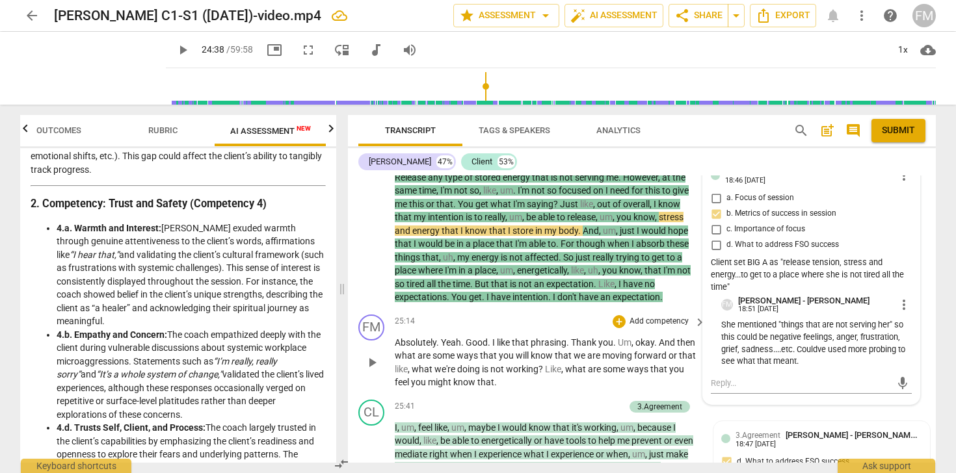
click at [919, 395] on div "FM play_arrow pause 25:14 + Add competency keyboard_arrow_right Absolutely . Ye…" at bounding box center [642, 351] width 588 height 85
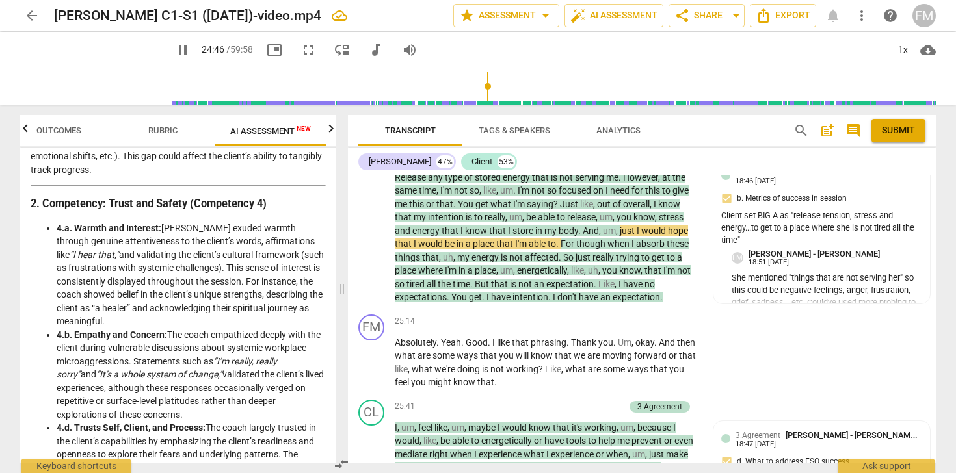
click at [175, 49] on span "pause" at bounding box center [183, 50] width 16 height 16
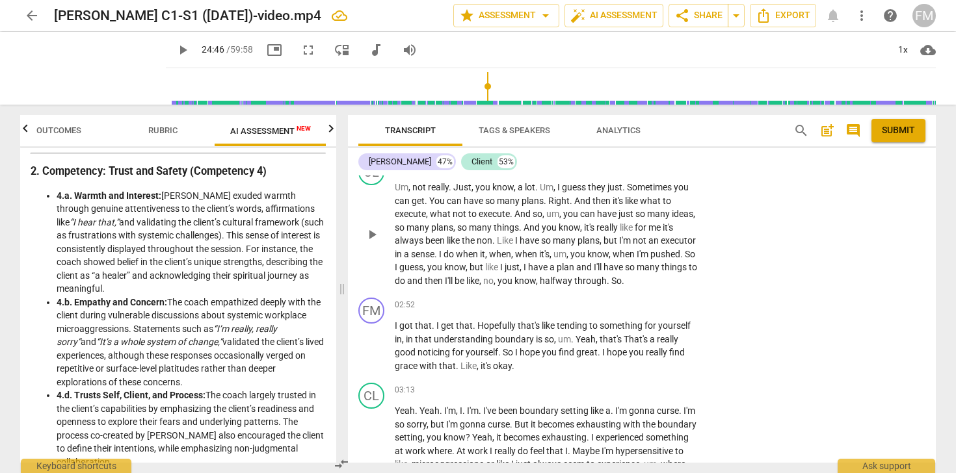
scroll to position [972, 0]
click at [664, 304] on p "Add competency" at bounding box center [659, 304] width 62 height 12
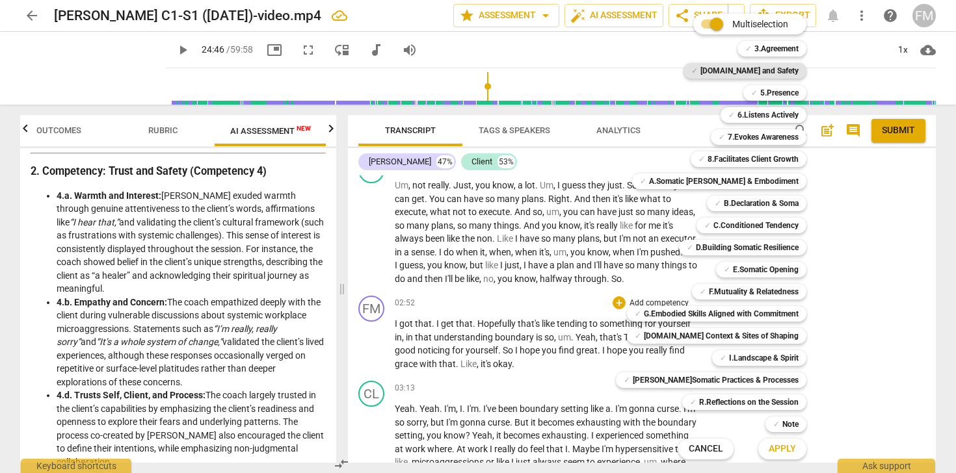
click at [753, 69] on b "[DOMAIN_NAME] and Safety" at bounding box center [749, 71] width 98 height 16
click at [772, 445] on span "Apply" at bounding box center [781, 449] width 27 height 13
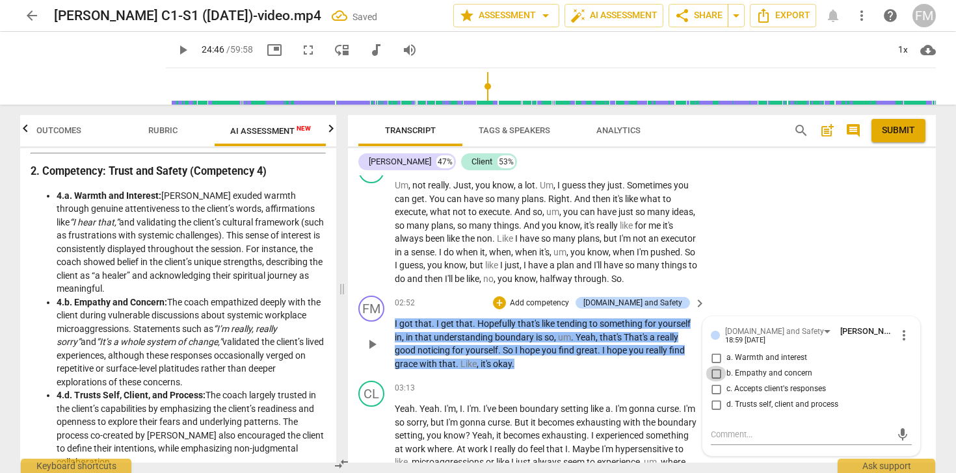
click at [714, 376] on input "b. Empathy and concern" at bounding box center [715, 374] width 21 height 16
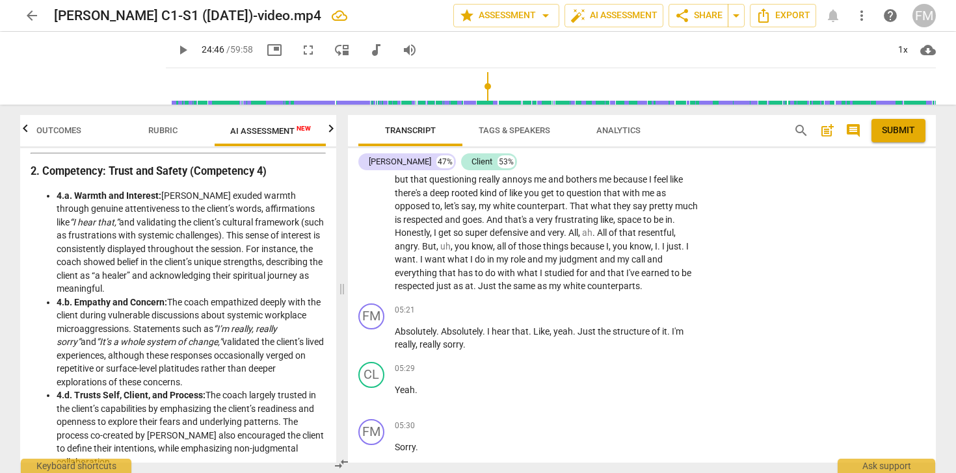
scroll to position [1362, 0]
click at [650, 316] on p "Add competency" at bounding box center [659, 310] width 62 height 12
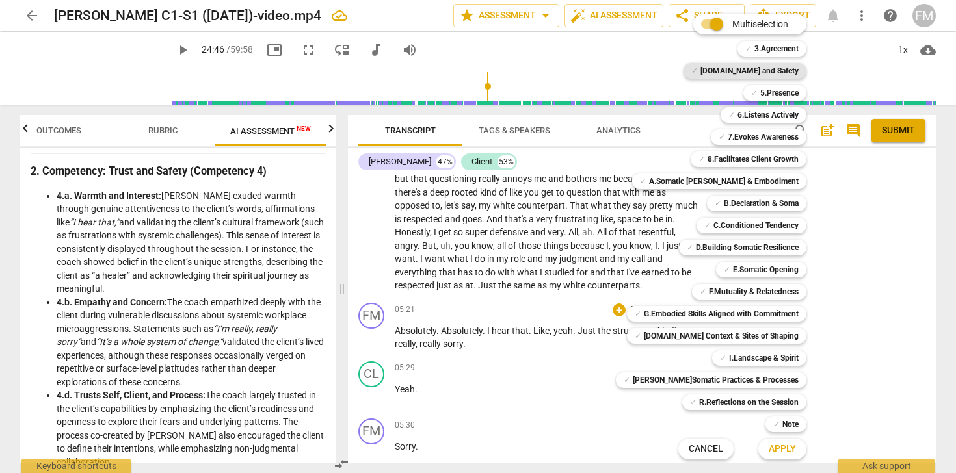
click at [769, 68] on b "[DOMAIN_NAME] and Safety" at bounding box center [749, 71] width 98 height 16
click at [768, 445] on span "Apply" at bounding box center [781, 449] width 27 height 13
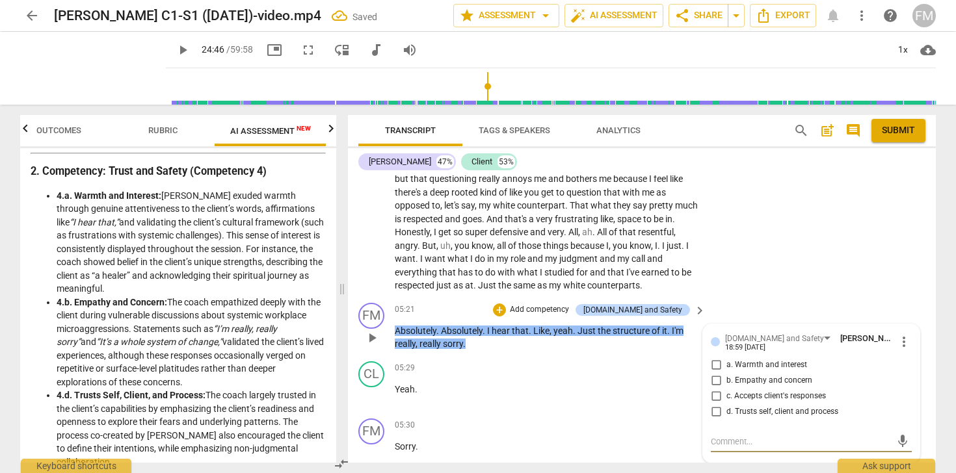
click at [715, 389] on input "b. Empathy and concern" at bounding box center [715, 381] width 21 height 16
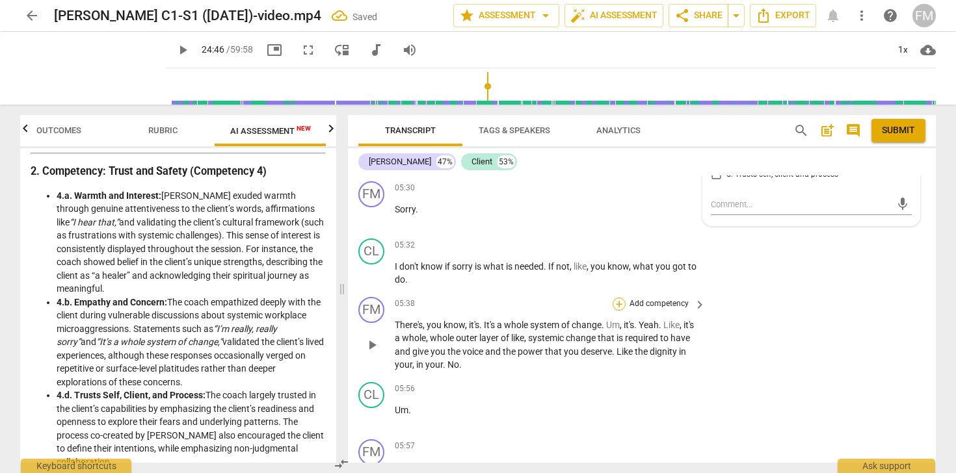
scroll to position [1608, 0]
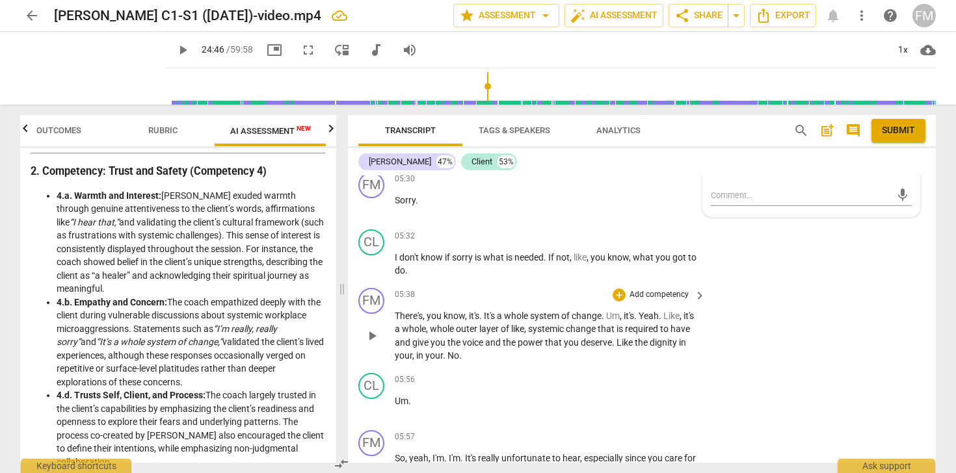
click at [663, 301] on p "Add competency" at bounding box center [659, 295] width 62 height 12
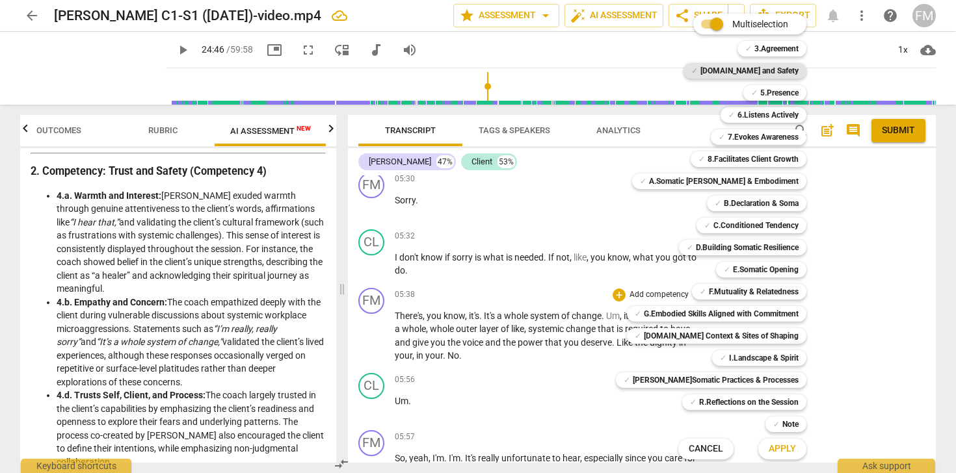
click at [764, 73] on b "[DOMAIN_NAME] and Safety" at bounding box center [749, 71] width 98 height 16
click at [768, 449] on span "Apply" at bounding box center [781, 449] width 27 height 13
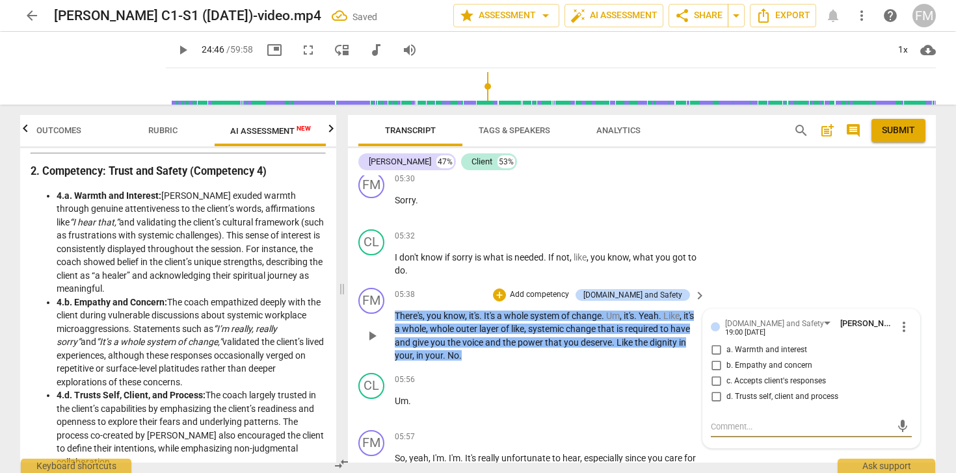
click at [714, 374] on input "b. Empathy and concern" at bounding box center [715, 366] width 21 height 16
click at [645, 368] on div "FM play_arrow pause 05:38 + Add competency [DOMAIN_NAME] and Safety keyboard_ar…" at bounding box center [642, 325] width 588 height 85
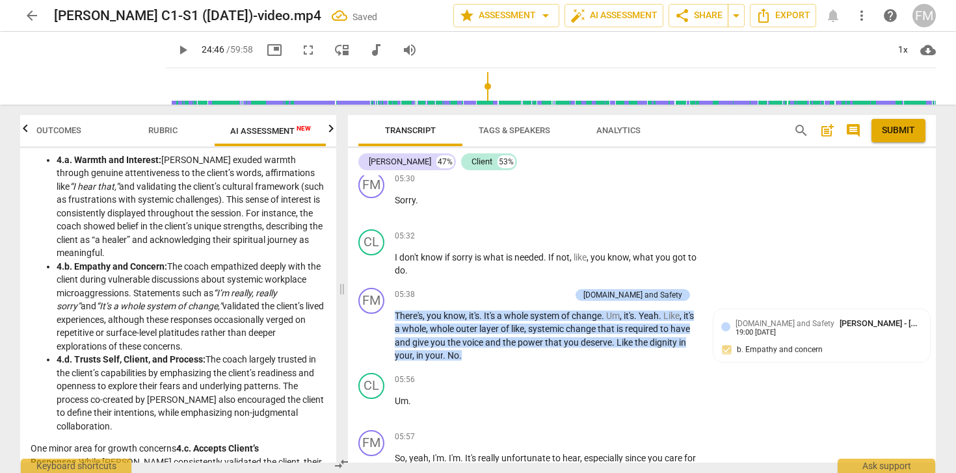
scroll to position [736, 0]
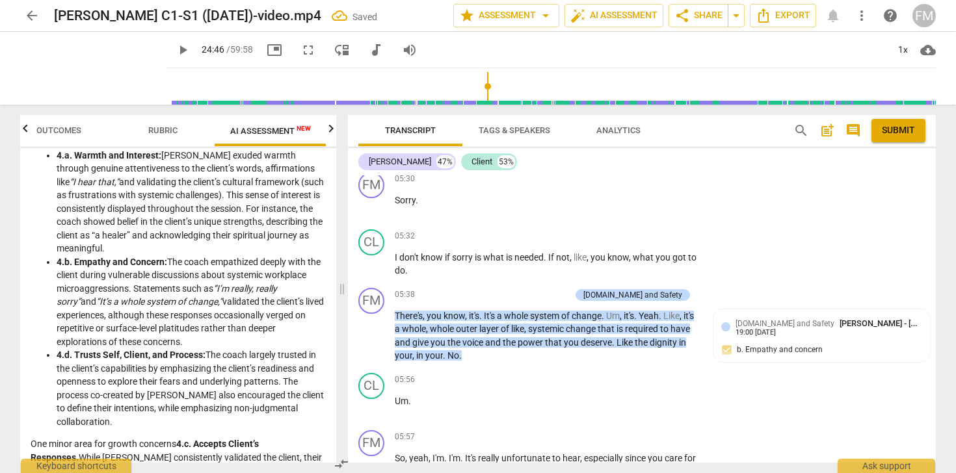
click at [211, 345] on li "4.b. Empathy and Concern: The coach empathized deeply with the client during vu…" at bounding box center [191, 302] width 269 height 94
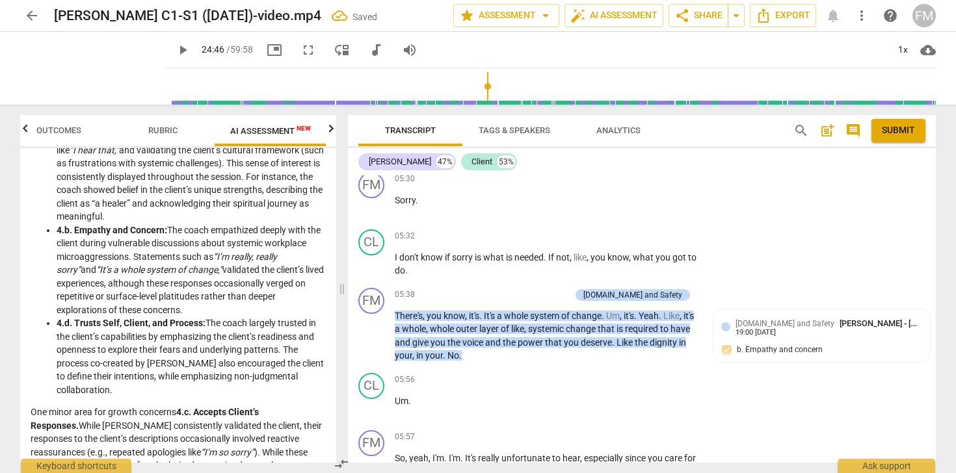
scroll to position [776, 0]
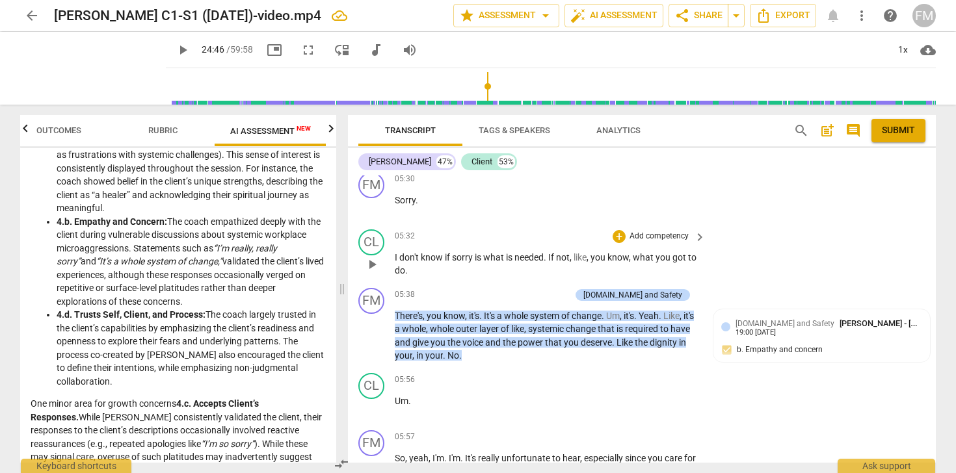
click at [825, 262] on div "CL play_arrow pause 05:32 + Add competency keyboard_arrow_right I don't know if…" at bounding box center [642, 253] width 588 height 59
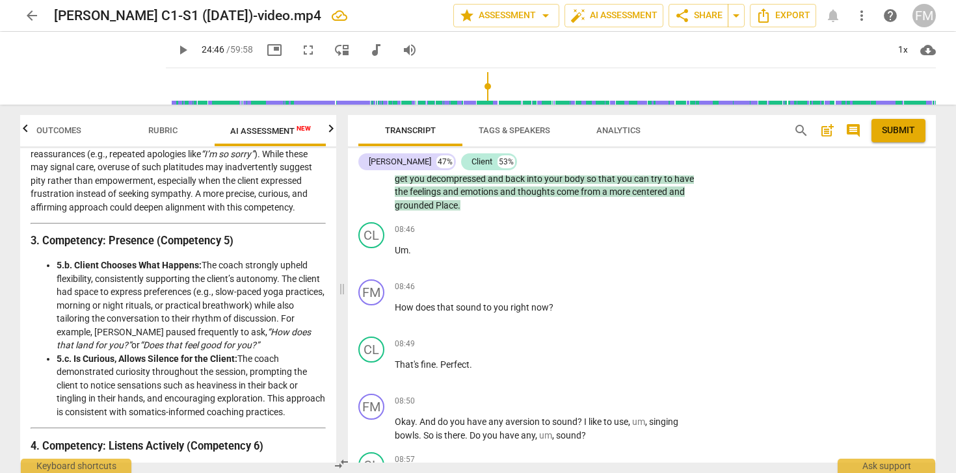
scroll to position [2393, 0]
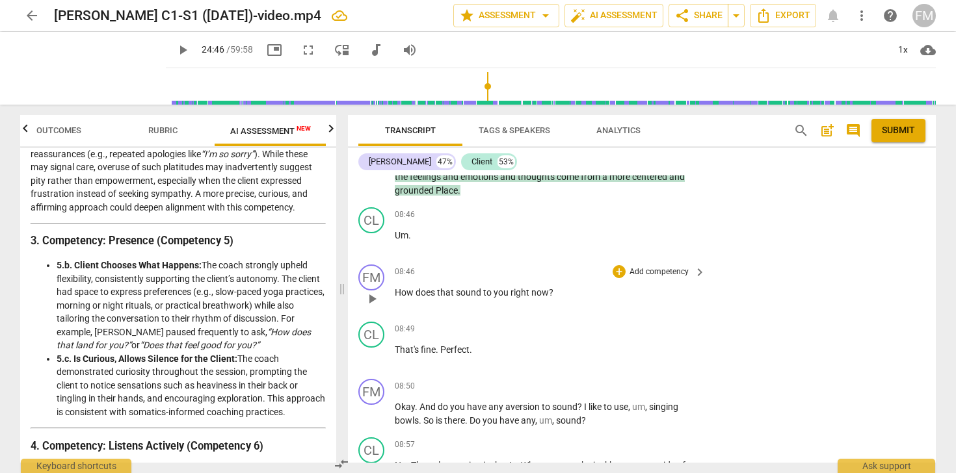
click at [645, 278] on p "Add competency" at bounding box center [659, 273] width 62 height 12
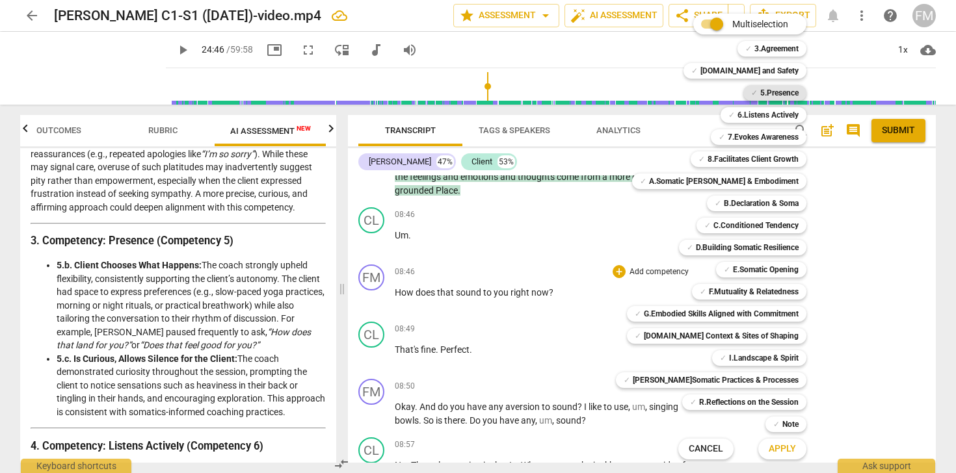
click at [763, 95] on b "5.Presence" at bounding box center [779, 93] width 38 height 16
click at [848, 309] on div at bounding box center [478, 236] width 956 height 473
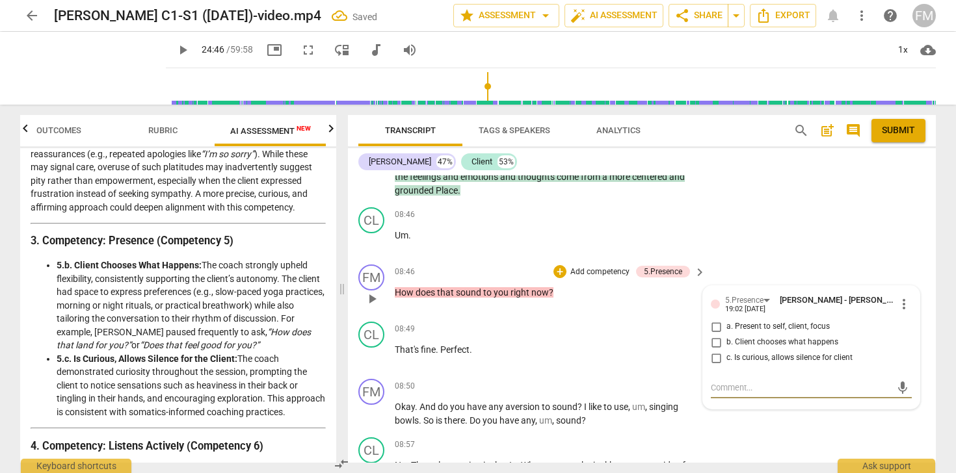
click at [714, 350] on input "b. Client chooses what happens" at bounding box center [715, 343] width 21 height 16
click at [794, 275] on div "FM play_arrow pause 08:46 + Add competency 5.Presence keyboard_arrow_right How …" at bounding box center [642, 287] width 588 height 57
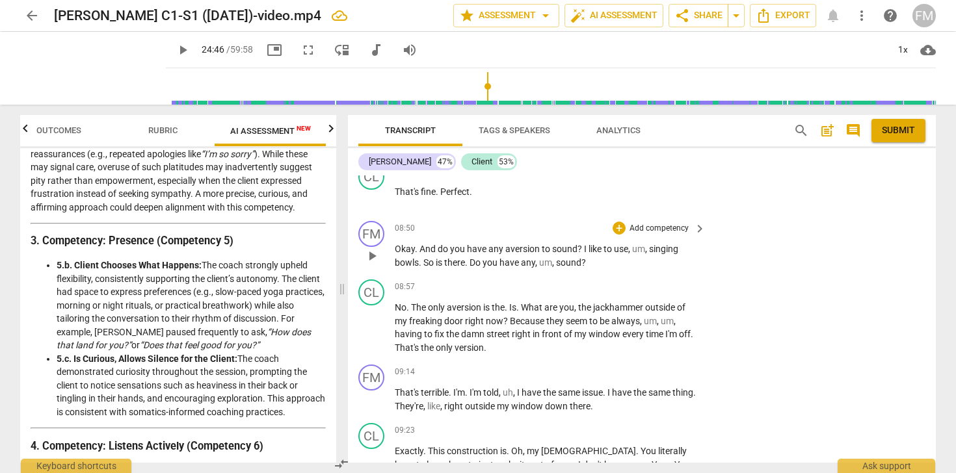
scroll to position [2553, 0]
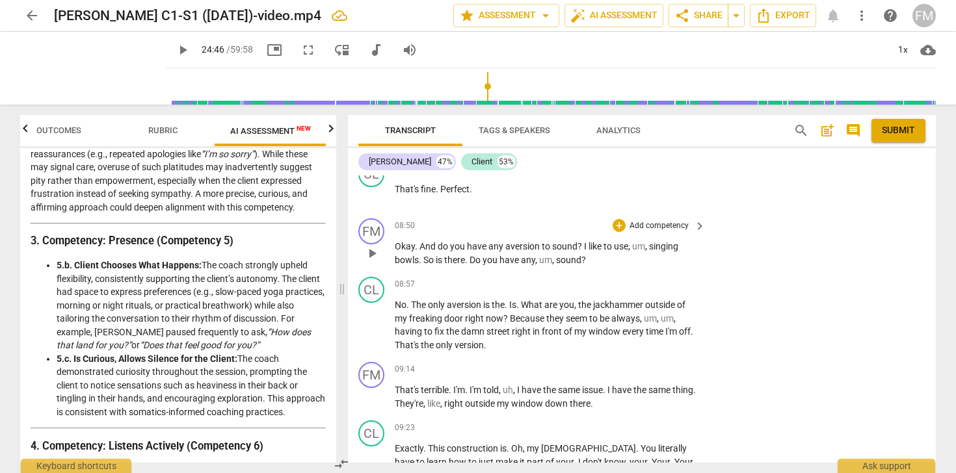
click at [402, 231] on span "08:50" at bounding box center [405, 225] width 20 height 11
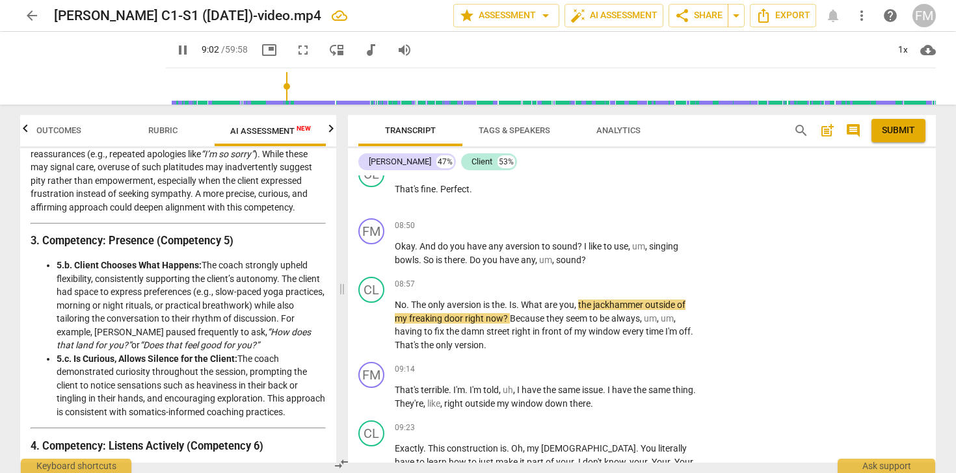
click at [175, 49] on span "pause" at bounding box center [183, 50] width 16 height 16
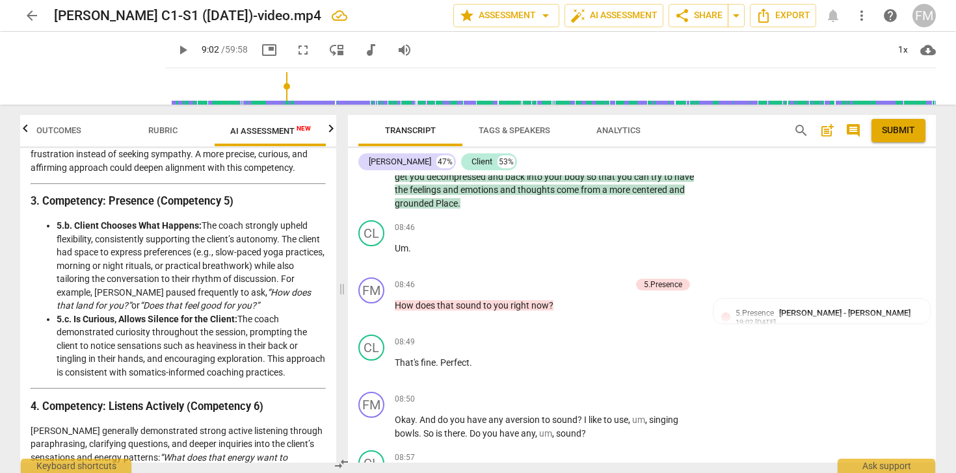
scroll to position [9330, 0]
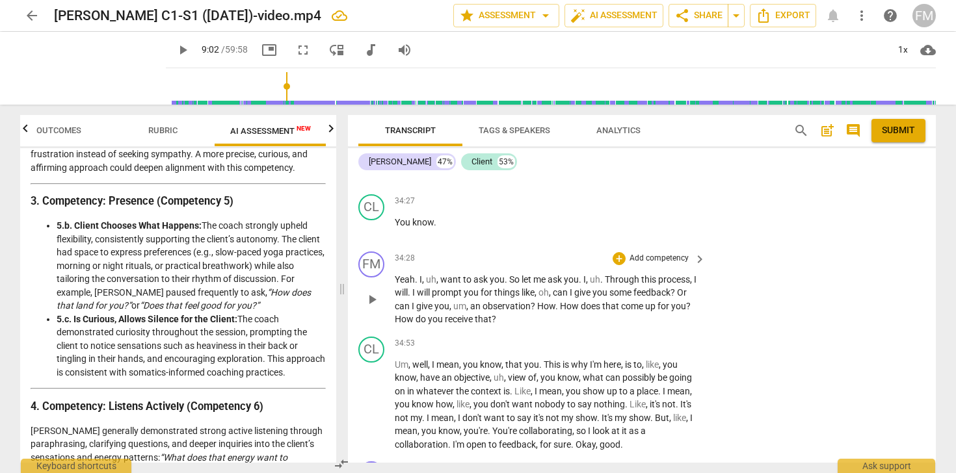
click at [655, 265] on p "Add competency" at bounding box center [659, 259] width 62 height 12
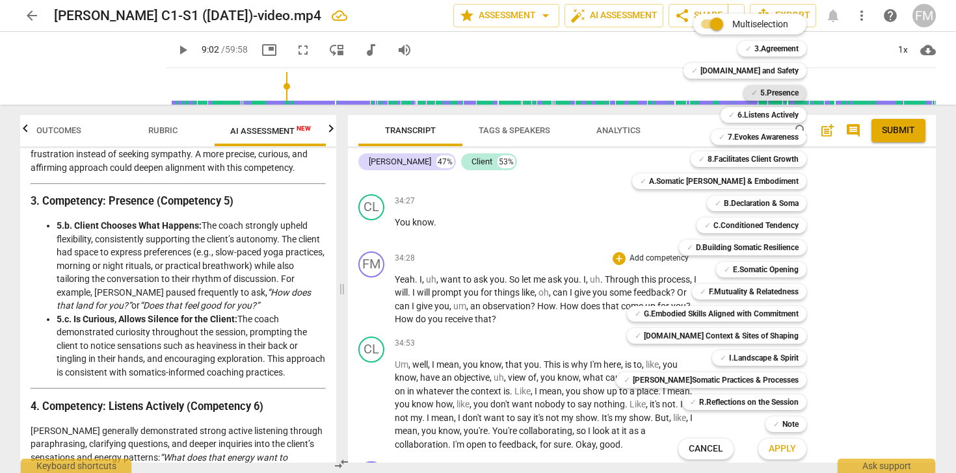
click at [762, 96] on b "5.Presence" at bounding box center [779, 93] width 38 height 16
click at [771, 452] on span "Apply" at bounding box center [781, 449] width 27 height 13
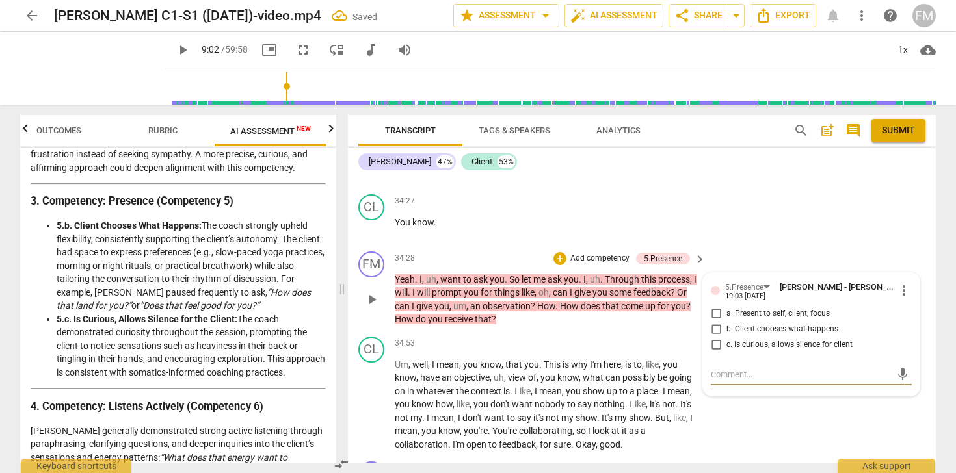
click at [715, 337] on input "b. Client chooses what happens" at bounding box center [715, 330] width 21 height 16
click at [816, 246] on div "CL play_arrow pause 34:27 + Add competency keyboard_arrow_right You know ." at bounding box center [642, 217] width 588 height 57
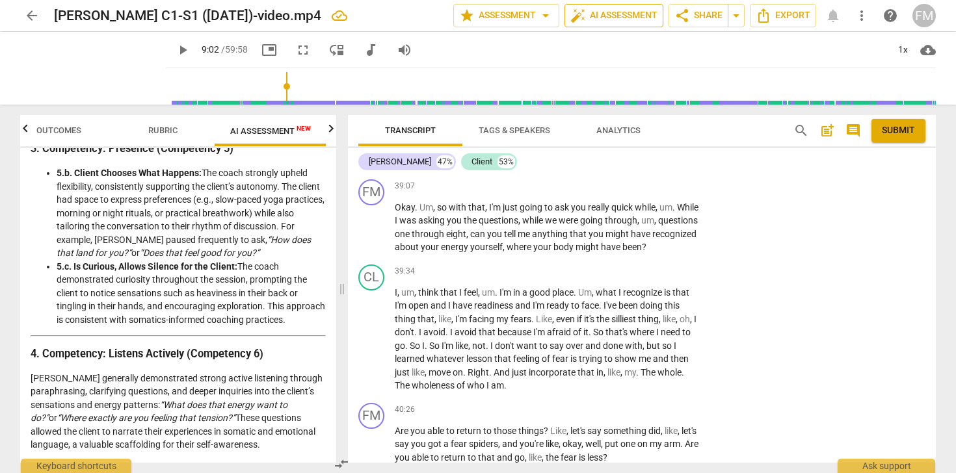
scroll to position [11005, 0]
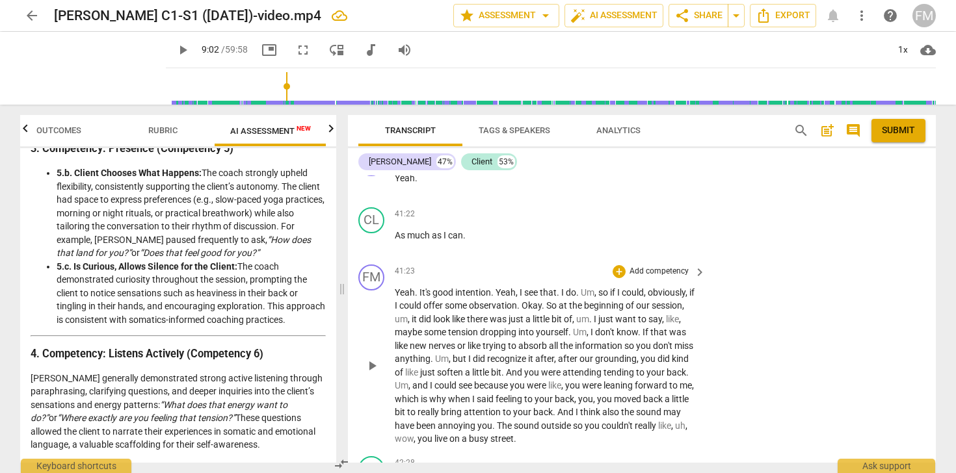
click at [653, 278] on p "Add competency" at bounding box center [659, 272] width 62 height 12
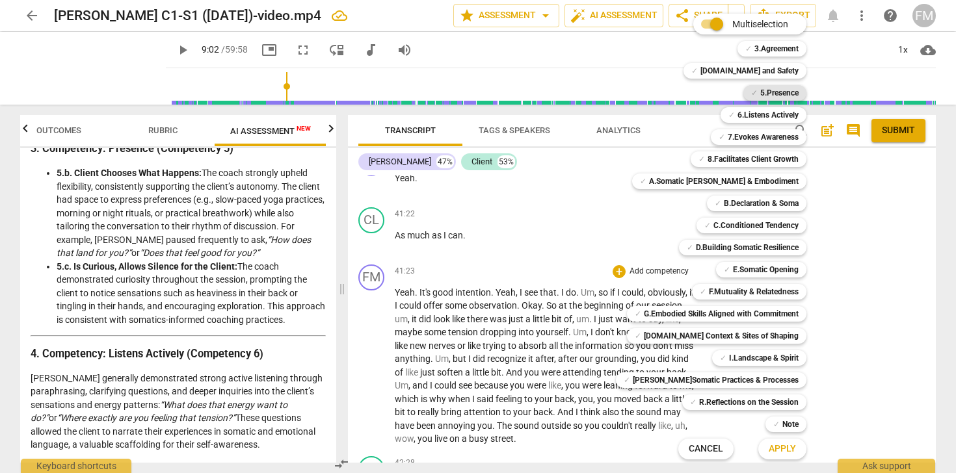
click at [763, 93] on b "5.Presence" at bounding box center [779, 93] width 38 height 16
click at [774, 451] on span "Apply" at bounding box center [781, 449] width 27 height 13
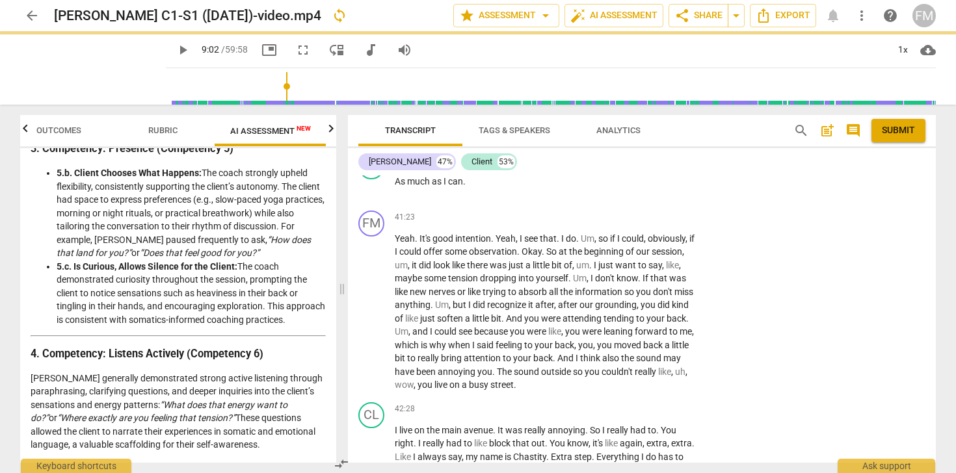
scroll to position [11067, 0]
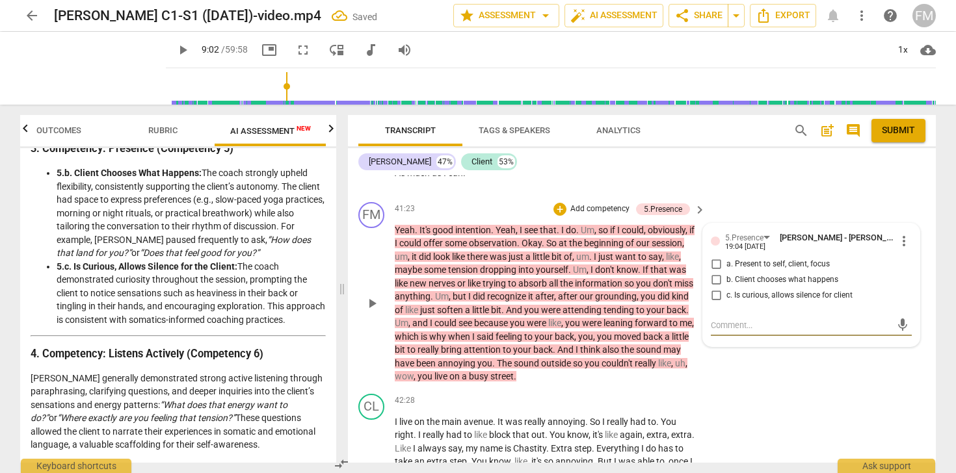
click at [714, 304] on input "c. Is curious, allows silence for client" at bounding box center [715, 296] width 21 height 16
click at [746, 197] on div "CL play_arrow pause 41:22 + Add competency keyboard_arrow_right As much as I ca…" at bounding box center [642, 168] width 588 height 57
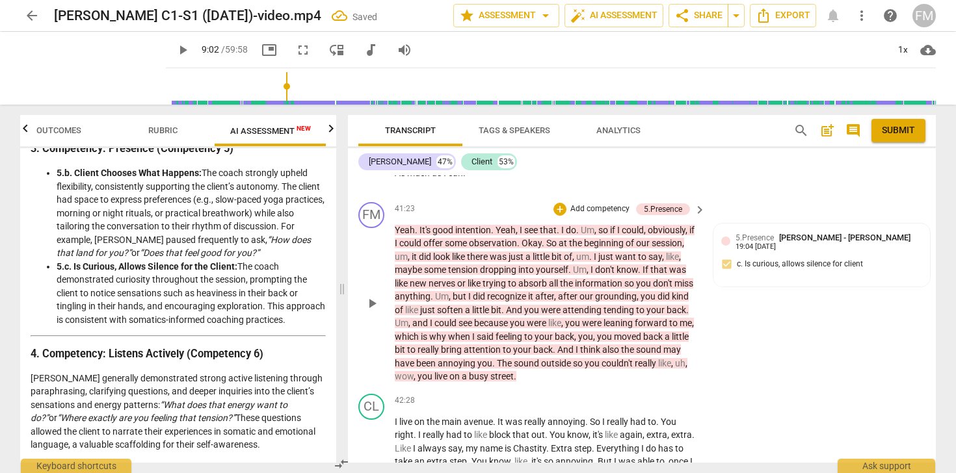
click at [796, 372] on div "FM play_arrow pause 41:23 + Add competency 5.Presence keyboard_arrow_right Yeah…" at bounding box center [642, 293] width 588 height 192
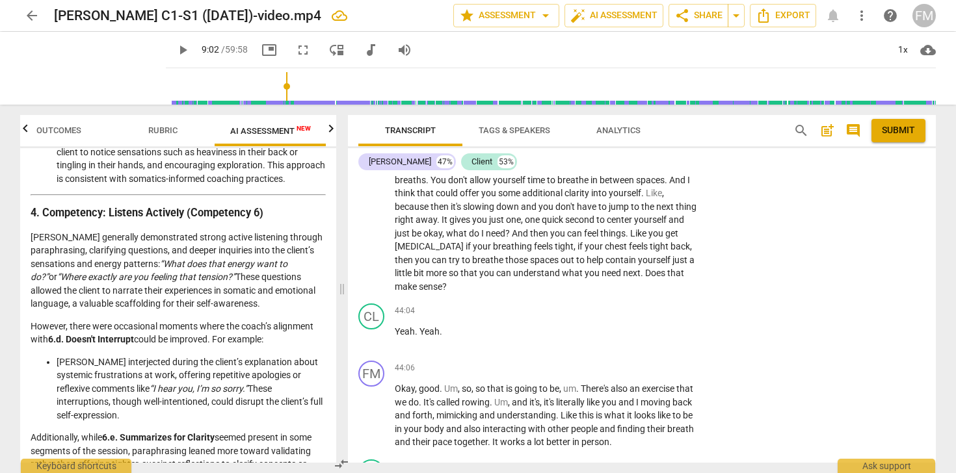
scroll to position [1298, 0]
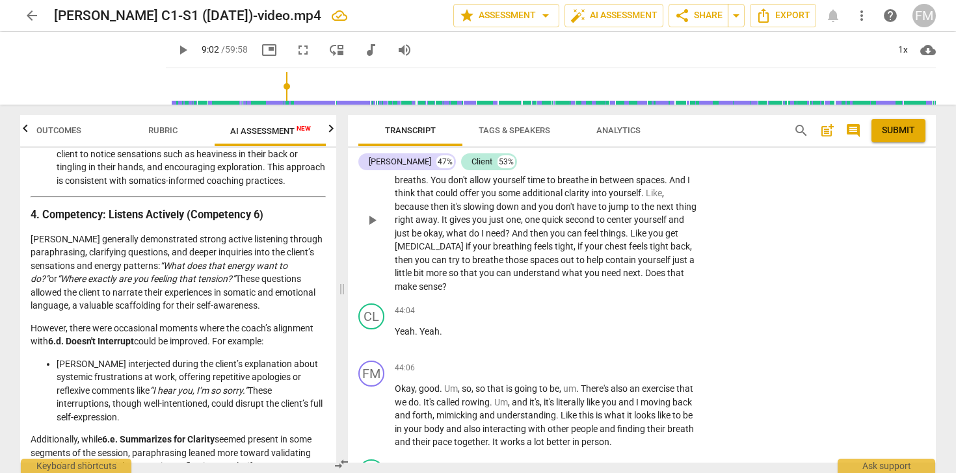
click at [696, 274] on p "Gotcha . Okay , good , good , good . Um , and , and one final thing that uh , I…" at bounding box center [547, 220] width 304 height 147
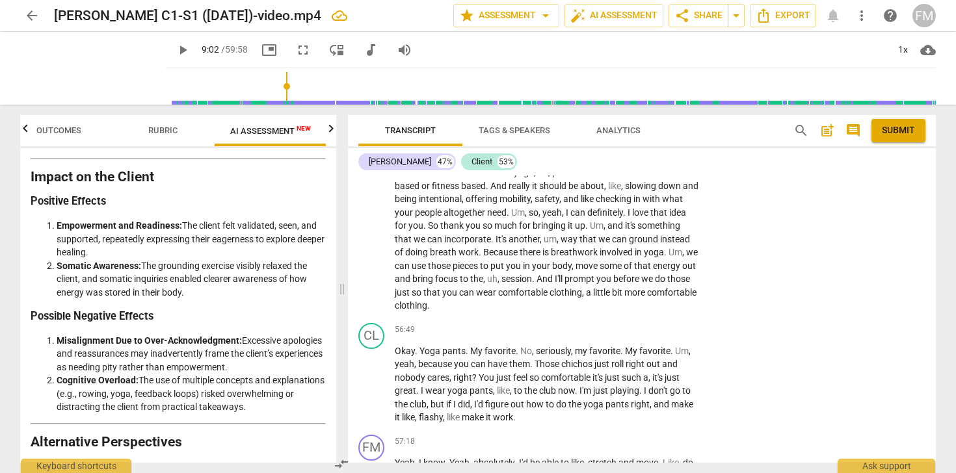
scroll to position [4956, 0]
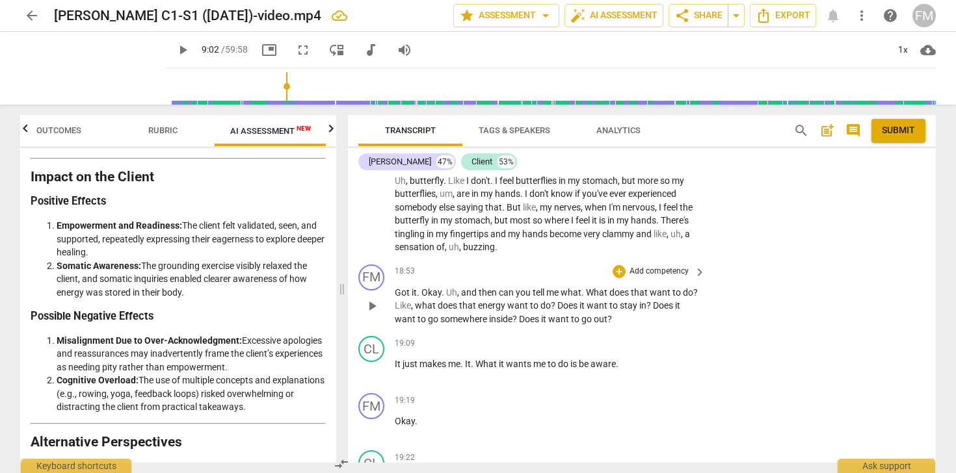
click at [658, 278] on p "Add competency" at bounding box center [659, 272] width 62 height 12
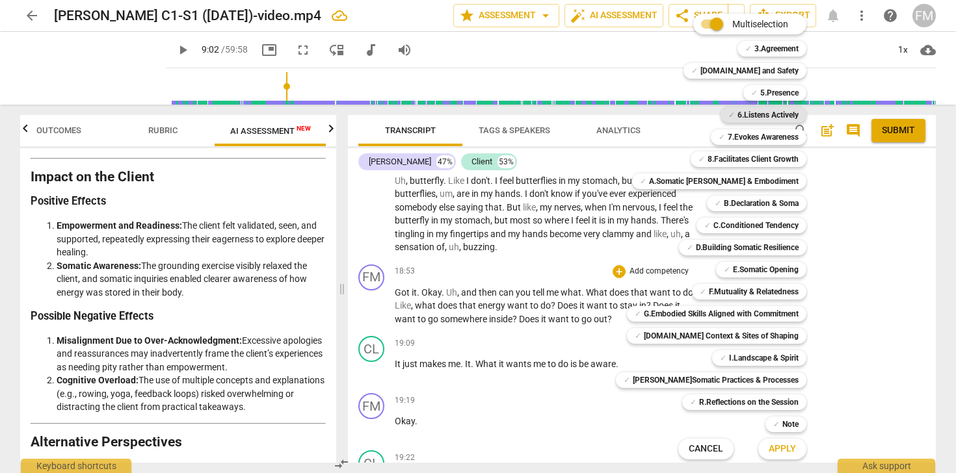
click at [763, 116] on b "6.Listens Actively" at bounding box center [767, 115] width 61 height 16
click at [768, 452] on span "Apply" at bounding box center [781, 449] width 27 height 13
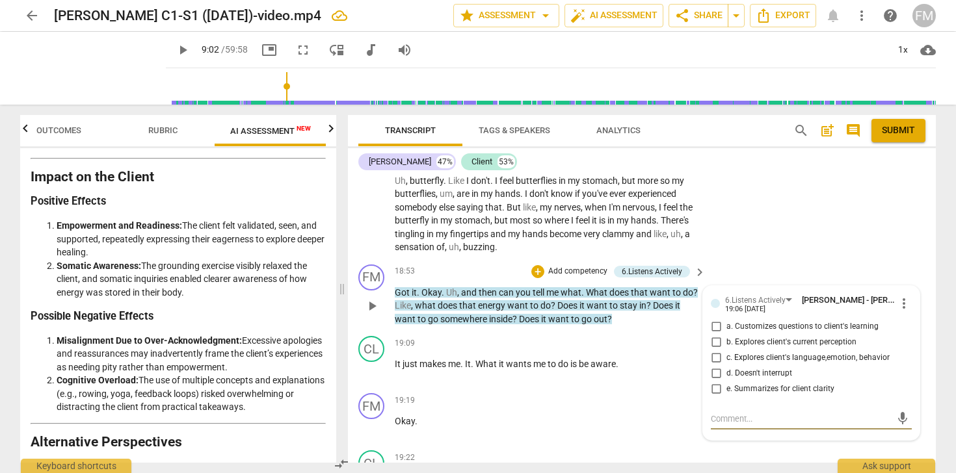
click at [714, 335] on input "a. Customizes questions to client's learning" at bounding box center [715, 327] width 21 height 16
click at [714, 350] on input "b. Explores client's current perception" at bounding box center [715, 343] width 21 height 16
click at [766, 425] on textarea at bounding box center [801, 419] width 180 height 12
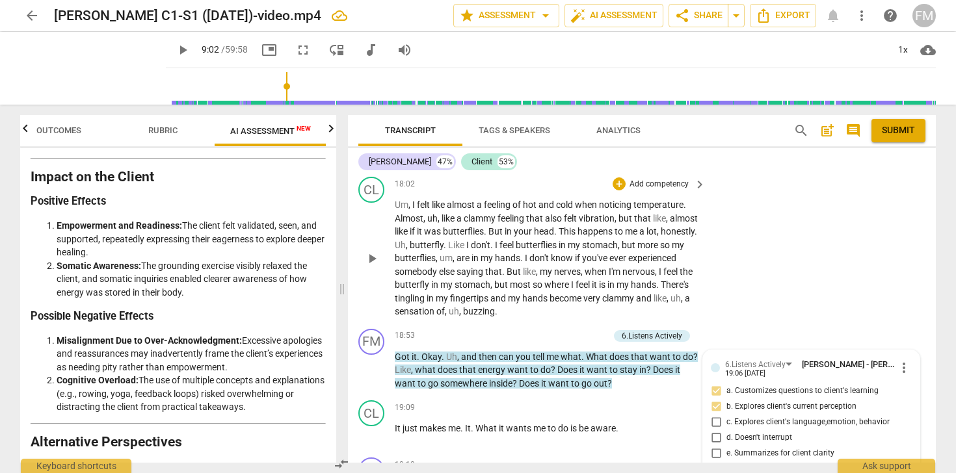
scroll to position [4886, 0]
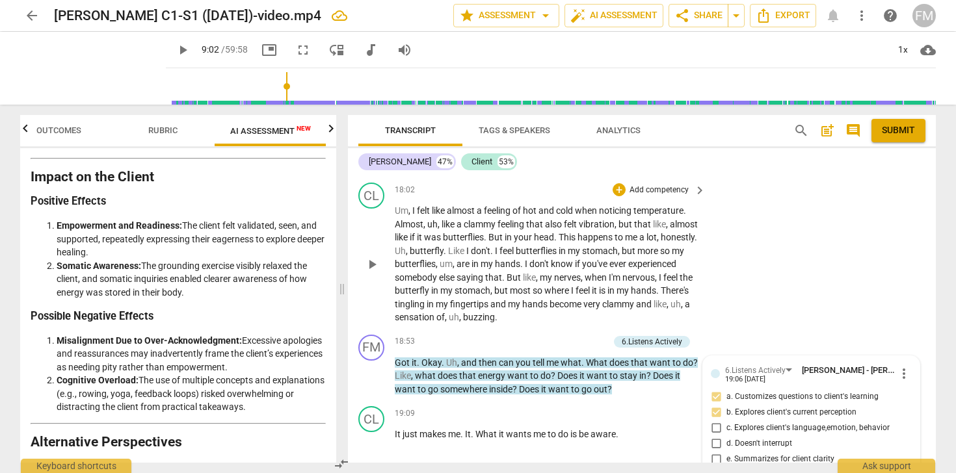
click at [405, 196] on span "18:02" at bounding box center [405, 190] width 20 height 11
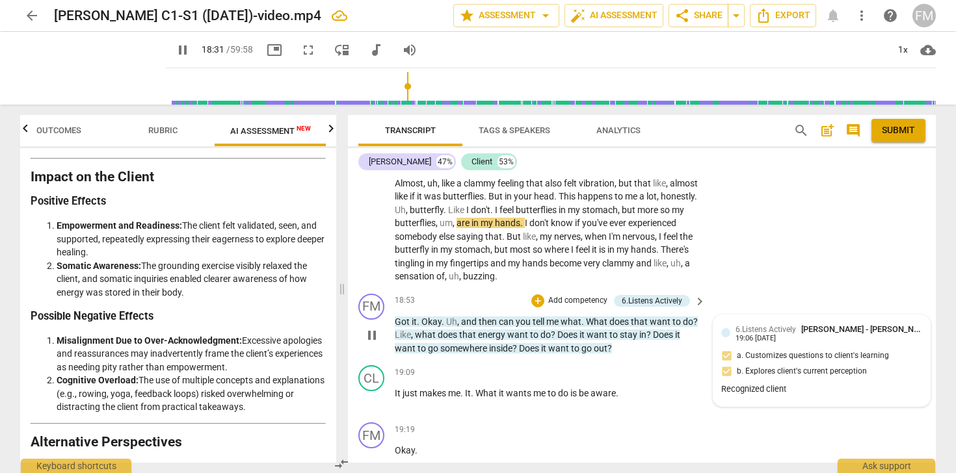
scroll to position [4931, 0]
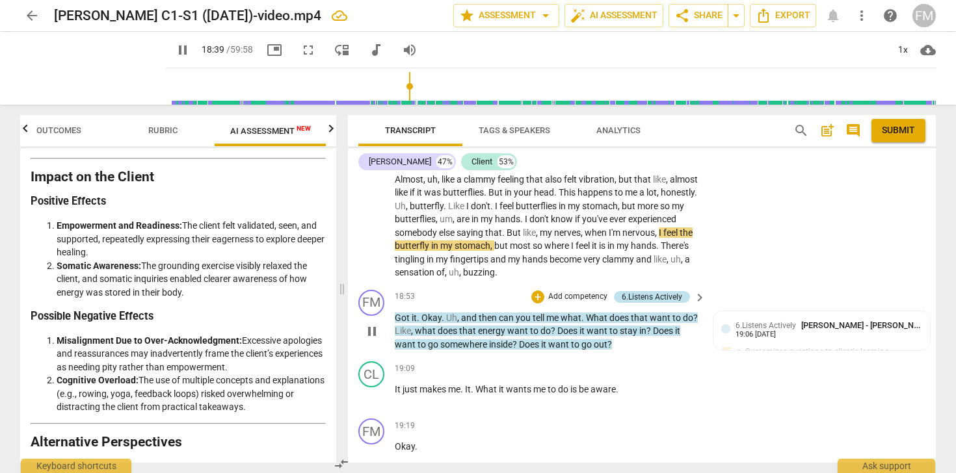
click at [660, 303] on div "6.Listens Actively" at bounding box center [651, 297] width 60 height 12
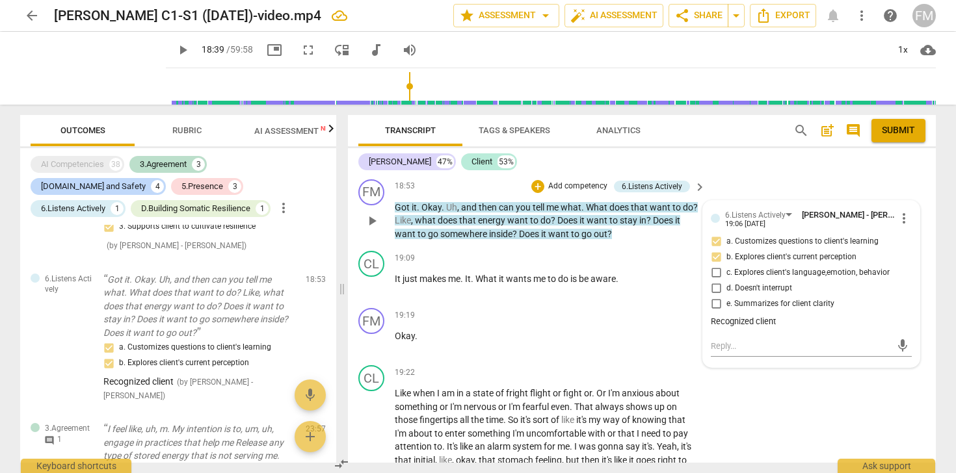
scroll to position [5043, 0]
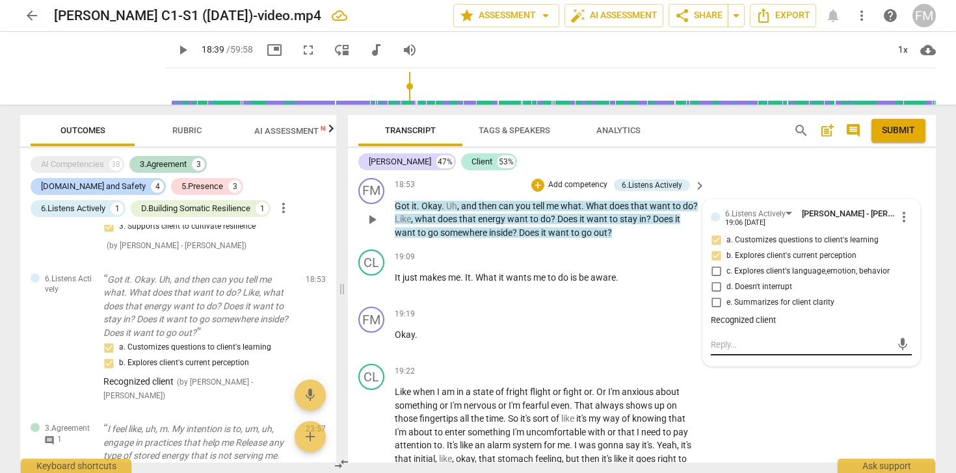
click at [742, 351] on textarea at bounding box center [801, 345] width 180 height 12
click at [902, 225] on span "more_vert" at bounding box center [904, 217] width 16 height 16
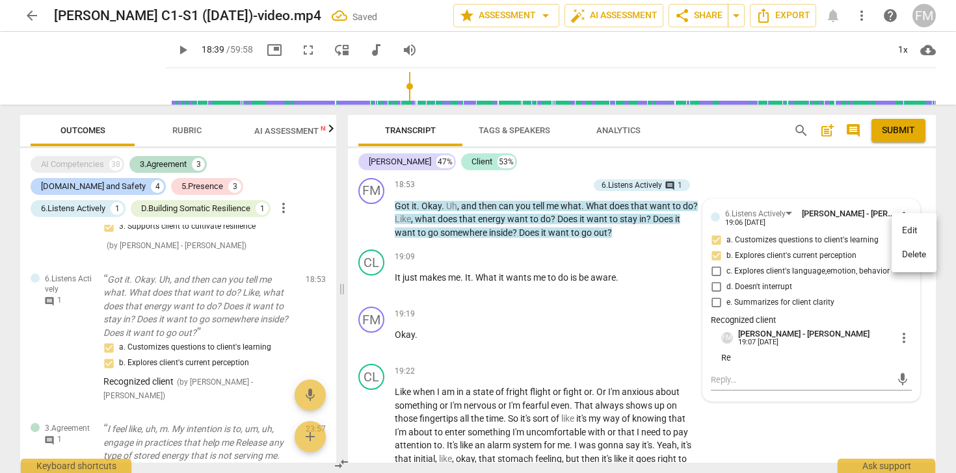
click at [909, 232] on li "Edit" at bounding box center [913, 230] width 45 height 25
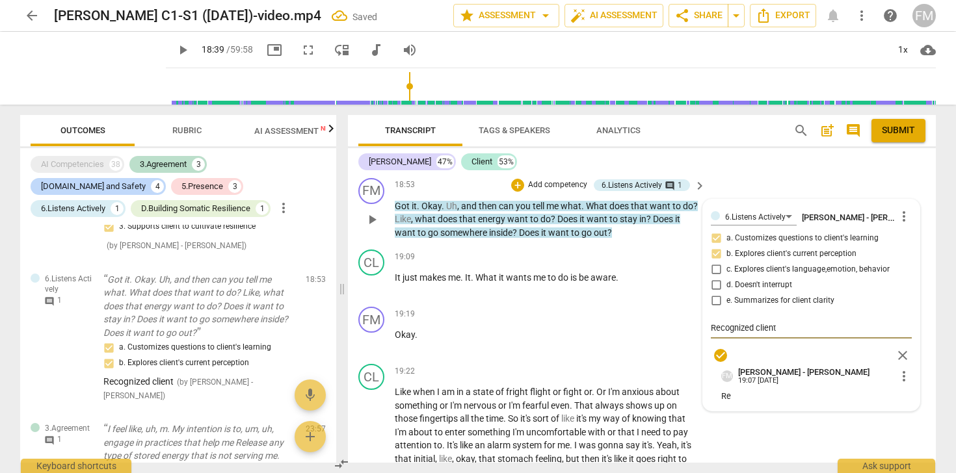
click at [795, 334] on textarea "Recognized client" at bounding box center [811, 328] width 201 height 12
click at [900, 363] on span "close" at bounding box center [902, 356] width 16 height 16
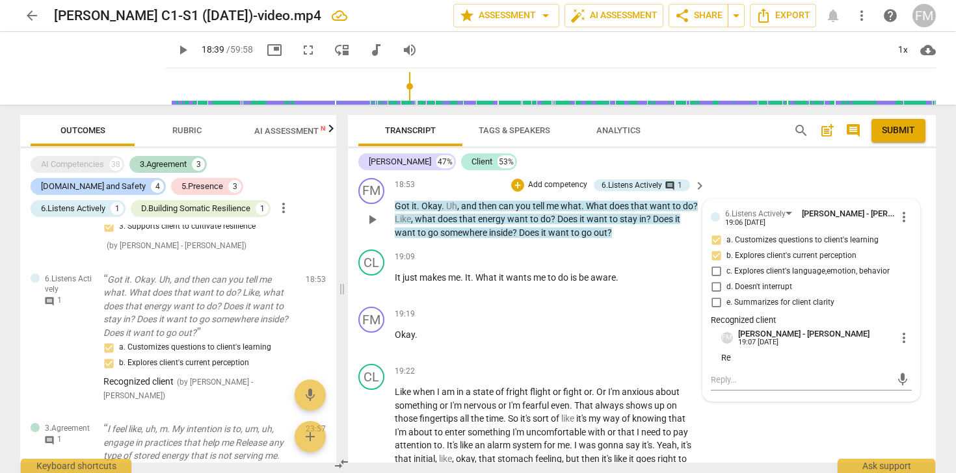
click at [794, 327] on div "Recognized client" at bounding box center [811, 321] width 201 height 12
click at [904, 346] on span "more_vert" at bounding box center [904, 338] width 16 height 16
click at [909, 376] on li "Delete" at bounding box center [913, 375] width 45 height 25
click at [898, 225] on span "more_vert" at bounding box center [904, 217] width 16 height 16
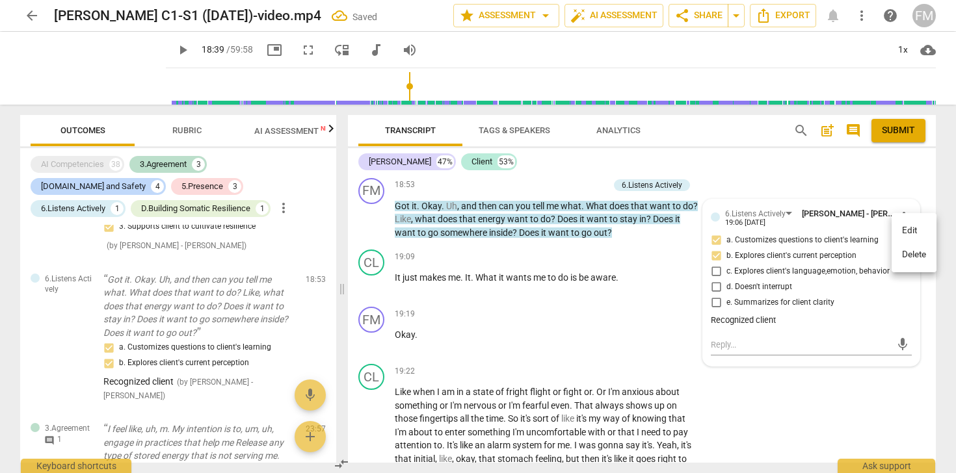
click at [907, 233] on li "Edit" at bounding box center [913, 230] width 45 height 25
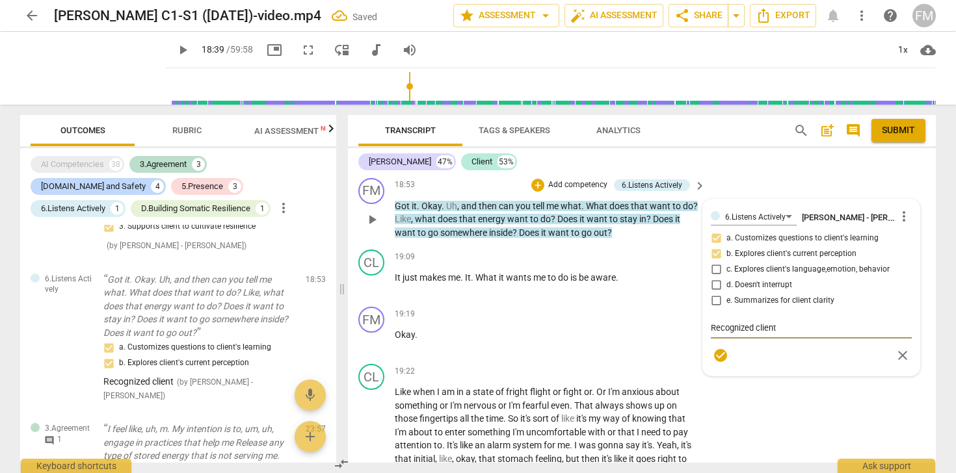
click at [792, 334] on textarea "Recognized client" at bounding box center [811, 328] width 201 height 12
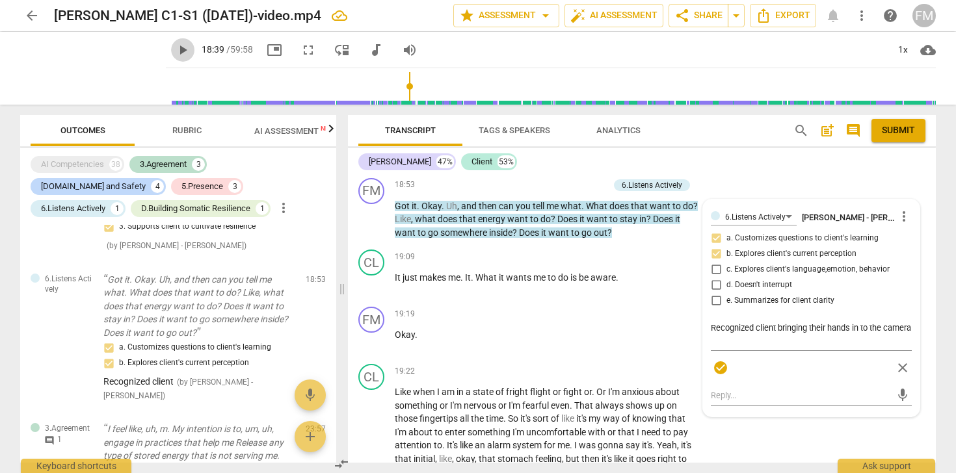
click at [175, 46] on span "play_arrow" at bounding box center [183, 50] width 16 height 16
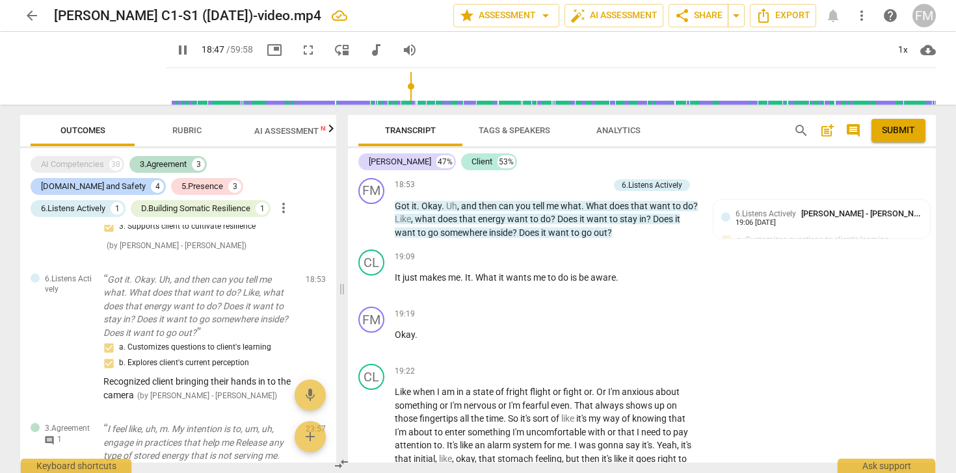
click at [175, 47] on span "pause" at bounding box center [183, 50] width 16 height 16
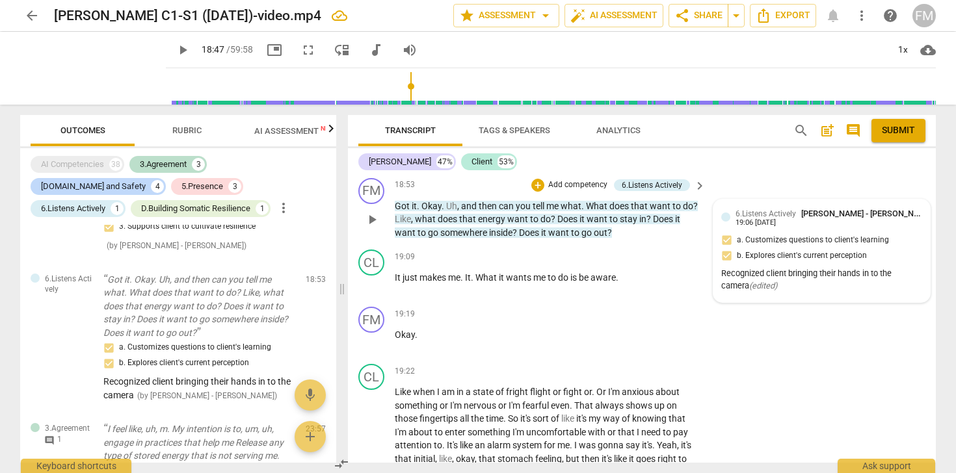
click at [770, 220] on div "6.Listens Actively [PERSON_NAME] - [PERSON_NAME]" at bounding box center [828, 213] width 187 height 12
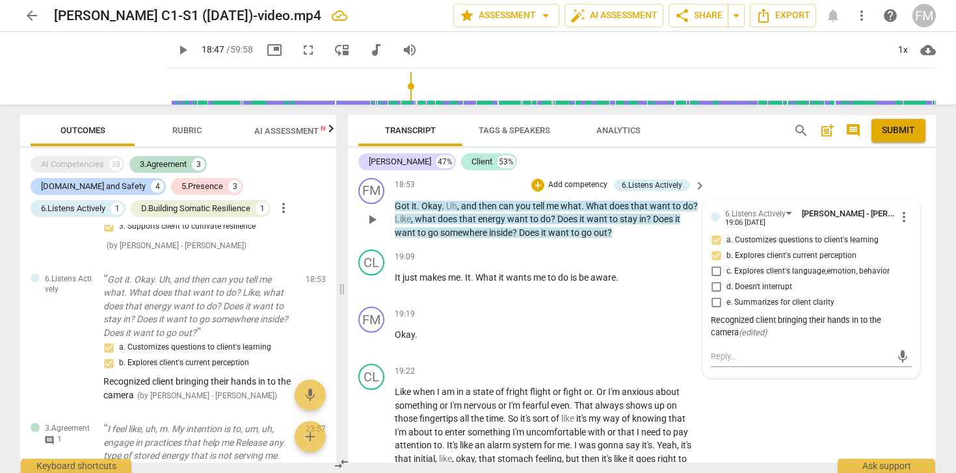
click at [765, 337] on icon "( edited )" at bounding box center [752, 333] width 28 height 10
click at [900, 225] on span "more_vert" at bounding box center [904, 217] width 16 height 16
click at [906, 233] on li "Edit" at bounding box center [913, 230] width 45 height 25
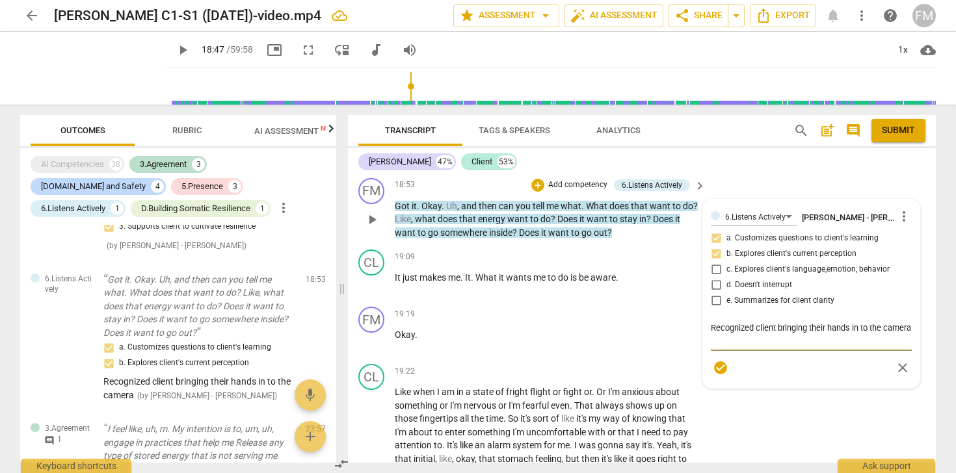
click at [753, 346] on textarea "Recognized client bringing their hands in to the camera" at bounding box center [811, 334] width 201 height 25
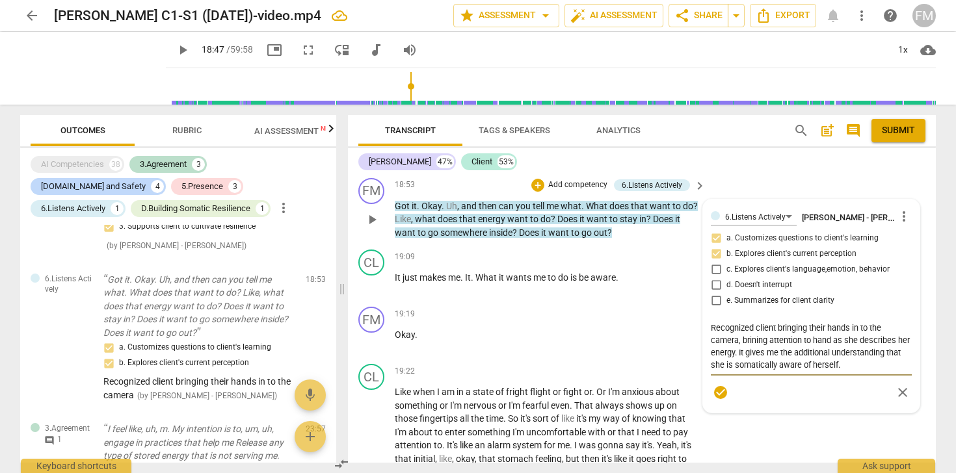
click at [717, 400] on span "check_circle" at bounding box center [720, 393] width 16 height 16
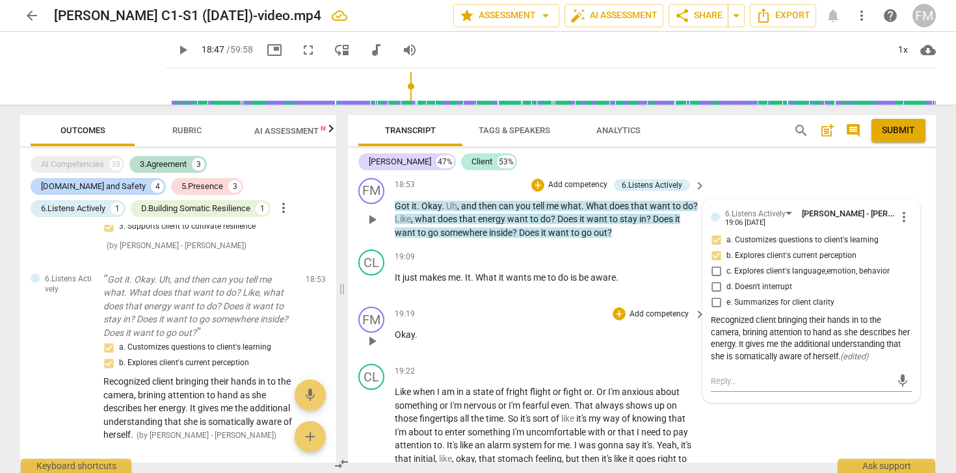
click at [516, 321] on div "19:19 + Add competency keyboard_arrow_right" at bounding box center [551, 314] width 312 height 14
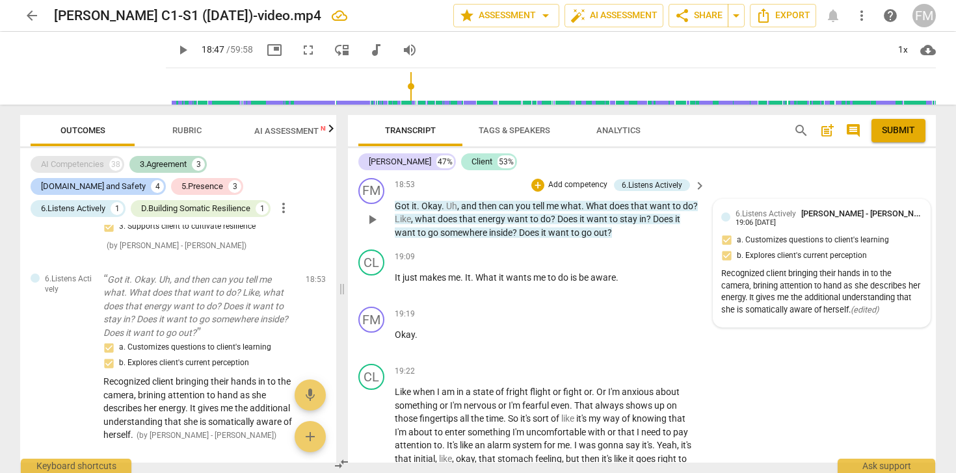
click at [71, 164] on div "AI Competencies" at bounding box center [72, 164] width 63 height 13
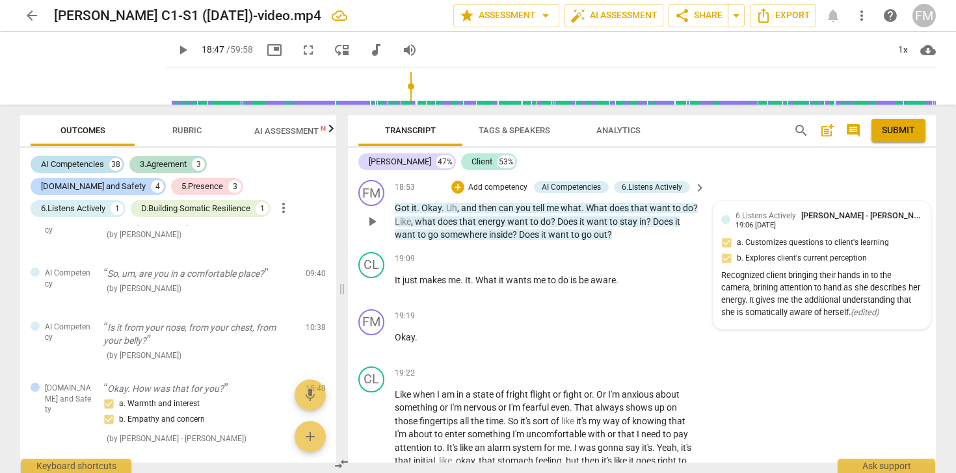
scroll to position [5045, 0]
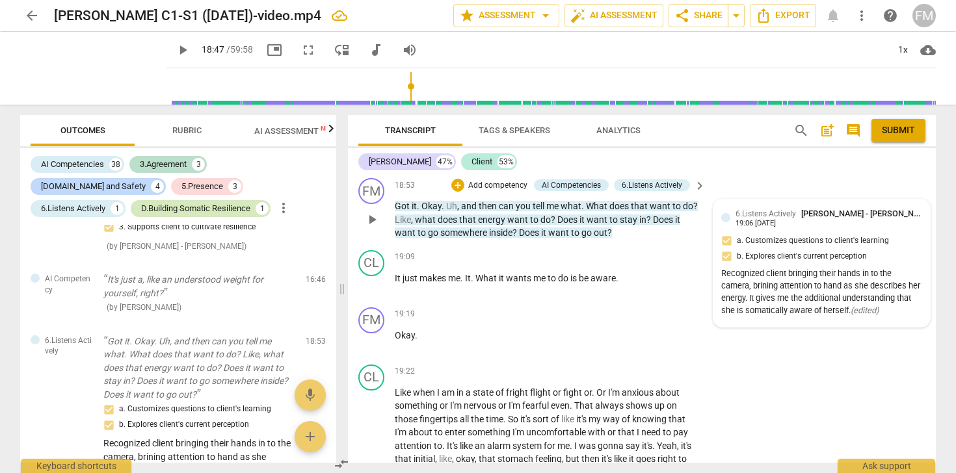
click at [141, 209] on div "D.Building Somatic Resilience" at bounding box center [195, 208] width 109 height 13
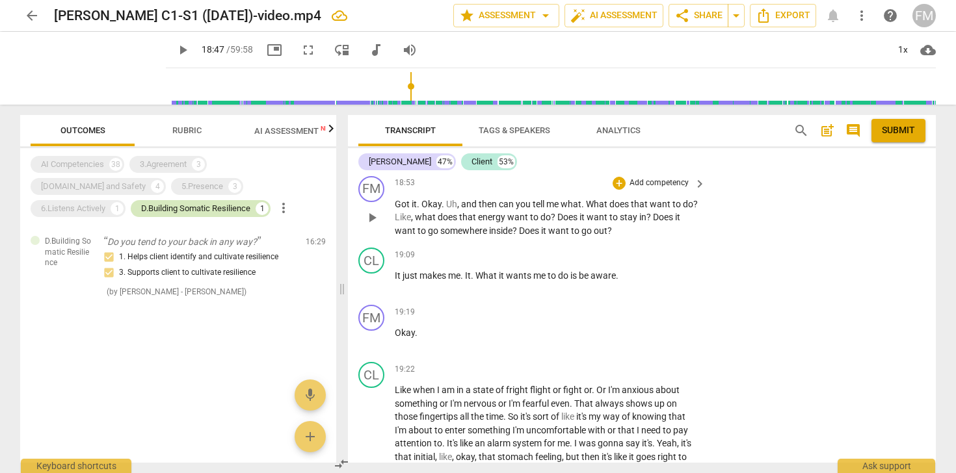
scroll to position [5043, 0]
click at [86, 159] on div "AI Competencies" at bounding box center [72, 164] width 63 height 13
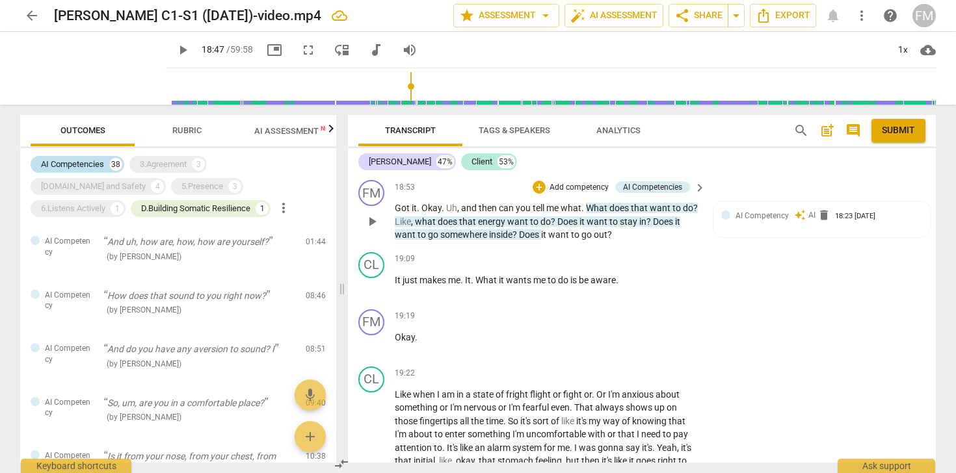
scroll to position [5045, 0]
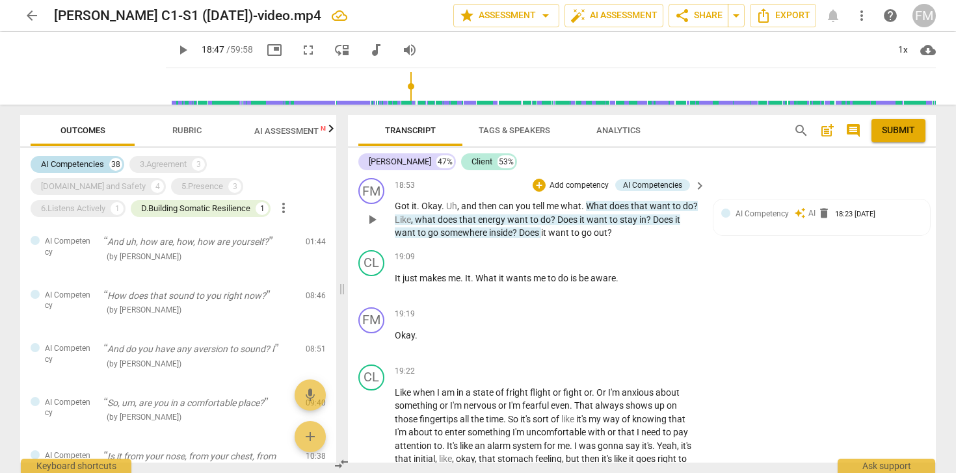
click at [77, 163] on div "AI Competencies" at bounding box center [72, 164] width 63 height 13
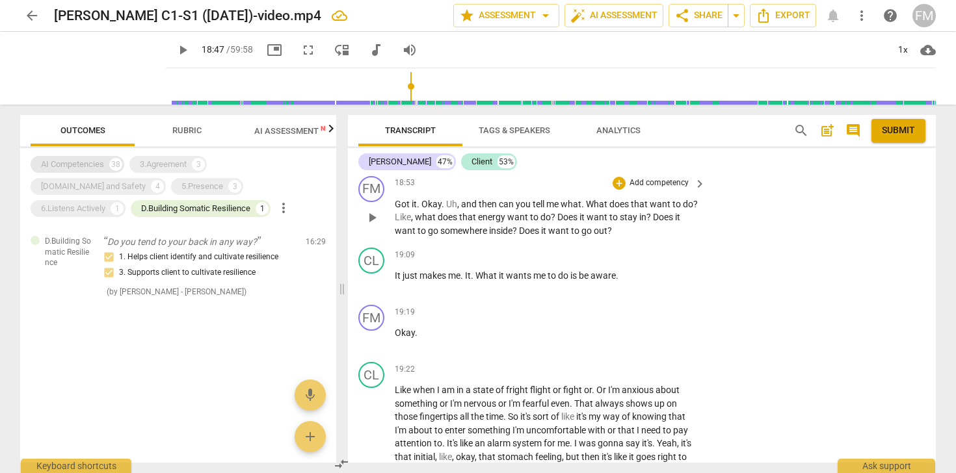
scroll to position [5043, 0]
click at [77, 163] on div "AI Competencies" at bounding box center [72, 164] width 63 height 13
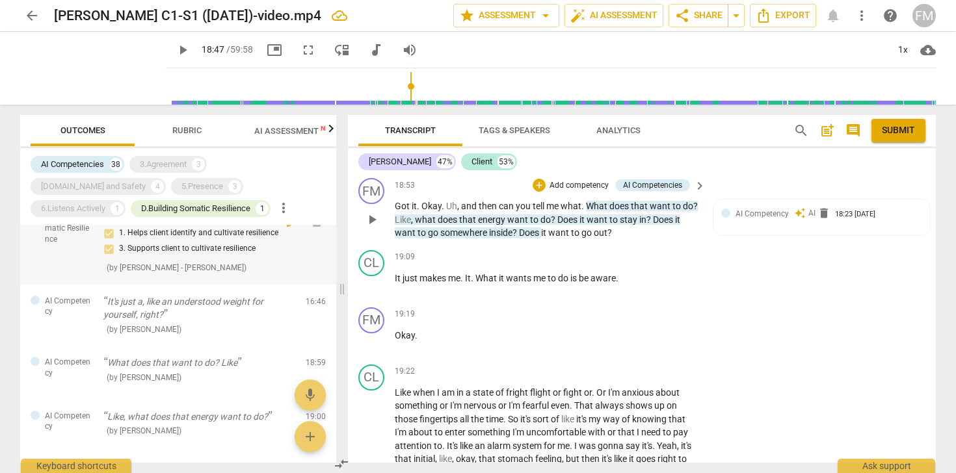
scroll to position [523, 0]
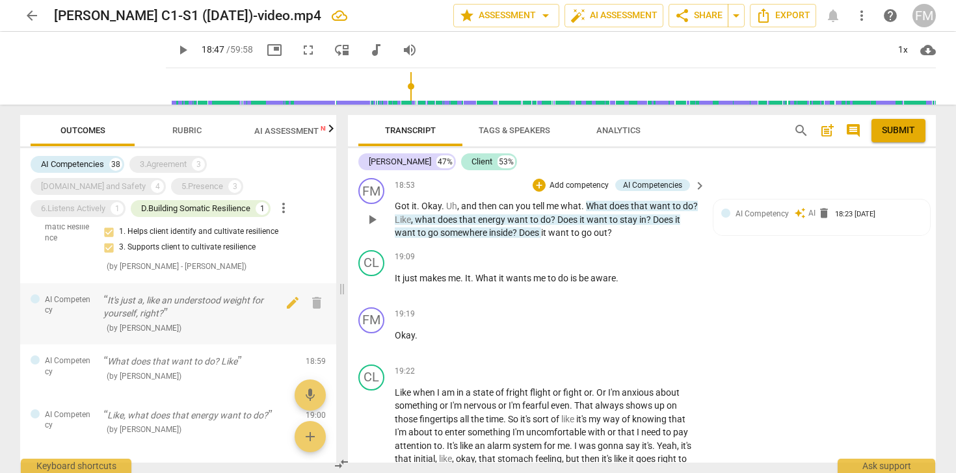
click at [207, 309] on p "It's just a, like an understood weight for yourself, right?" at bounding box center [199, 307] width 192 height 27
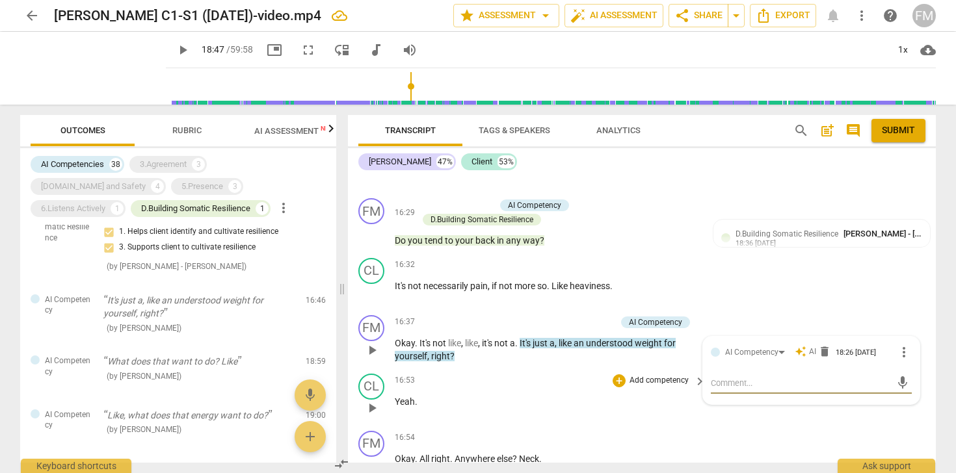
scroll to position [4181, 0]
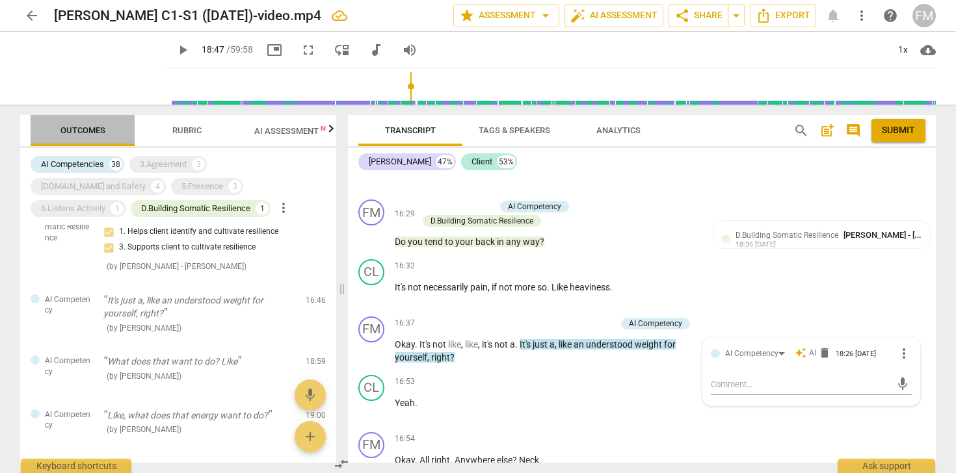
click at [81, 133] on span "Outcomes" at bounding box center [82, 130] width 45 height 10
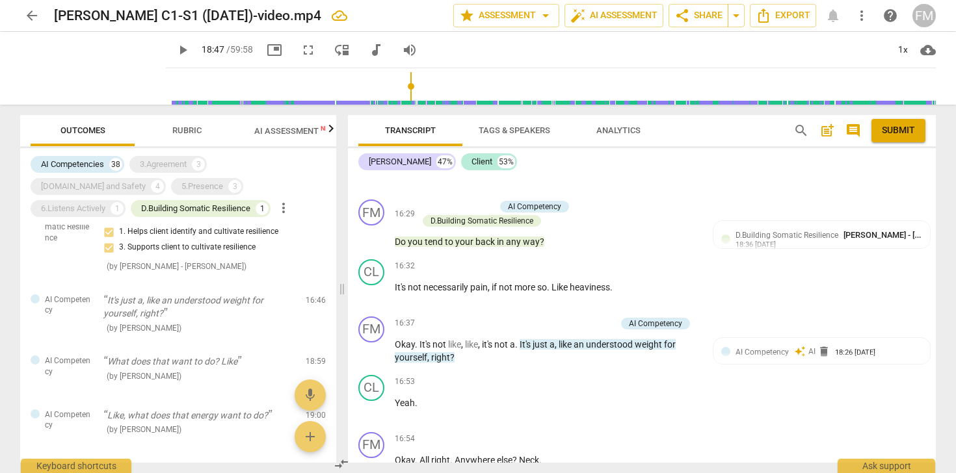
click at [277, 133] on span "AI Assessment New" at bounding box center [294, 131] width 81 height 10
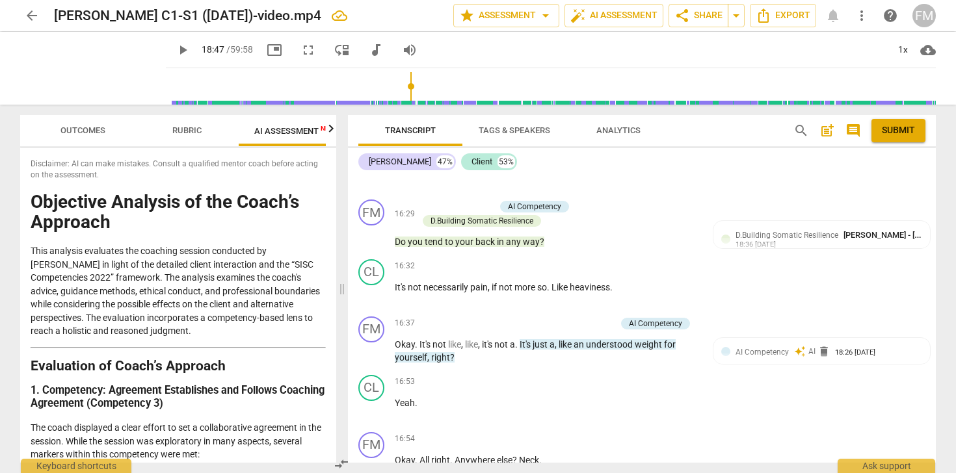
scroll to position [0, 24]
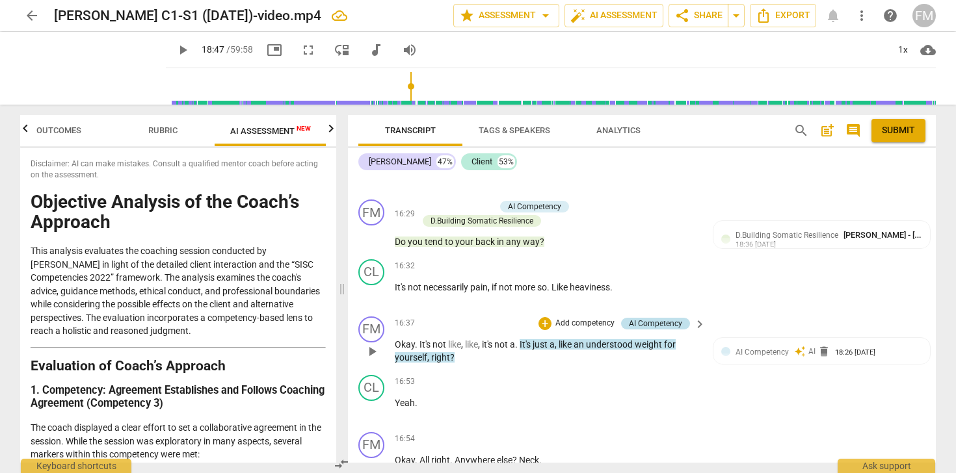
click at [646, 330] on div "AI Competency" at bounding box center [655, 324] width 53 height 12
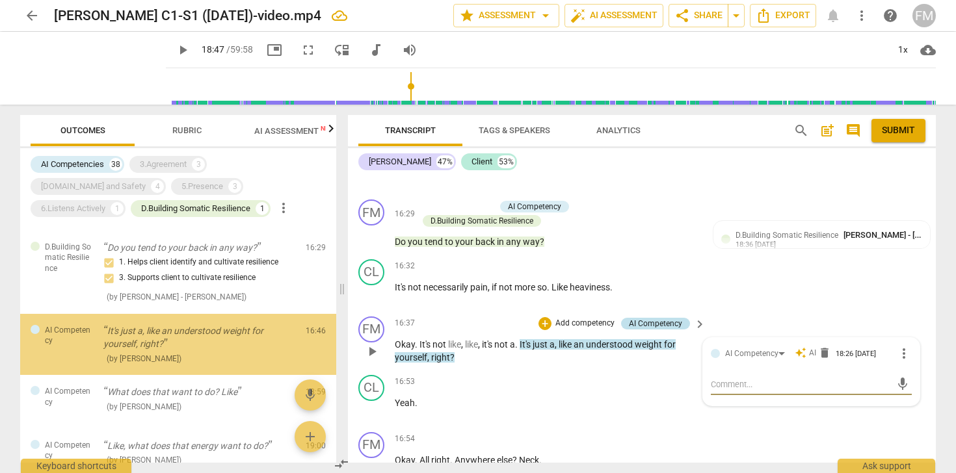
scroll to position [493, 0]
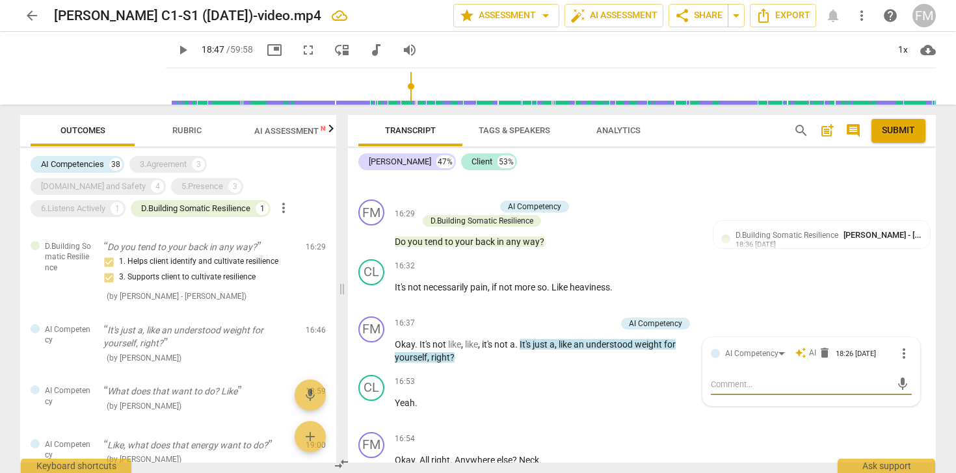
click at [287, 132] on span "AI Assessment New" at bounding box center [294, 131] width 81 height 10
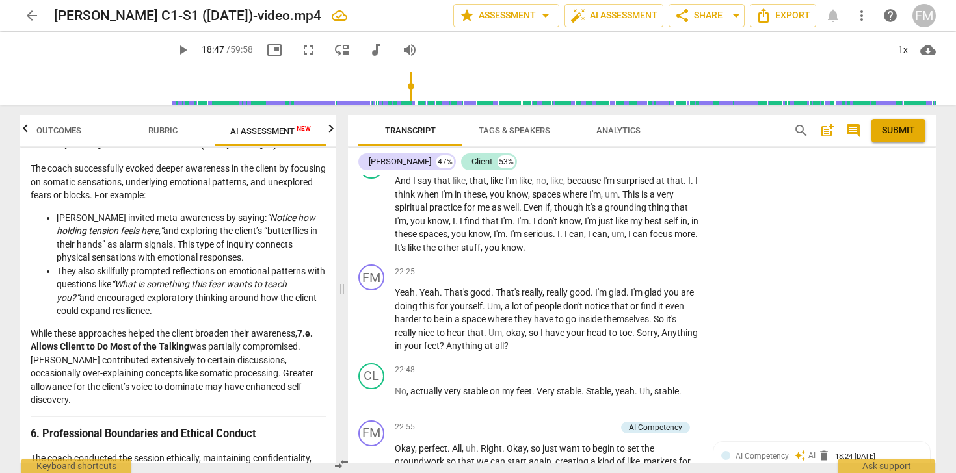
scroll to position [9754, 0]
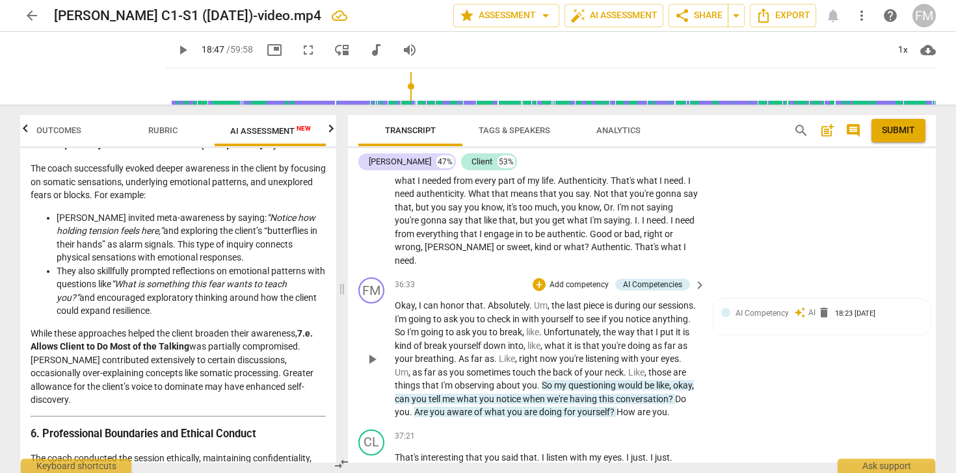
click at [585, 285] on p "Add competency" at bounding box center [579, 286] width 62 height 12
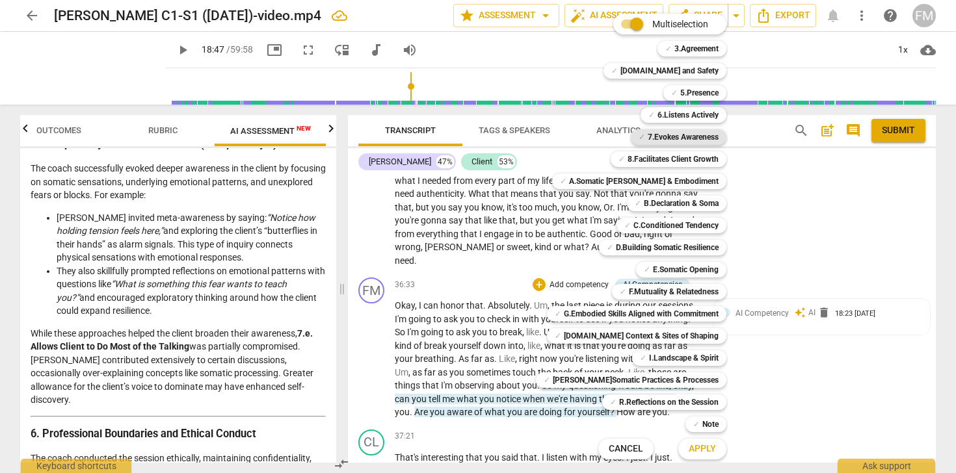
click at [676, 134] on b "7.Evokes Awareness" at bounding box center [682, 137] width 71 height 16
click at [688, 448] on span "Apply" at bounding box center [701, 449] width 27 height 13
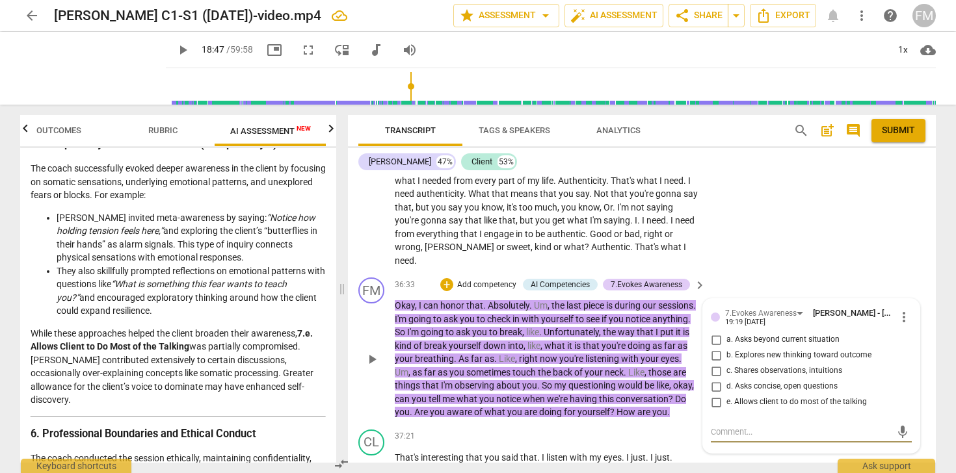
click at [715, 371] on input "c. Shares observations, intuitions" at bounding box center [715, 371] width 21 height 16
click at [772, 275] on div "FM play_arrow pause 36:33 + Add competency AI Competencies 7.Evokes Awareness k…" at bounding box center [642, 348] width 588 height 152
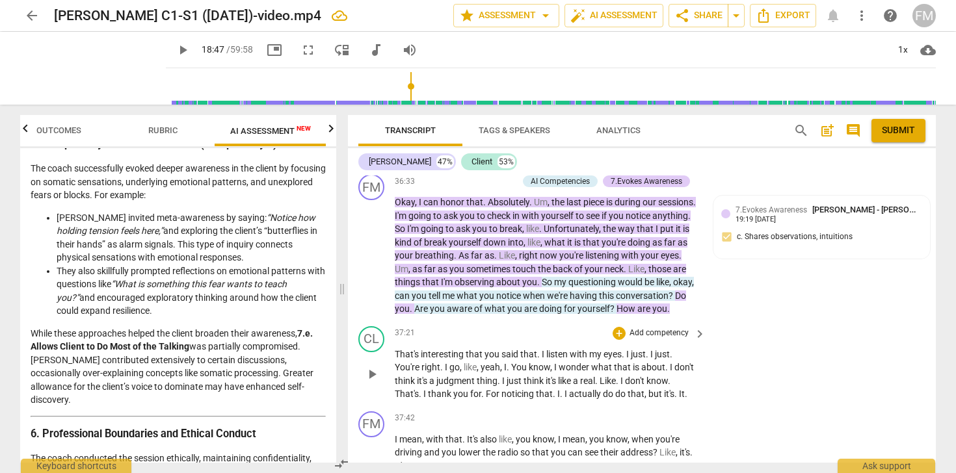
scroll to position [9860, 0]
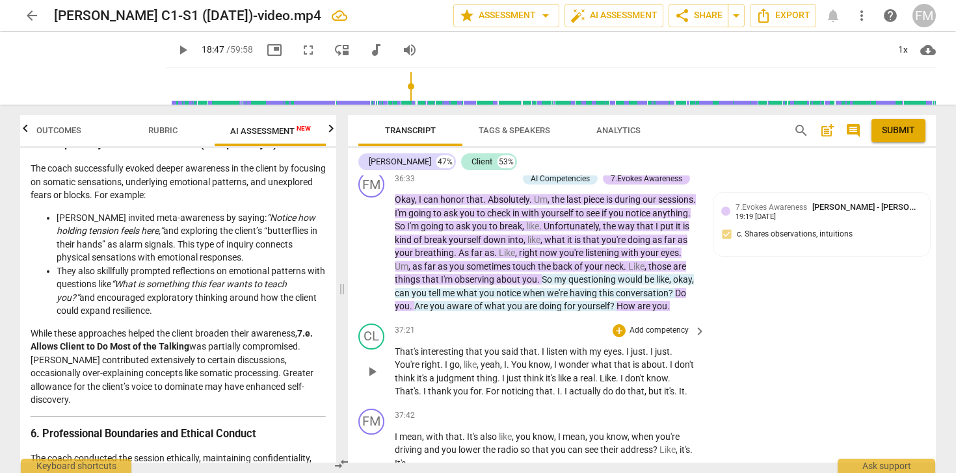
click at [519, 332] on div "CL play_arrow pause 37:21 + Add competency keyboard_arrow_right That's interest…" at bounding box center [642, 361] width 588 height 85
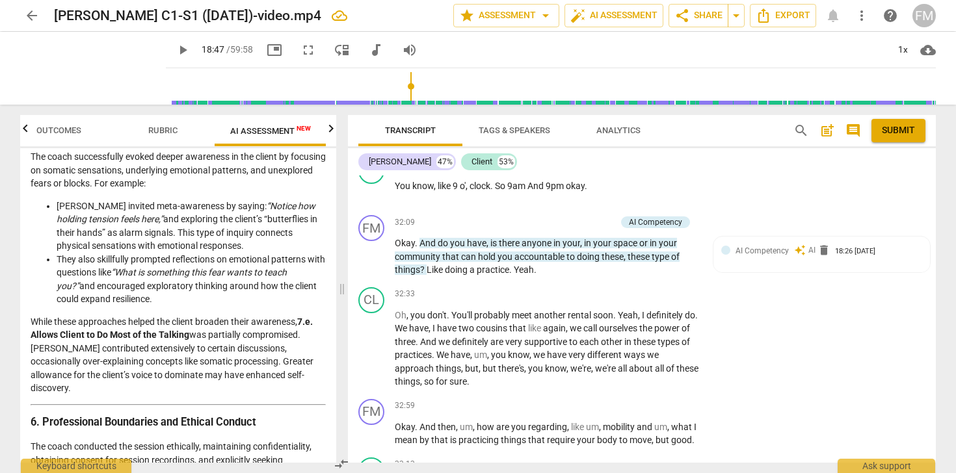
scroll to position [1669, 0]
